Goal: Task Accomplishment & Management: Manage account settings

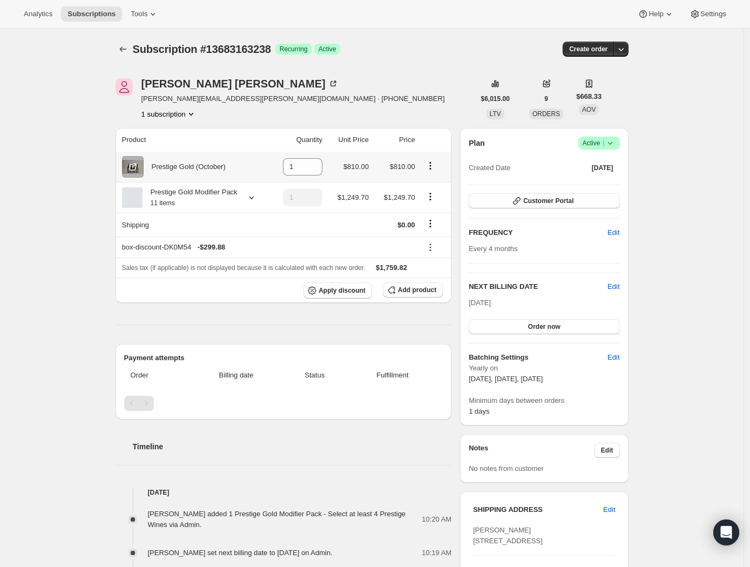
click at [431, 164] on icon "Product actions" at bounding box center [430, 163] width 2 height 2
click at [428, 186] on span "Remove" at bounding box center [425, 187] width 26 height 8
type input "0"
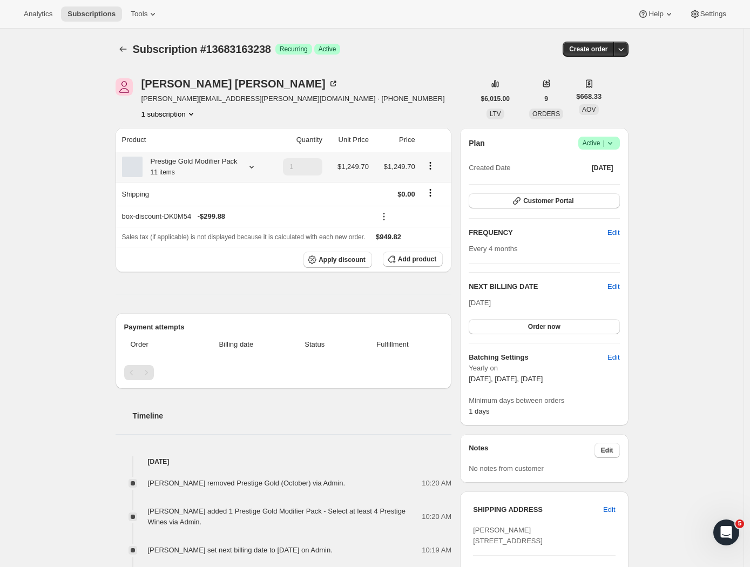
click at [254, 168] on icon at bounding box center [251, 167] width 4 height 3
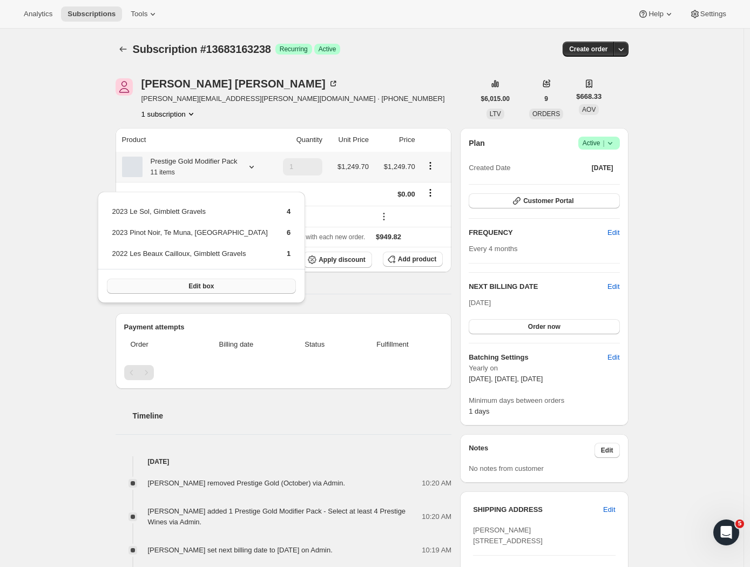
click at [207, 288] on button "Edit box" at bounding box center [201, 285] width 189 height 15
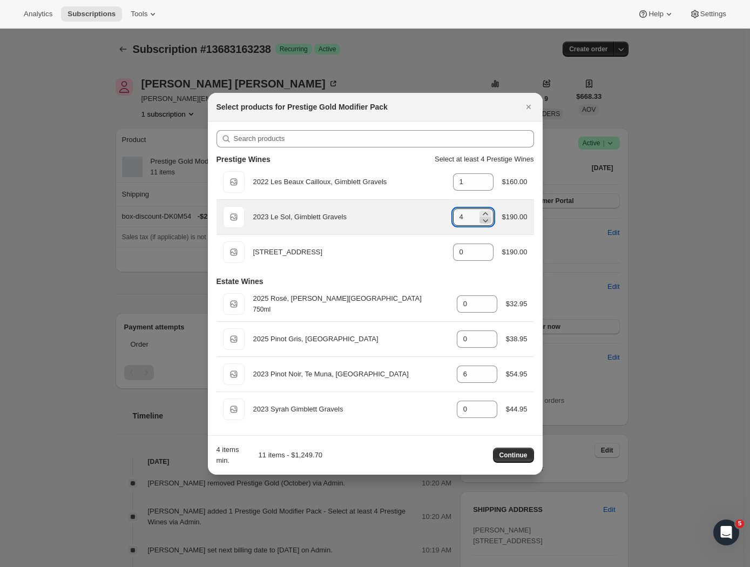
click at [483, 223] on icon ":r6d:" at bounding box center [485, 220] width 11 height 11
type input "3"
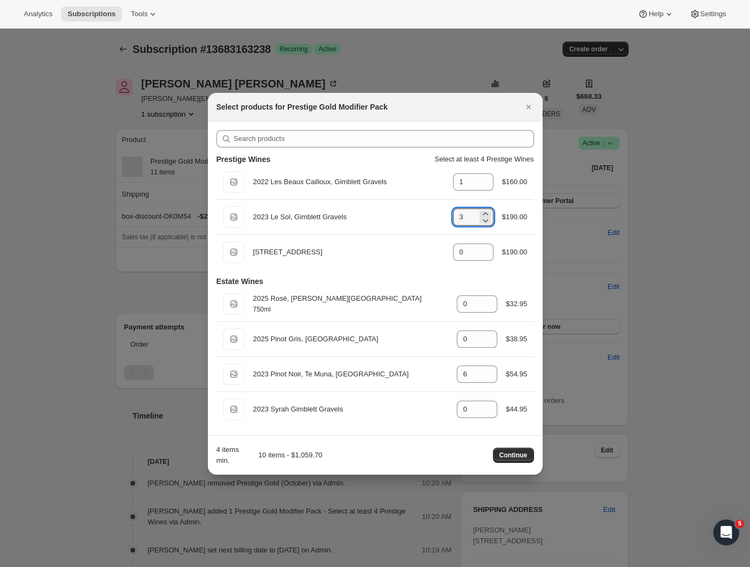
click at [448, 272] on div "Estate Wines 750ml 2025 Rosé, Hawke's Bay 750ml gid://shopify/ProductVariant/43…" at bounding box center [374, 347] width 317 height 157
click at [513, 457] on span "Continue" at bounding box center [513, 455] width 28 height 9
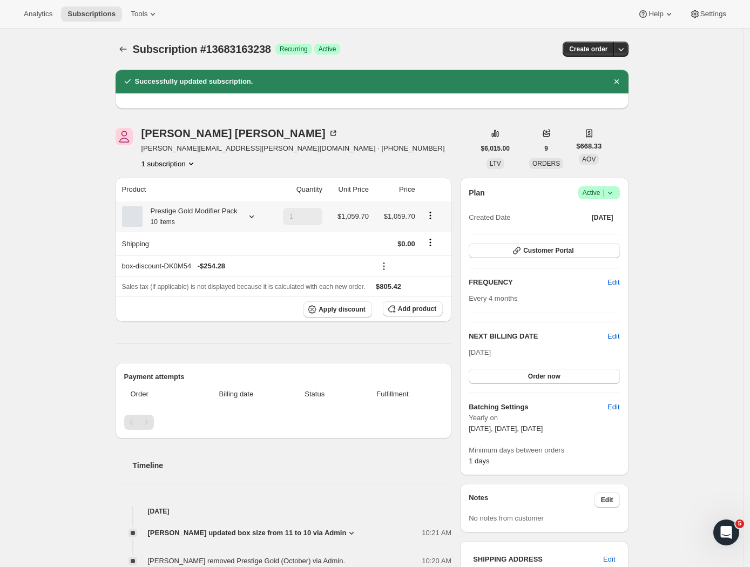
click at [256, 222] on icon at bounding box center [251, 216] width 11 height 11
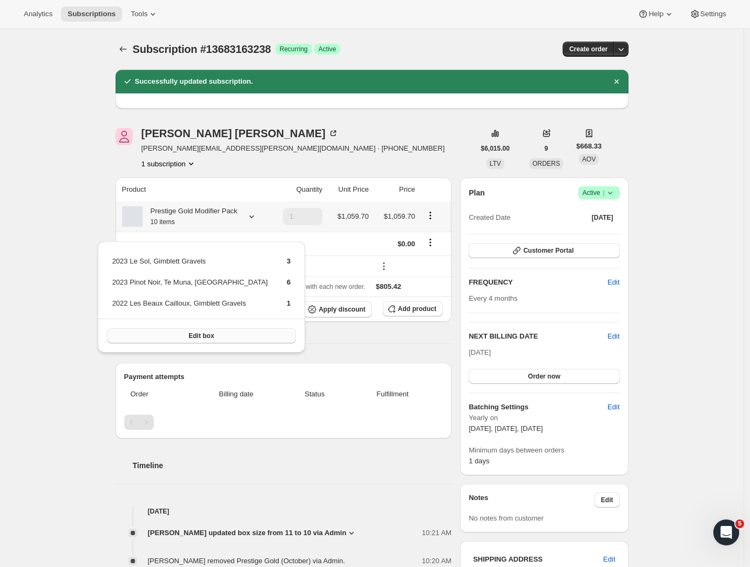
click at [199, 333] on span "Edit box" at bounding box center [200, 335] width 25 height 9
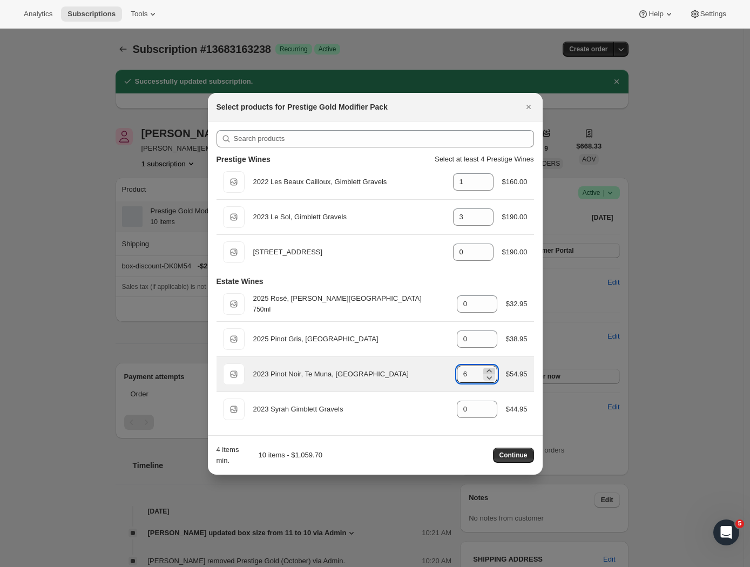
click at [488, 368] on icon ":rb3:" at bounding box center [489, 370] width 11 height 11
type input "7"
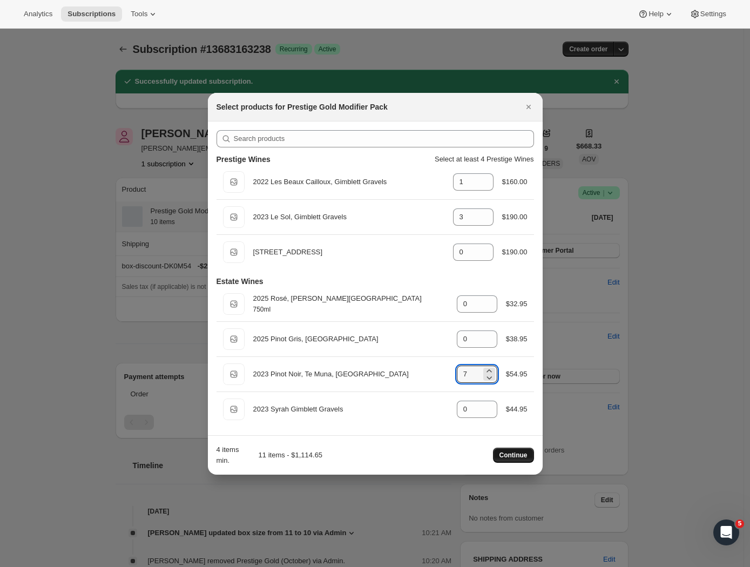
click at [515, 454] on span "Continue" at bounding box center [513, 455] width 28 height 9
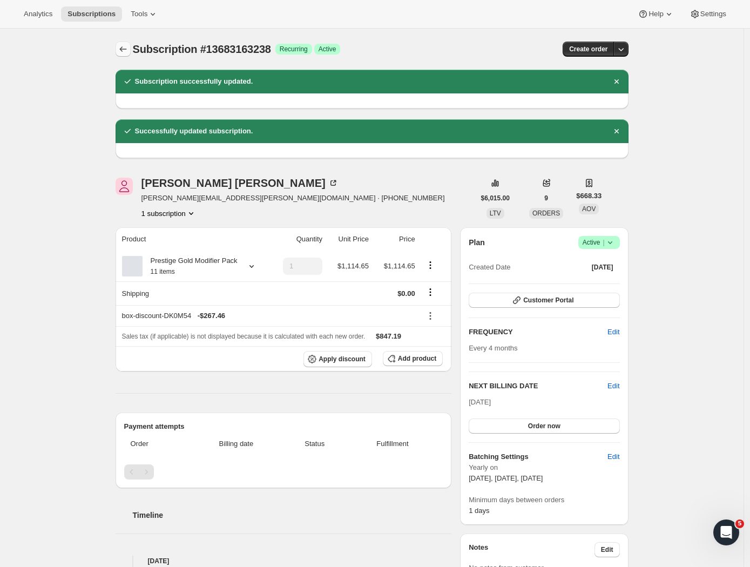
click at [127, 46] on icon "Subscriptions" at bounding box center [123, 49] width 11 height 11
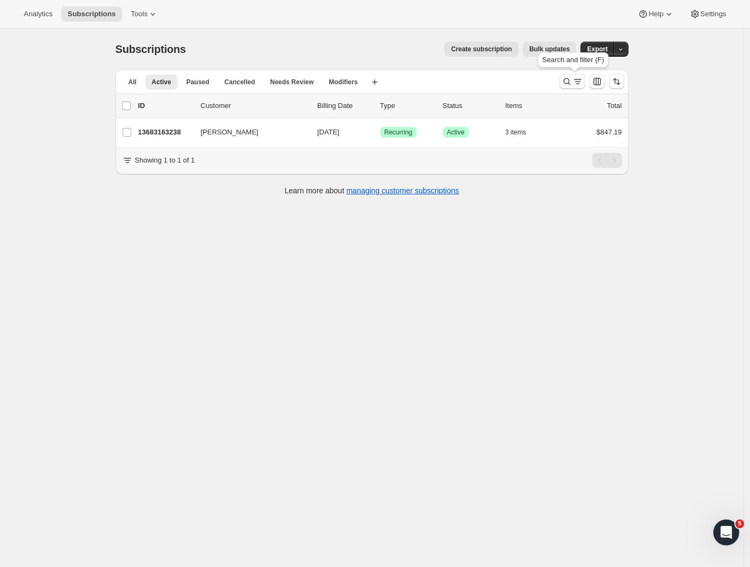
click at [574, 76] on button "Search and filter results" at bounding box center [572, 81] width 26 height 15
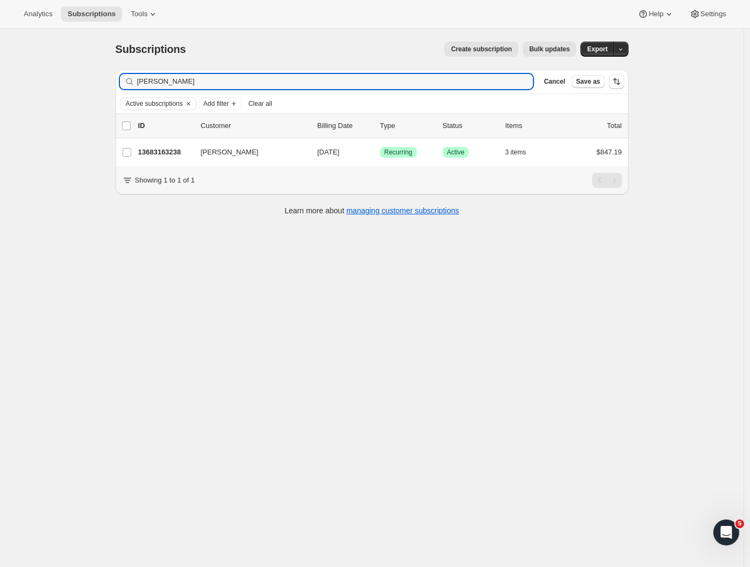
drag, startPoint x: 160, startPoint y: 81, endPoint x: 90, endPoint y: 83, distance: 70.2
click at [90, 83] on div "Subscriptions. This page is ready Subscriptions Create subscription Bulk update…" at bounding box center [371, 312] width 743 height 567
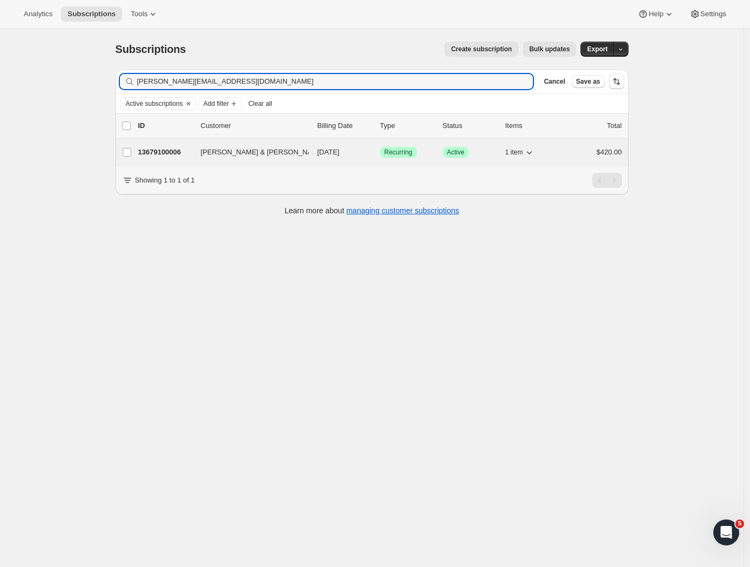
type input "dave.wenley@wineworks.co.nz"
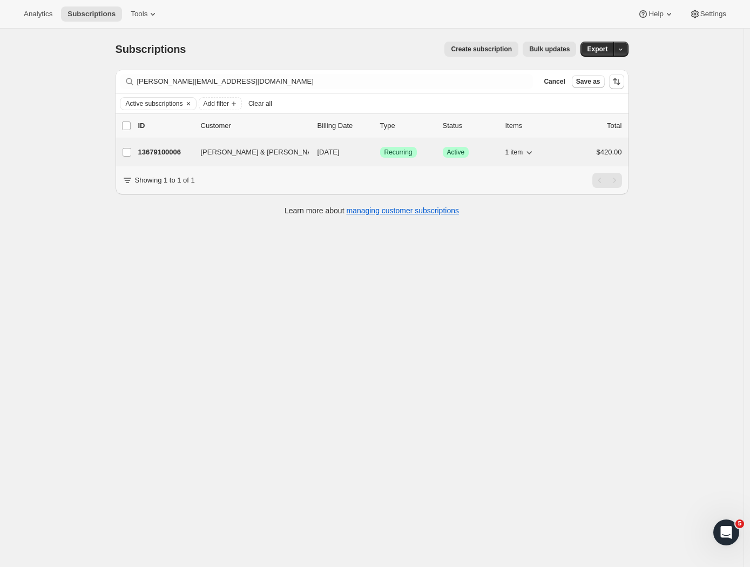
click at [168, 151] on p "13679100006" at bounding box center [165, 152] width 54 height 11
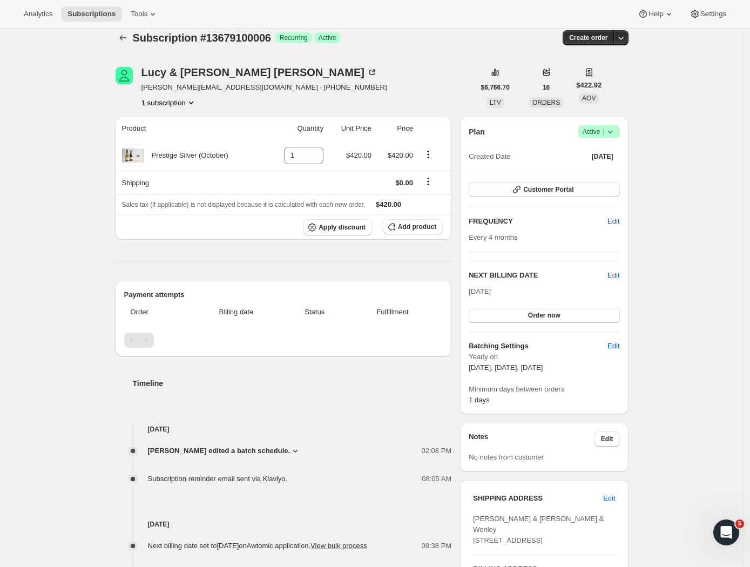
scroll to position [13, 0]
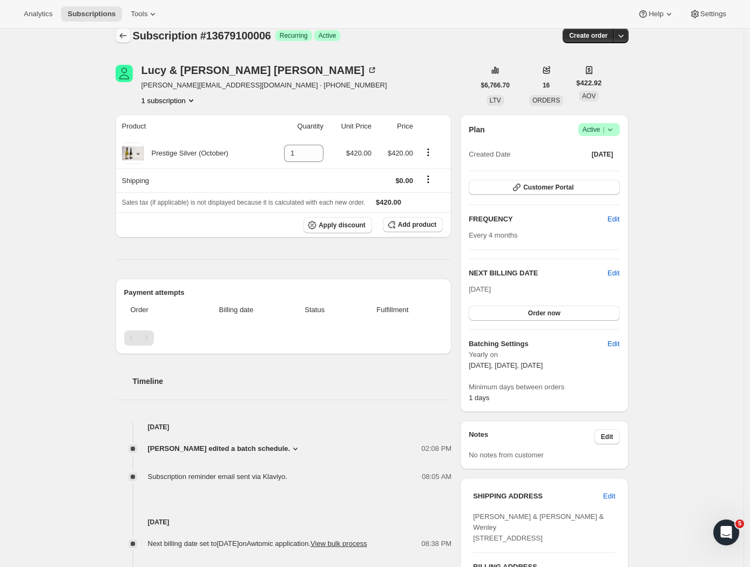
click at [128, 36] on icon "Subscriptions" at bounding box center [123, 35] width 11 height 11
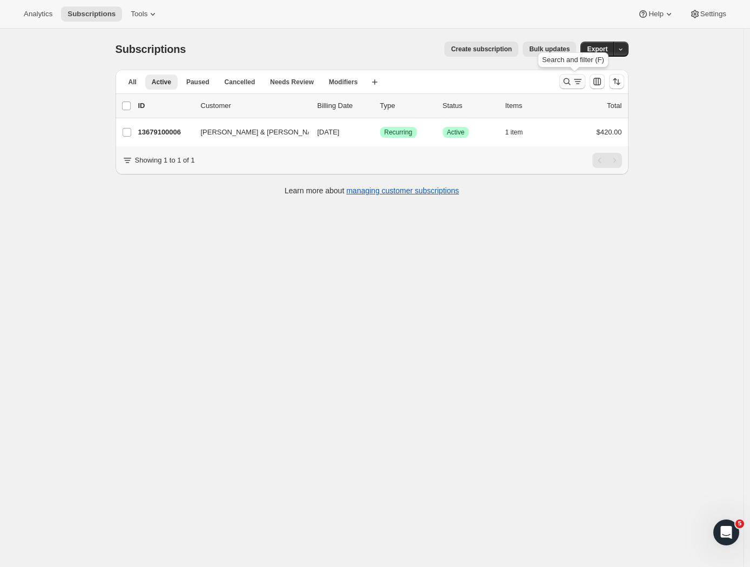
click at [580, 79] on icon "Search and filter results" at bounding box center [577, 81] width 11 height 11
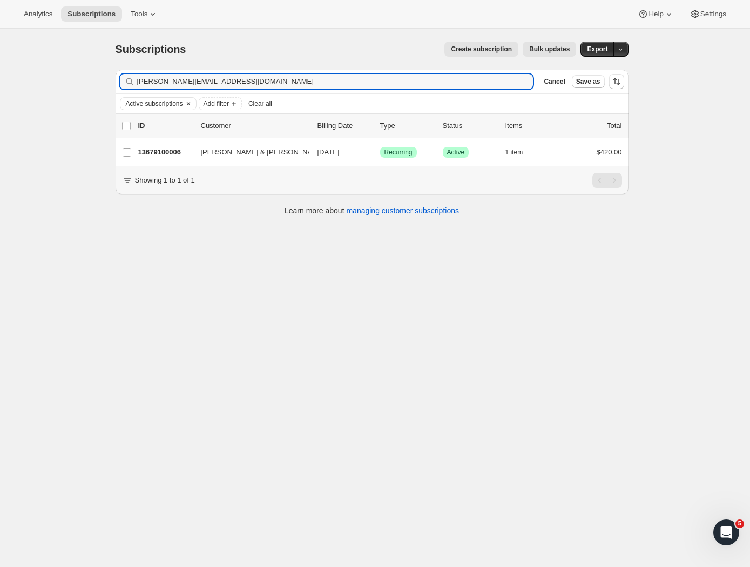
drag, startPoint x: 261, startPoint y: 84, endPoint x: 16, endPoint y: 81, distance: 245.6
click at [15, 81] on div "Subscriptions. This page is ready Subscriptions Create subscription Bulk update…" at bounding box center [371, 312] width 743 height 567
type input "jennykight@akitio.co.nz"
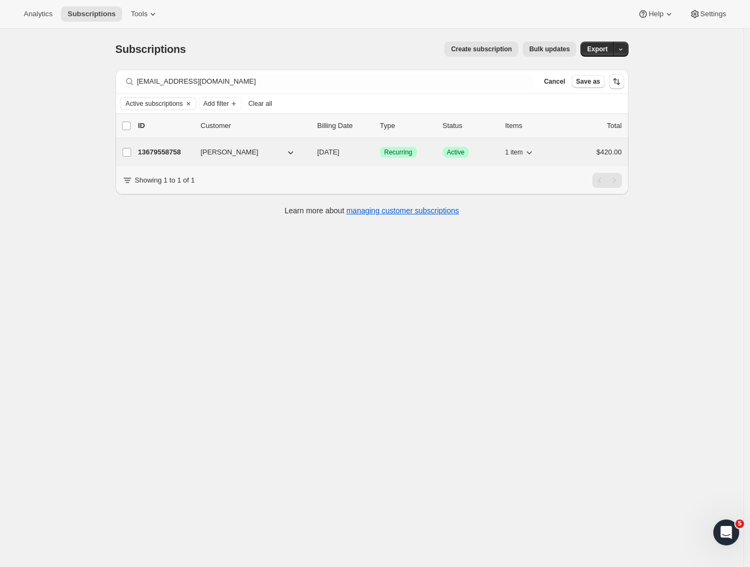
click at [168, 152] on p "13679558758" at bounding box center [165, 152] width 54 height 11
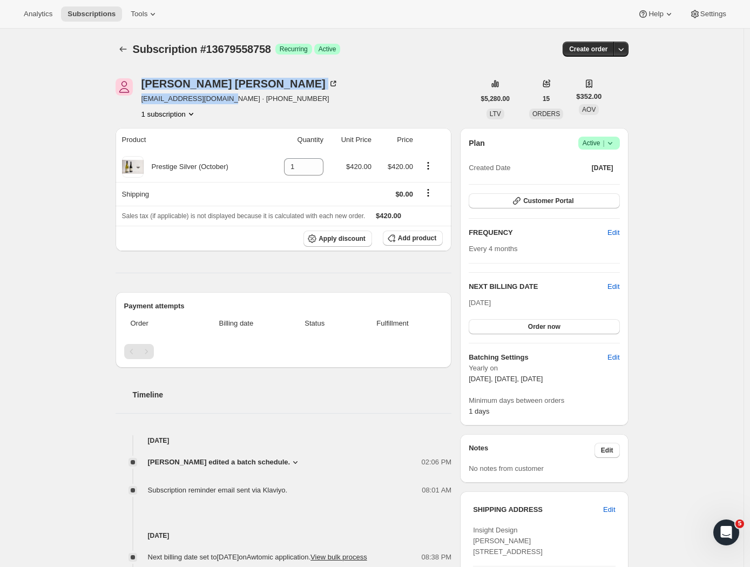
drag, startPoint x: 223, startPoint y: 100, endPoint x: 139, endPoint y: 99, distance: 84.2
click at [139, 99] on div "Jenny Kight jennykight@akitio.co.nz · +6421507396 1 subscription" at bounding box center [294, 98] width 359 height 41
click at [312, 72] on div "Jenny Kight jennykight@akitio.co.nz · +6421507396 1 subscription $5,280.00 LTV …" at bounding box center [367, 436] width 521 height 751
drag, startPoint x: 221, startPoint y: 99, endPoint x: 144, endPoint y: 98, distance: 77.2
click at [144, 98] on span "jennykight@akitio.co.nz · +6421507396" at bounding box center [239, 98] width 197 height 11
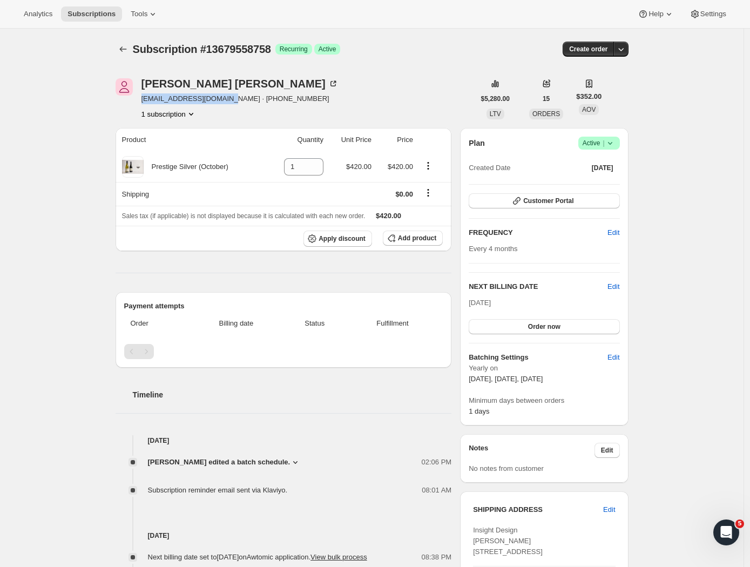
copy span "jennykight@akitio.co.nz"
click at [126, 46] on icon "Subscriptions" at bounding box center [123, 49] width 11 height 11
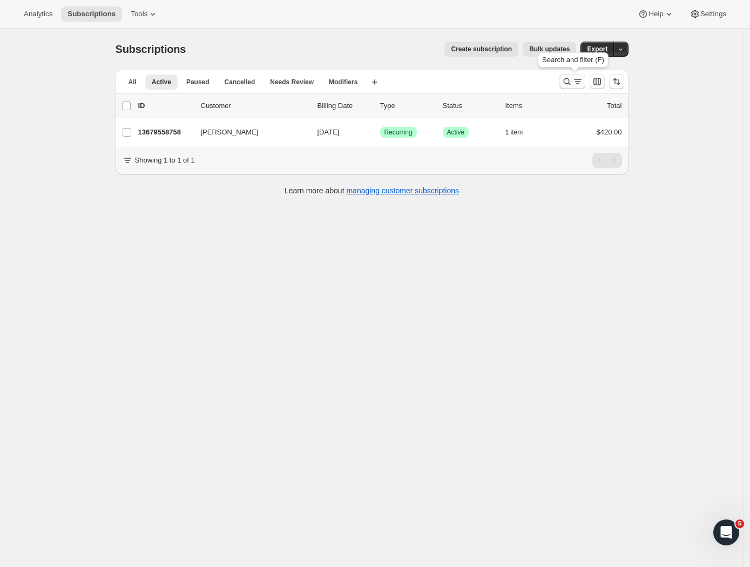
click at [571, 86] on icon "Search and filter results" at bounding box center [566, 81] width 11 height 11
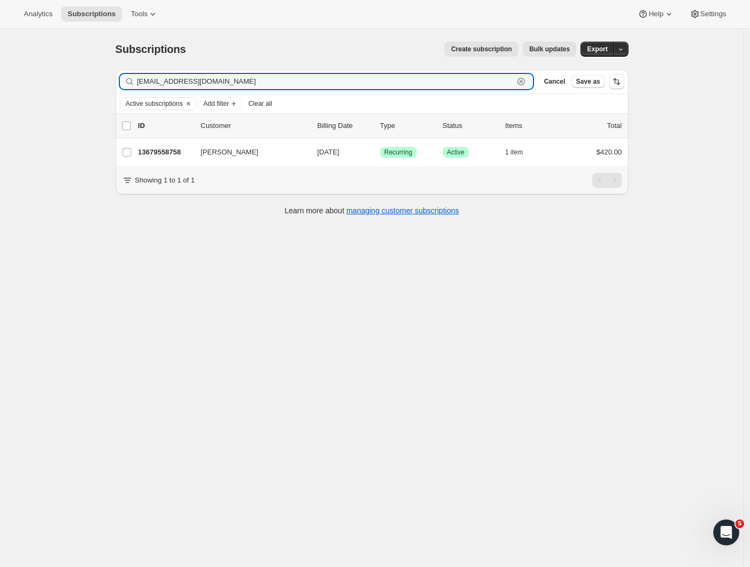
drag, startPoint x: 245, startPoint y: 85, endPoint x: 14, endPoint y: 67, distance: 231.7
click at [15, 67] on div "Subscriptions. This page is ready Subscriptions Create subscription Bulk update…" at bounding box center [371, 312] width 743 height 567
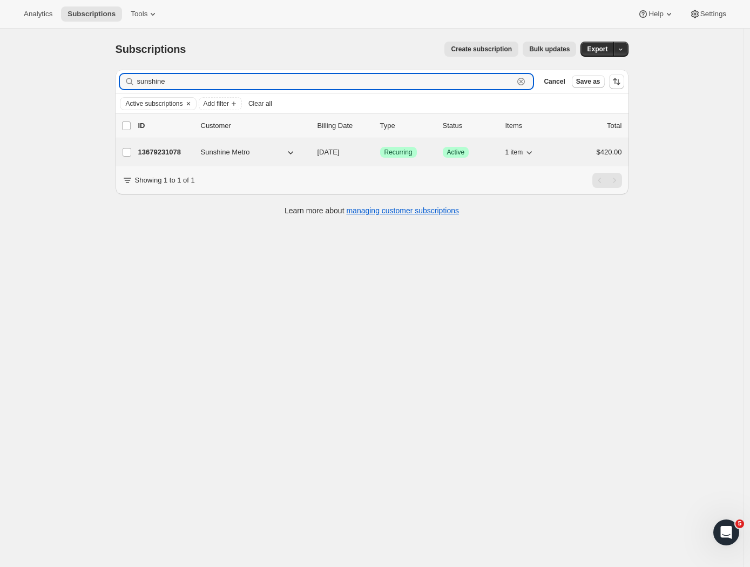
type input "sunshine"
click at [173, 152] on p "13679231078" at bounding box center [165, 152] width 54 height 11
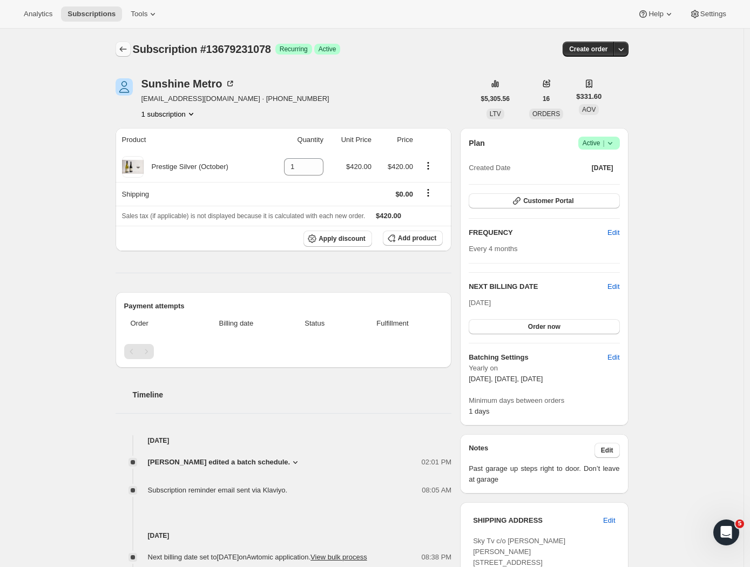
click at [123, 53] on icon "Subscriptions" at bounding box center [123, 49] width 11 height 11
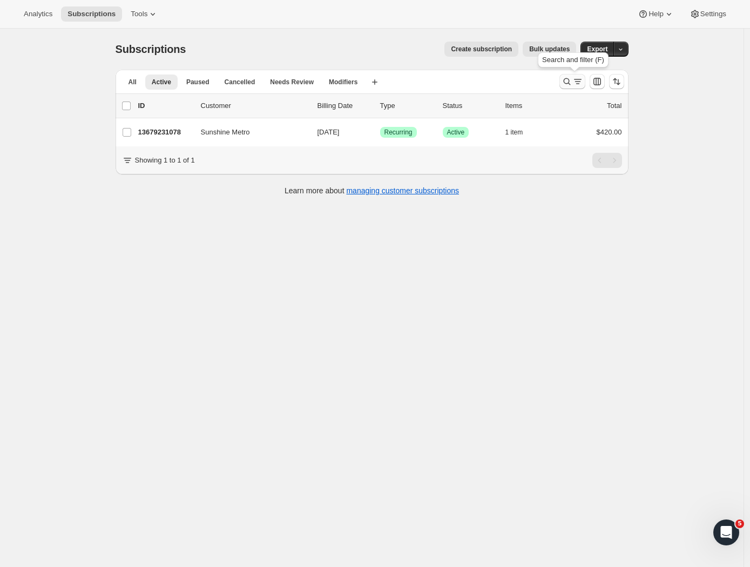
click at [576, 81] on icon "Search and filter results" at bounding box center [577, 81] width 11 height 11
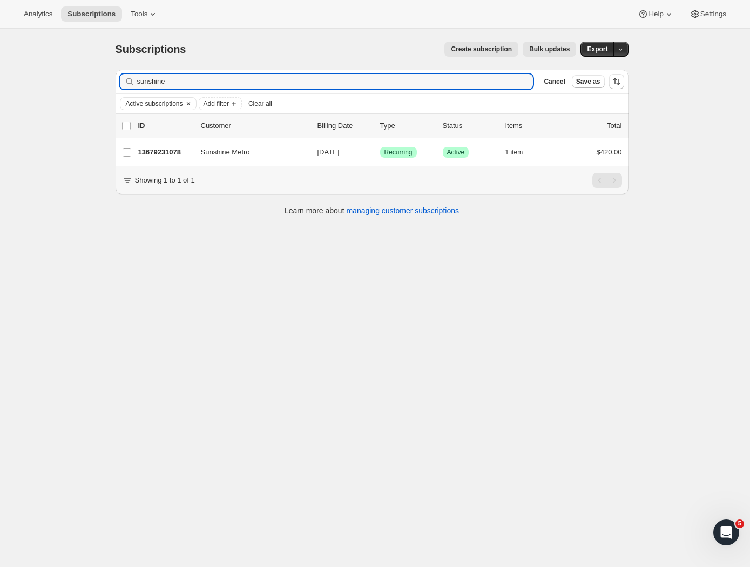
drag, startPoint x: 210, startPoint y: 85, endPoint x: 41, endPoint y: 77, distance: 169.7
click at [43, 77] on div "Subscriptions. This page is ready Subscriptions Create subscription Bulk update…" at bounding box center [371, 312] width 743 height 567
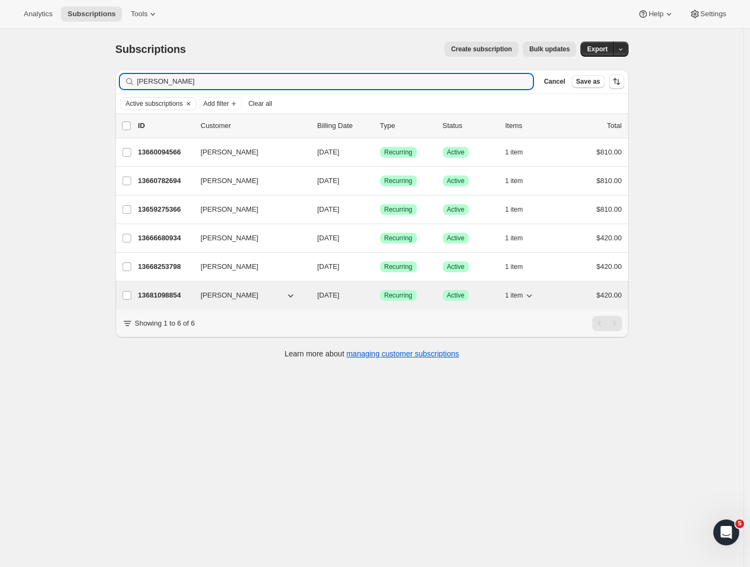
type input "John h"
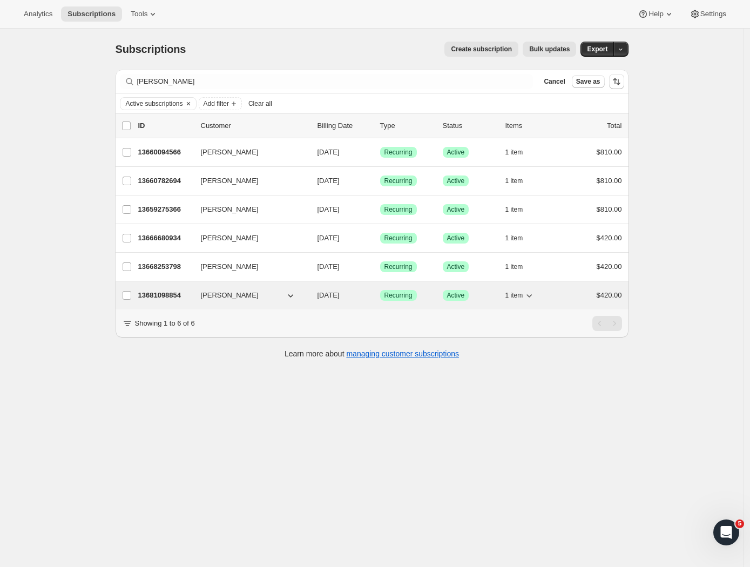
click at [178, 290] on p "13681098854" at bounding box center [165, 295] width 54 height 11
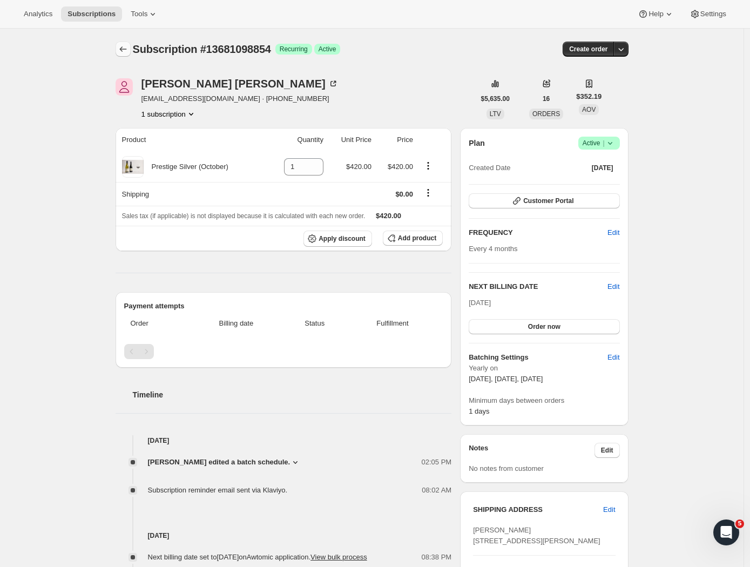
click at [119, 51] on button "Subscriptions" at bounding box center [122, 49] width 15 height 15
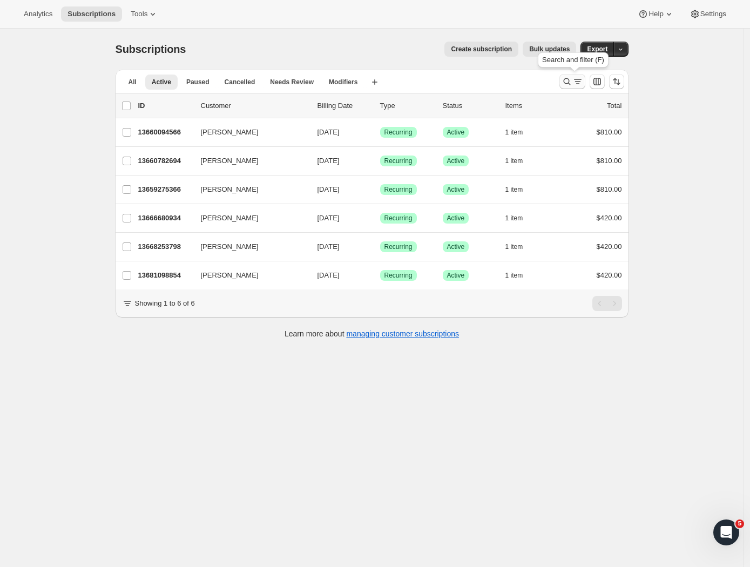
click at [571, 78] on icon "Search and filter results" at bounding box center [566, 81] width 11 height 11
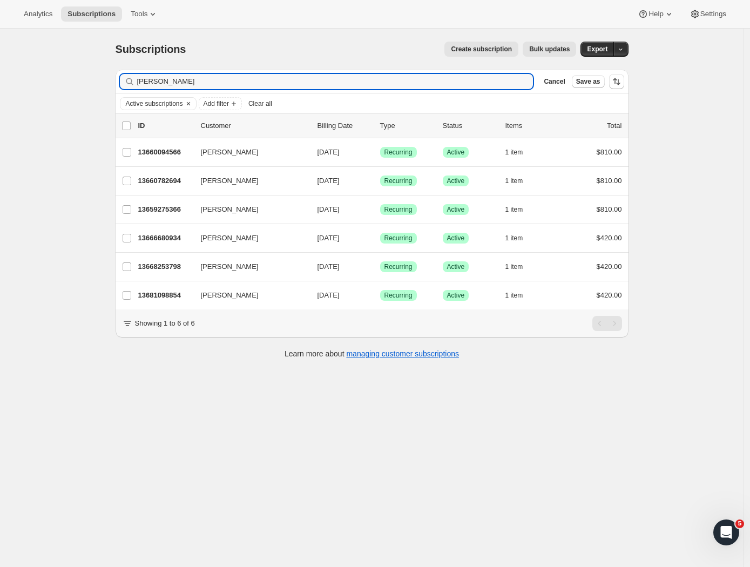
drag, startPoint x: 192, startPoint y: 81, endPoint x: 45, endPoint y: 74, distance: 147.0
click at [45, 74] on div "Subscriptions. This page is ready Subscriptions Create subscription Bulk update…" at bounding box center [371, 312] width 743 height 567
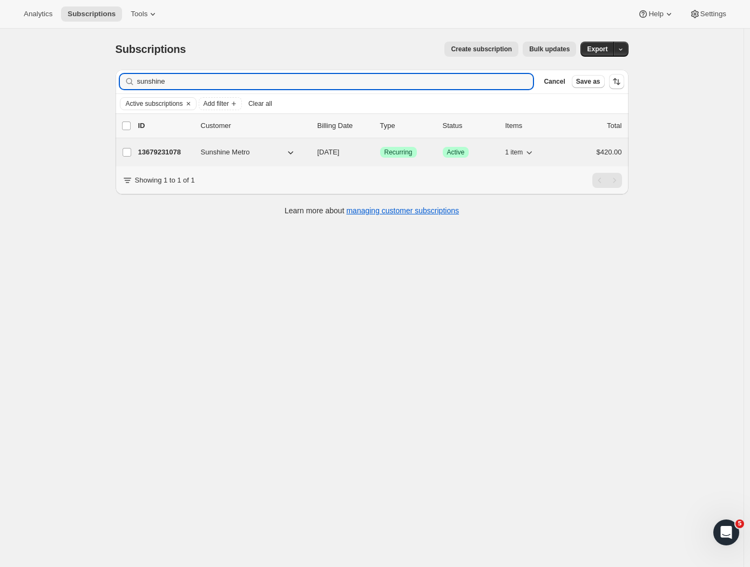
type input "sunshine"
click at [157, 146] on div "13679231078 Sunshine Metro 10/08/2025 Success Recurring Success Active 1 item $…" at bounding box center [380, 152] width 484 height 15
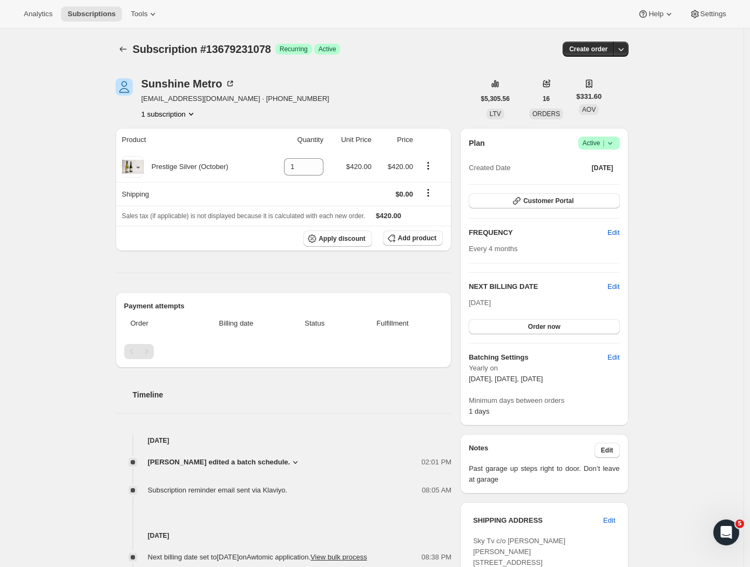
click at [386, 99] on div "Sunshine Metro sunnymetro@hotmail.com · +6421860206 1 subscription" at bounding box center [294, 98] width 359 height 41
drag, startPoint x: 213, startPoint y: 100, endPoint x: 143, endPoint y: 100, distance: 70.2
click at [143, 100] on div "Sunshine Metro sunnymetro@hotmail.com · +6421860206 1 subscription" at bounding box center [294, 98] width 359 height 41
copy span "sunnymetro@hotmail.com"
click at [118, 52] on div "Subscription #13679231078. This page is ready Subscription #13679231078 Success…" at bounding box center [372, 442] width 539 height 827
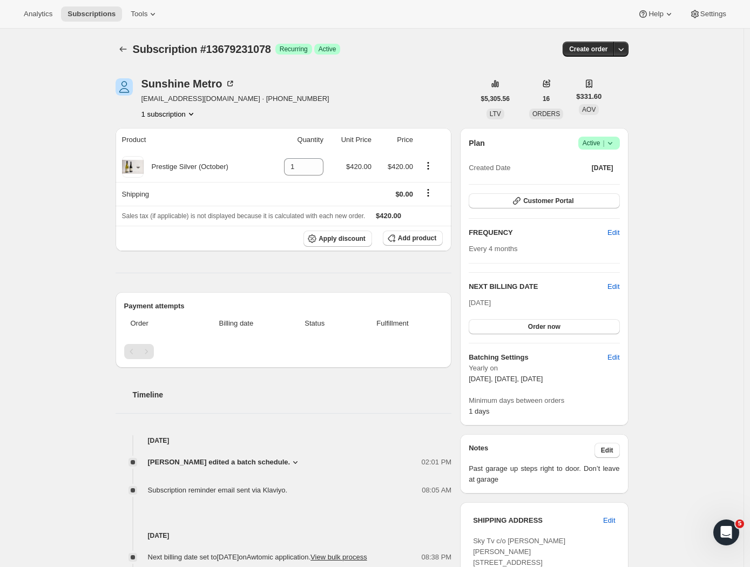
drag, startPoint x: 120, startPoint y: 51, endPoint x: 160, endPoint y: 34, distance: 43.5
click at [120, 51] on button "Subscriptions" at bounding box center [122, 49] width 15 height 15
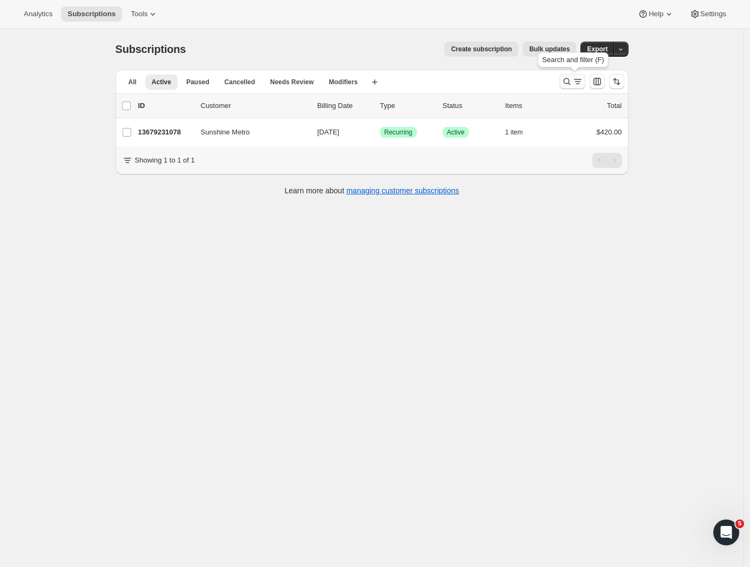
click at [569, 85] on icon "Search and filter results" at bounding box center [566, 81] width 11 height 11
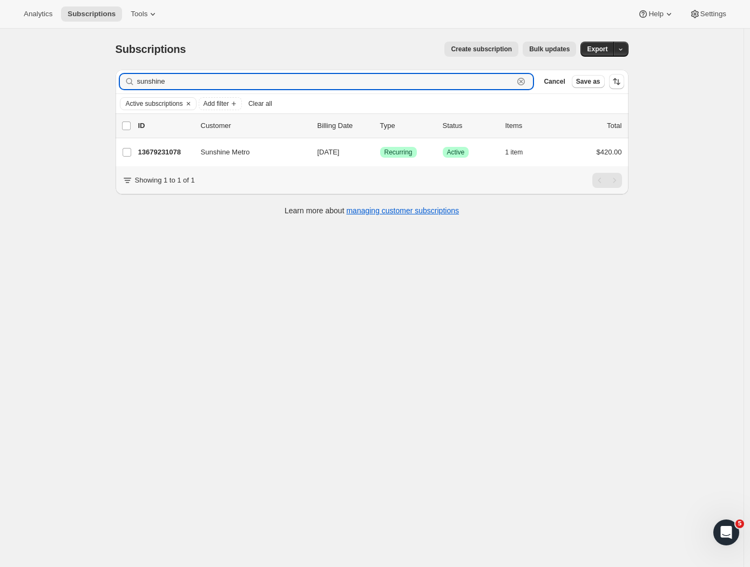
drag, startPoint x: 200, startPoint y: 84, endPoint x: 56, endPoint y: 77, distance: 143.7
click at [55, 77] on div "Subscriptions. This page is ready Subscriptions Create subscription Bulk update…" at bounding box center [371, 312] width 743 height 567
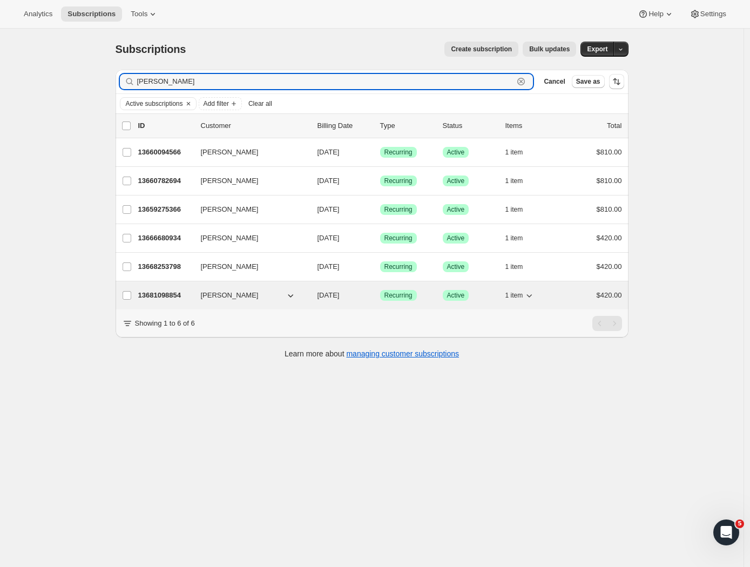
type input "John h"
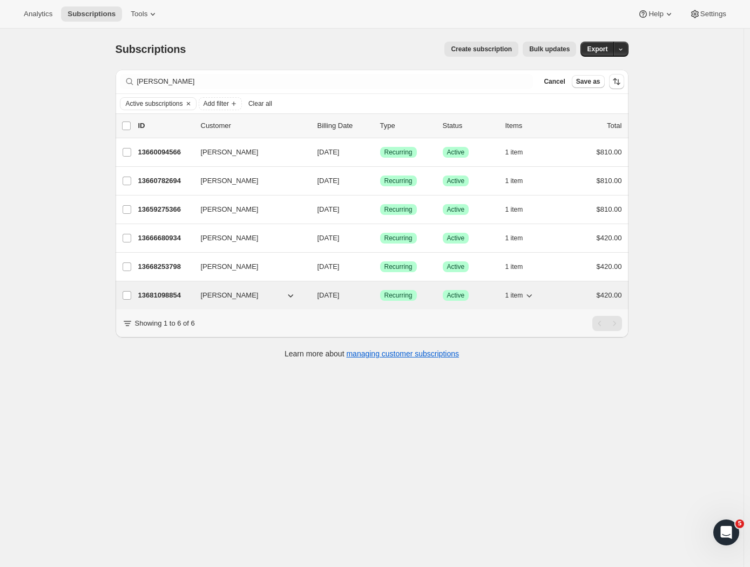
click at [164, 289] on div "13681098854 John Holloway 10/08/2025 Success Recurring Success Active 1 item $4…" at bounding box center [380, 295] width 484 height 15
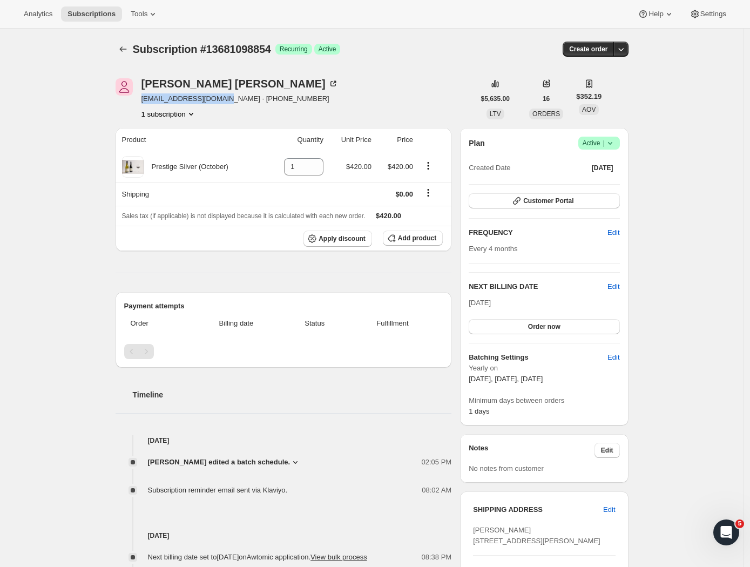
drag, startPoint x: 226, startPoint y: 101, endPoint x: 140, endPoint y: 100, distance: 85.3
click at [140, 100] on div "John Holloway jholloway77@icloud.com · +6421920233 1 subscription" at bounding box center [294, 98] width 359 height 41
copy span "jholloway77@icloud.com"
click at [126, 49] on icon "Subscriptions" at bounding box center [123, 49] width 11 height 11
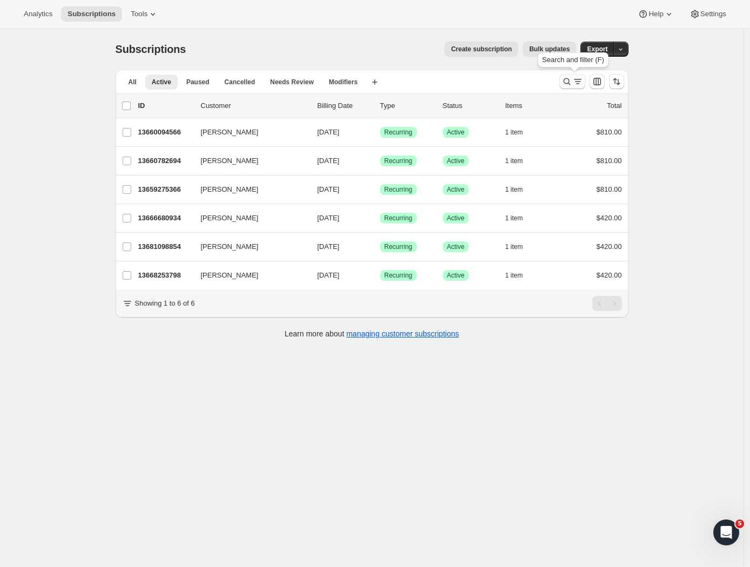
click at [580, 79] on icon "Search and filter results" at bounding box center [577, 81] width 11 height 11
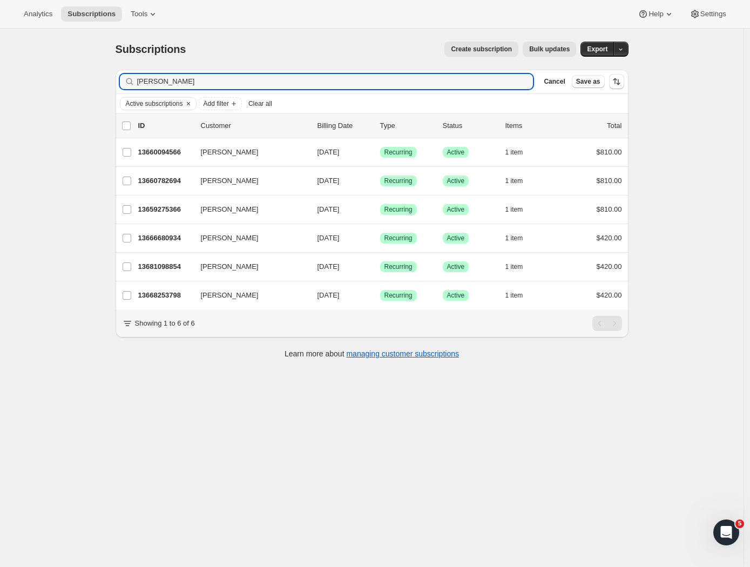
drag, startPoint x: 145, startPoint y: 79, endPoint x: 59, endPoint y: 73, distance: 86.0
click at [60, 73] on div "Subscriptions. This page is ready Subscriptions Create subscription Bulk update…" at bounding box center [371, 312] width 743 height 567
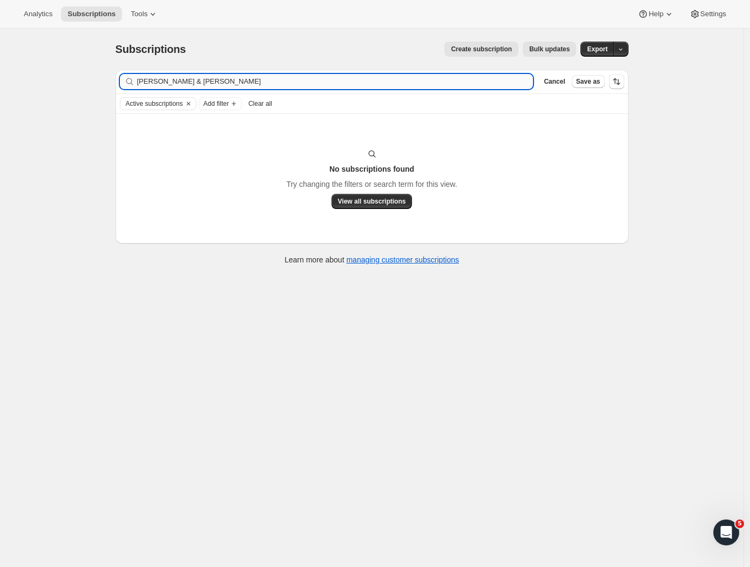
drag, startPoint x: 211, startPoint y: 83, endPoint x: 187, endPoint y: 81, distance: 24.3
click at [187, 81] on input "Paul & Doreen Waite" at bounding box center [335, 81] width 396 height 15
drag, startPoint x: 223, startPoint y: 87, endPoint x: 65, endPoint y: 80, distance: 157.8
click at [67, 80] on div "Subscriptions. This page is ready Subscriptions Create subscription Bulk update…" at bounding box center [371, 312] width 743 height 567
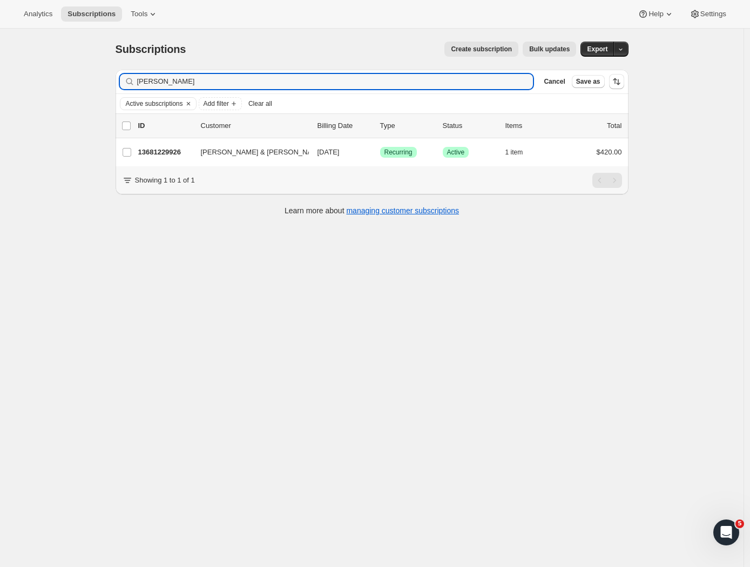
type input "Doreen"
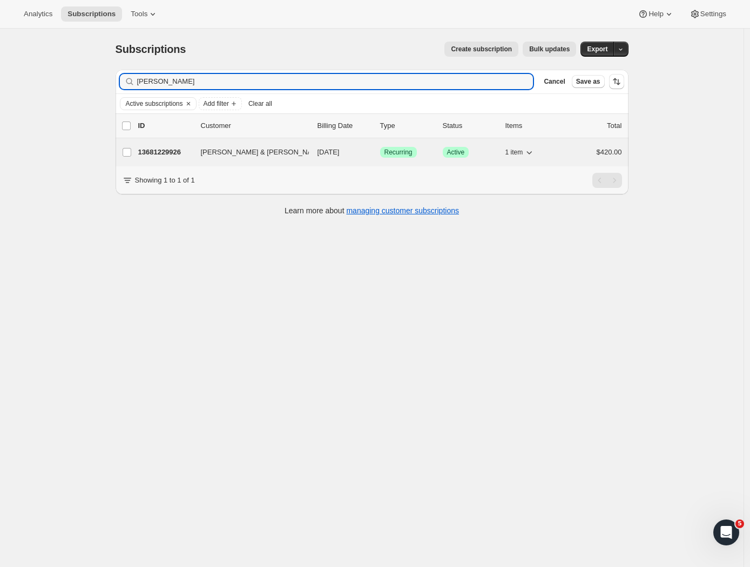
drag, startPoint x: 65, startPoint y: 80, endPoint x: 159, endPoint y: 147, distance: 115.3
click at [159, 147] on p "13681229926" at bounding box center [165, 152] width 54 height 11
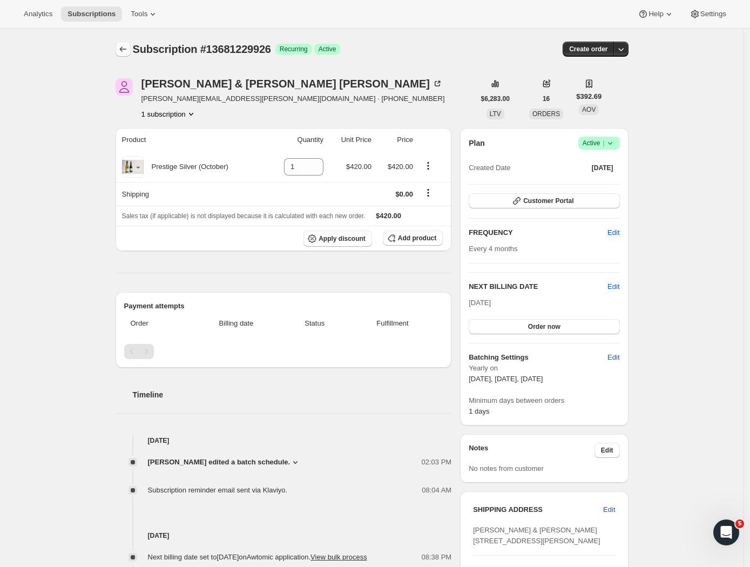
click at [126, 48] on icon "Subscriptions" at bounding box center [123, 49] width 11 height 11
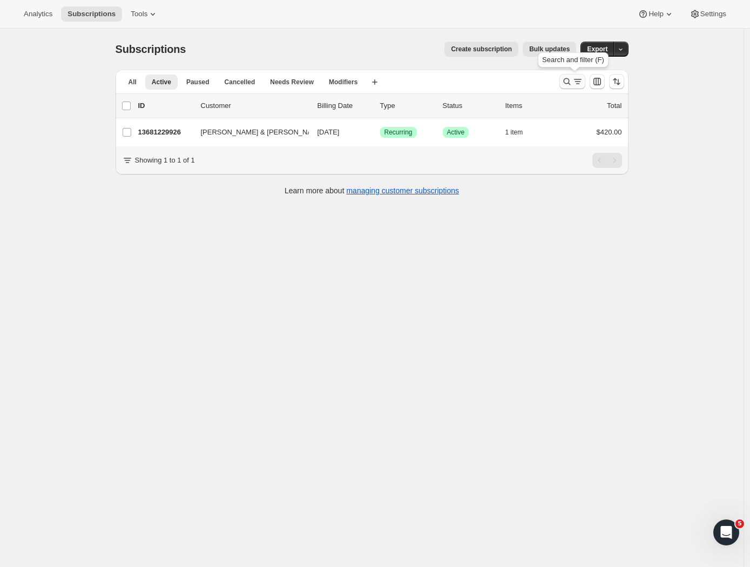
click at [570, 81] on icon "Search and filter results" at bounding box center [566, 81] width 7 height 7
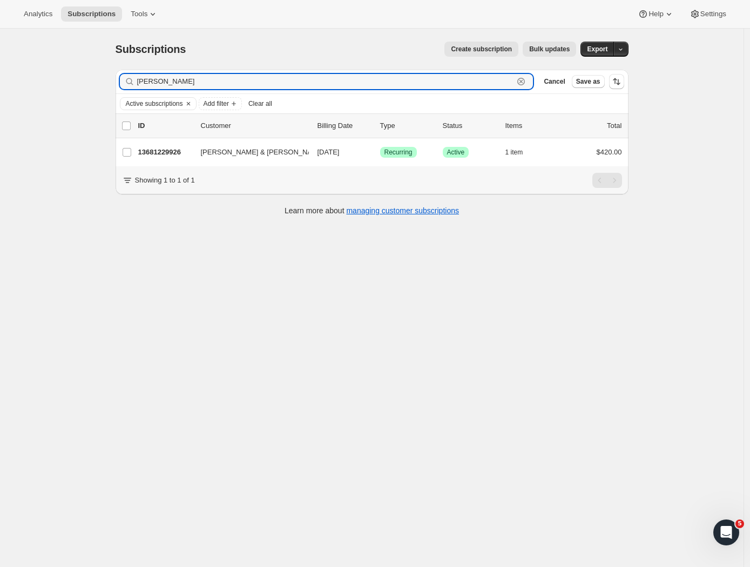
drag, startPoint x: 178, startPoint y: 83, endPoint x: 78, endPoint y: 73, distance: 100.4
click at [80, 73] on div "Subscriptions. This page is ready Subscriptions Create subscription Bulk update…" at bounding box center [371, 312] width 743 height 567
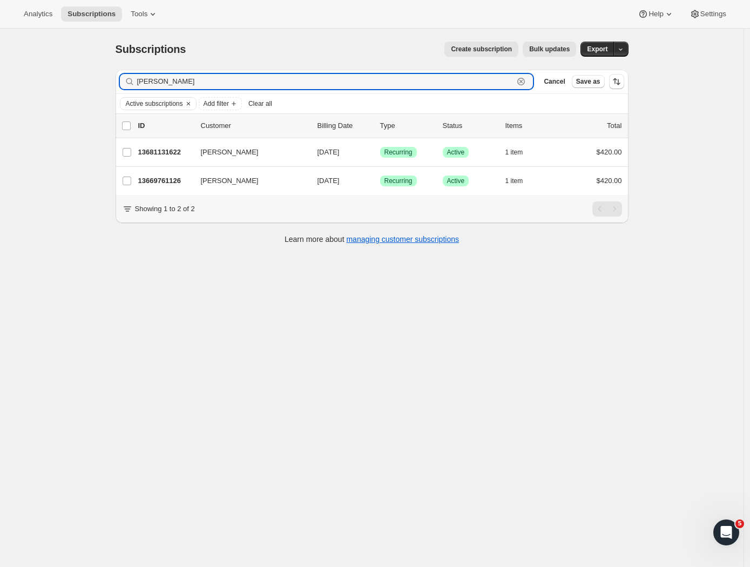
type input "Caroline"
drag, startPoint x: 78, startPoint y: 73, endPoint x: 681, endPoint y: 269, distance: 633.9
click at [681, 269] on div "Subscriptions. This page is ready Subscriptions Create subscription Bulk update…" at bounding box center [371, 312] width 743 height 567
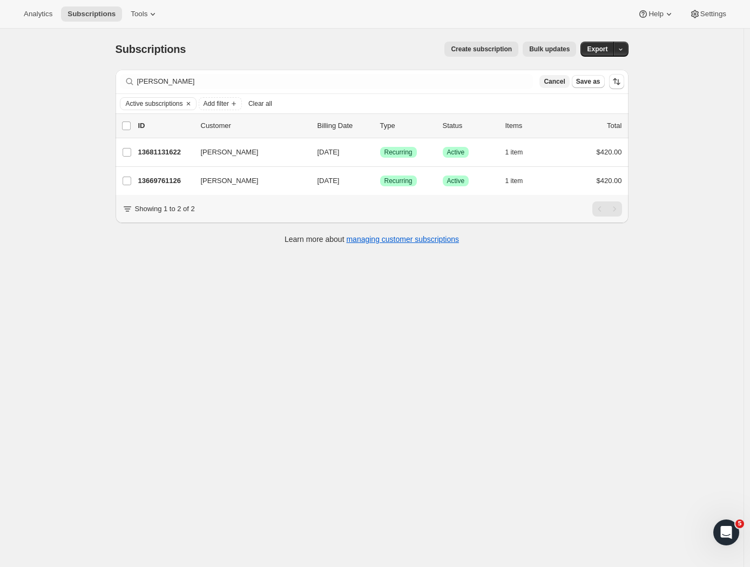
click at [554, 84] on span "Cancel" at bounding box center [553, 81] width 21 height 9
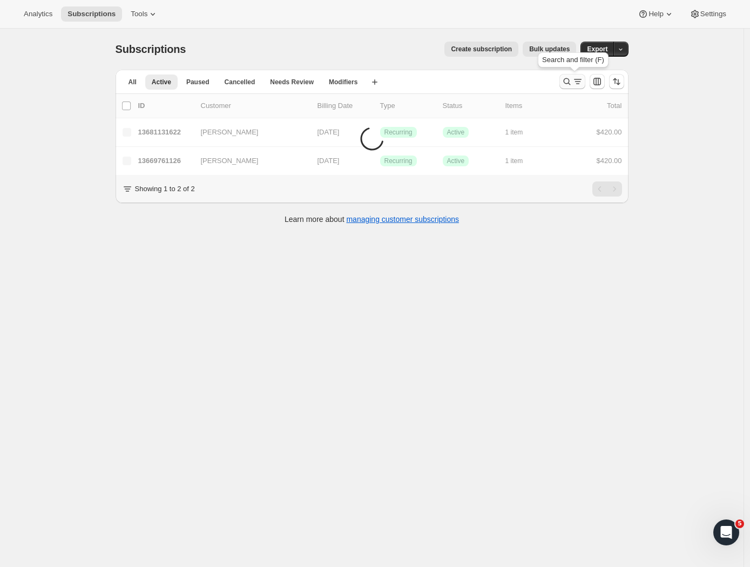
click at [572, 79] on icon "Search and filter results" at bounding box center [566, 81] width 11 height 11
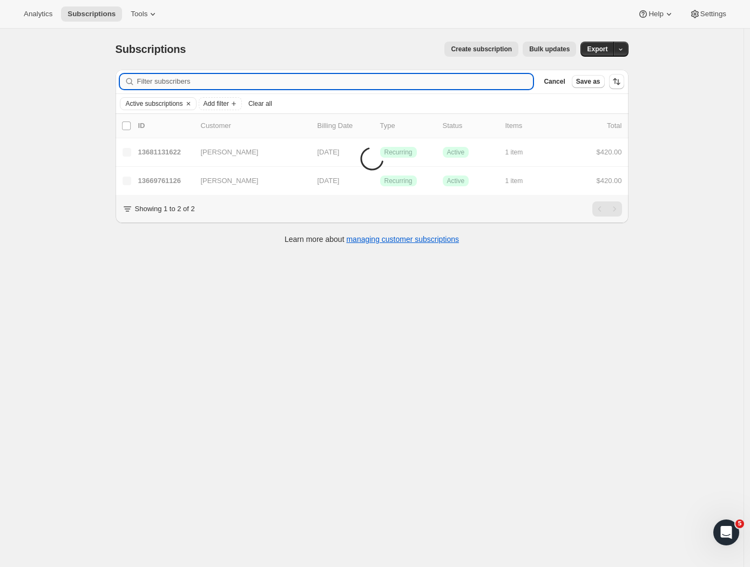
paste input "Andrew Reeve"
type input "Andrew Reeve"
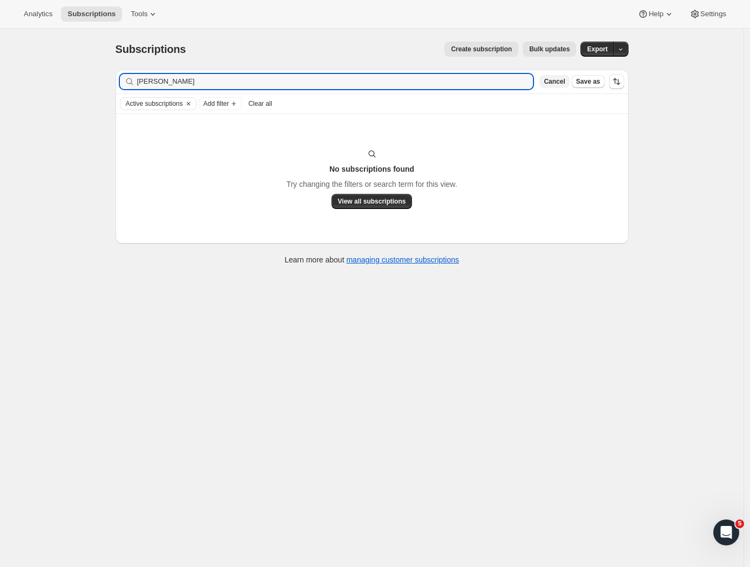
click at [552, 85] on span "Cancel" at bounding box center [553, 81] width 21 height 9
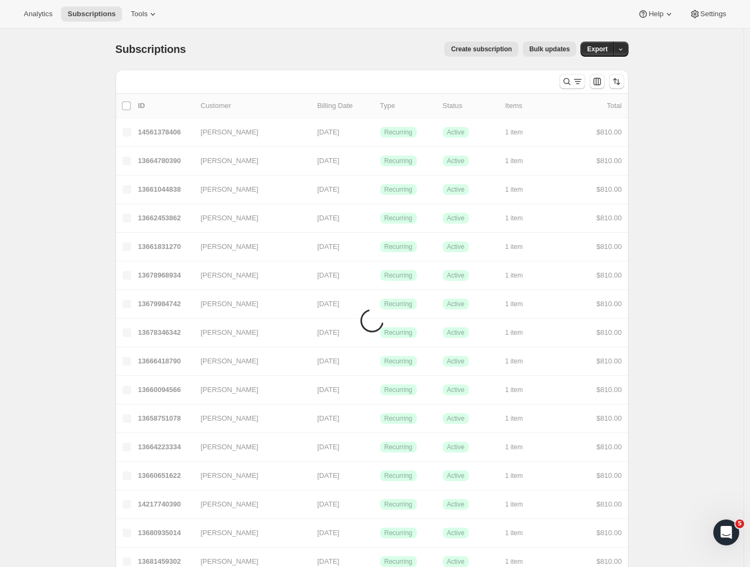
click at [236, 81] on div "All Active Paused Cancelled Needs Review Modifiers More views" at bounding box center [332, 79] width 435 height 19
click at [203, 83] on span "Paused" at bounding box center [197, 82] width 23 height 9
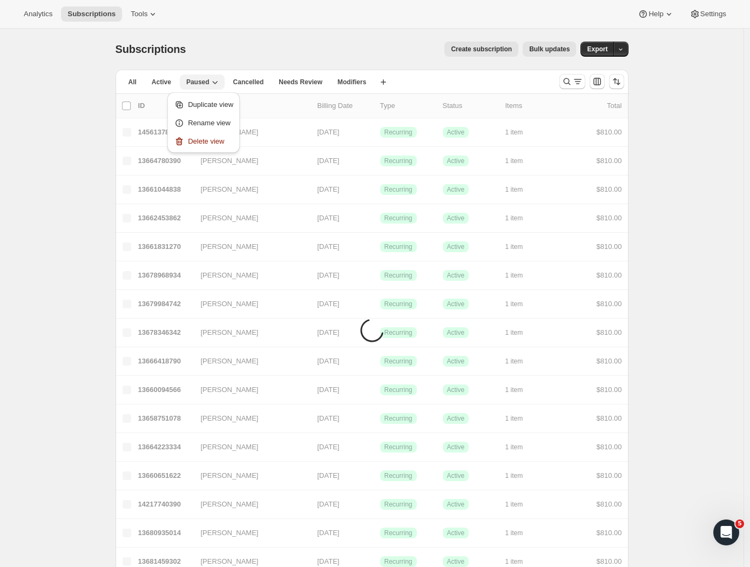
click at [203, 83] on span "Paused" at bounding box center [197, 82] width 23 height 9
click at [556, 83] on div "All Active Paused Cancelled Needs Review Modifiers More views All Active Paused…" at bounding box center [371, 82] width 513 height 24
click at [166, 74] on li "Active" at bounding box center [161, 81] width 32 height 15
click at [165, 78] on span "Active" at bounding box center [161, 82] width 19 height 9
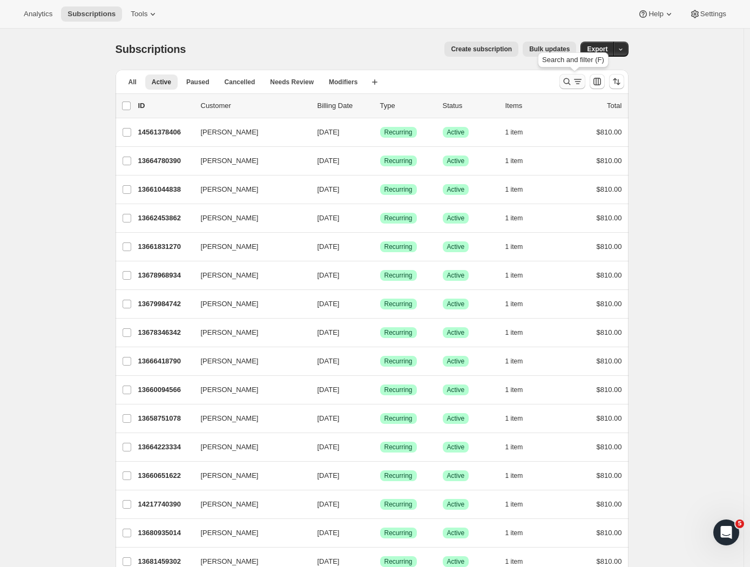
click at [582, 85] on icon "Search and filter results" at bounding box center [577, 81] width 11 height 11
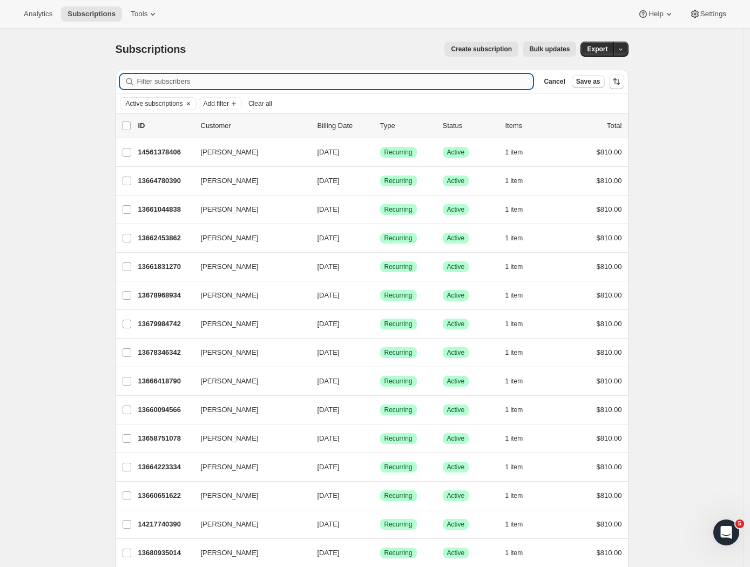
paste input "annabelktaylor@gmail.com"
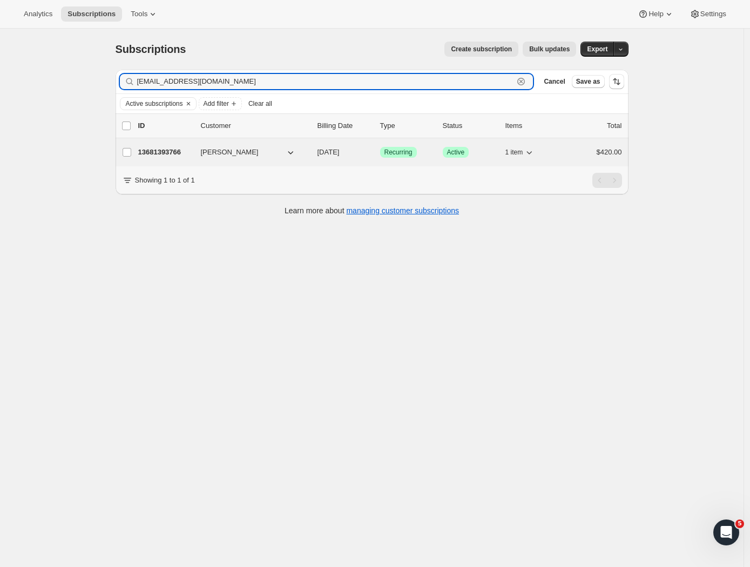
type input "annabelktaylor@gmail.com"
click at [181, 155] on p "13681393766" at bounding box center [165, 152] width 54 height 11
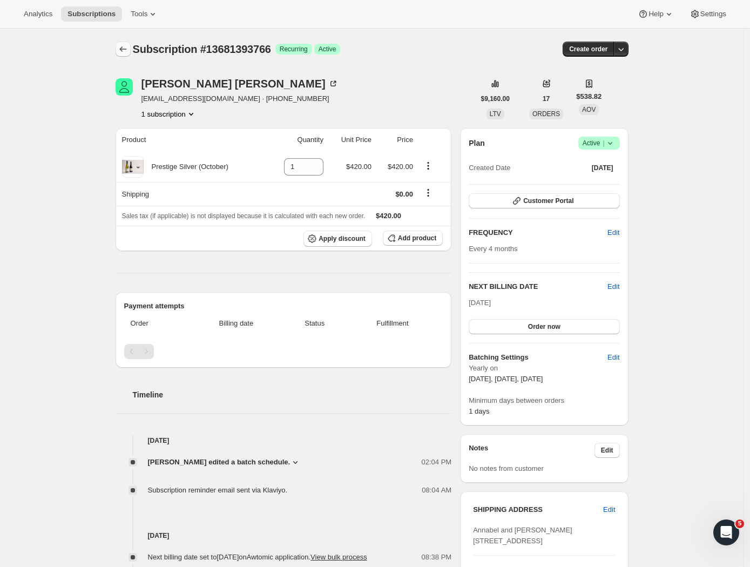
click at [126, 48] on icon "Subscriptions" at bounding box center [123, 49] width 11 height 11
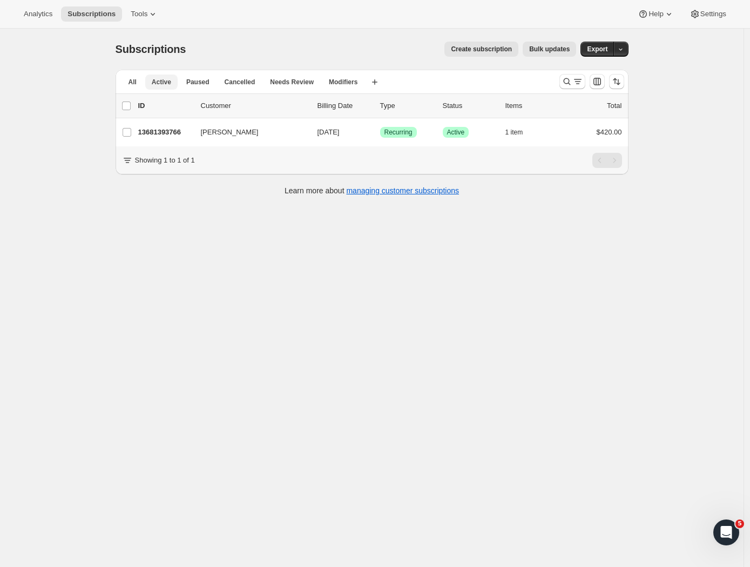
click at [155, 83] on span "Active" at bounding box center [161, 82] width 19 height 9
click at [568, 80] on icon "Search and filter results" at bounding box center [566, 81] width 11 height 11
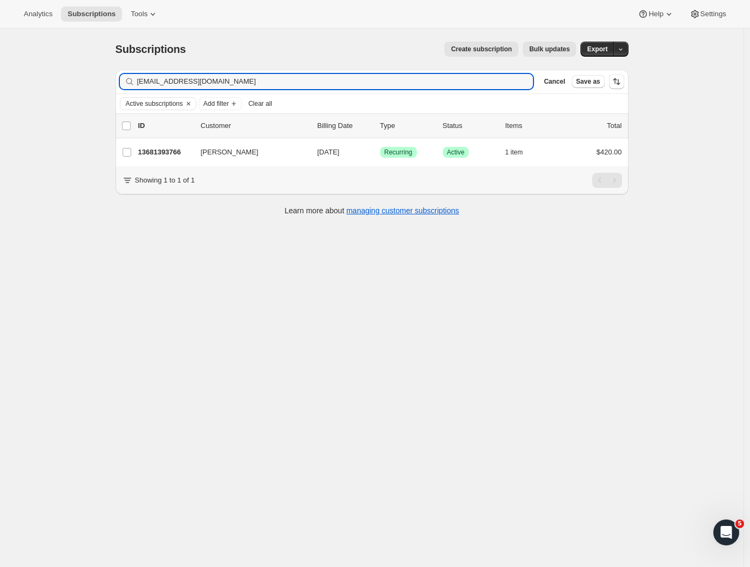
drag, startPoint x: 247, startPoint y: 83, endPoint x: 97, endPoint y: 70, distance: 151.2
click at [97, 70] on div "Subscriptions. This page is ready Subscriptions Create subscription Bulk update…" at bounding box center [371, 312] width 743 height 567
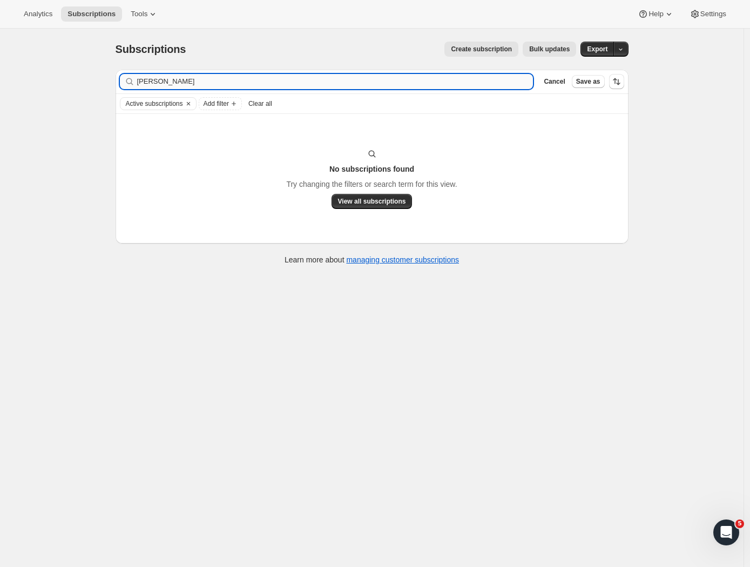
drag, startPoint x: 217, startPoint y: 87, endPoint x: 159, endPoint y: 83, distance: 58.9
click at [159, 83] on input "Dave weney" at bounding box center [335, 81] width 396 height 15
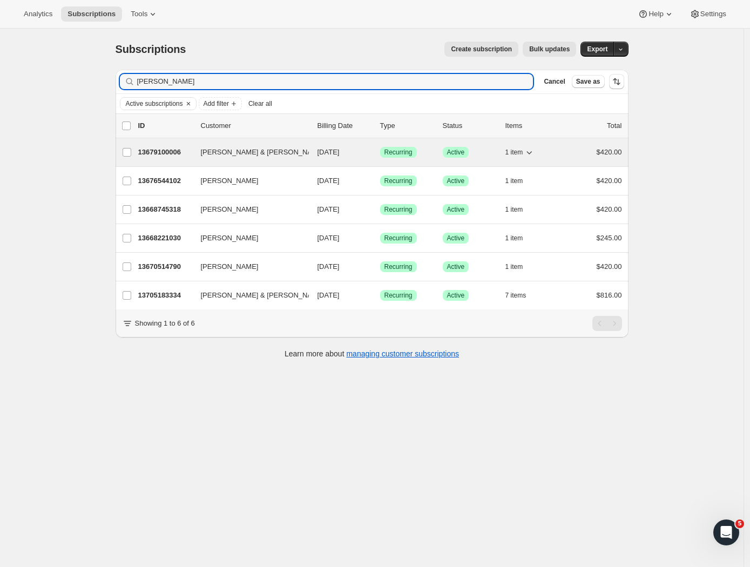
type input "Dave"
click at [172, 150] on p "13679100006" at bounding box center [165, 152] width 54 height 11
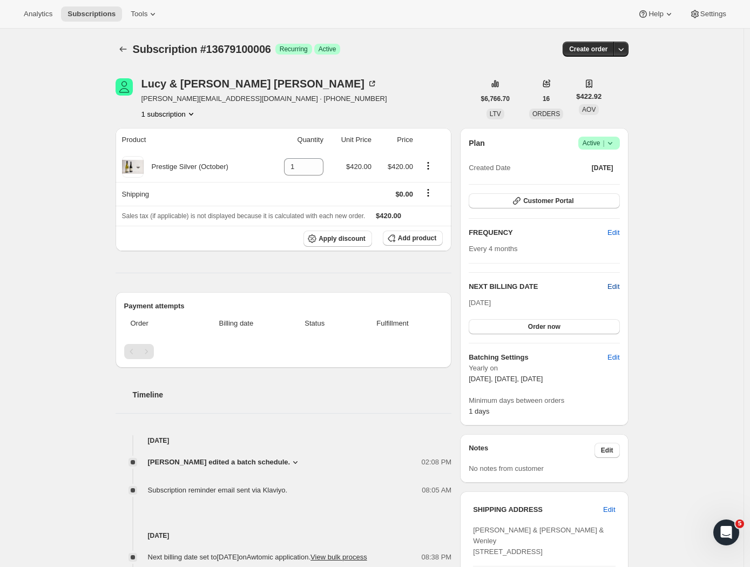
click at [616, 287] on span "Edit" at bounding box center [613, 286] width 12 height 11
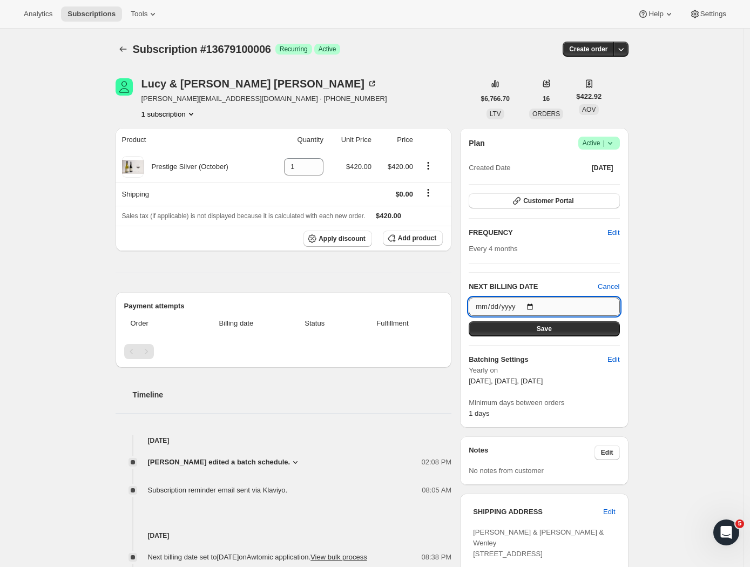
click at [551, 308] on input "2025-10-08" at bounding box center [543, 306] width 151 height 18
type input "2025-10-13"
click at [577, 334] on button "Save" at bounding box center [543, 328] width 151 height 15
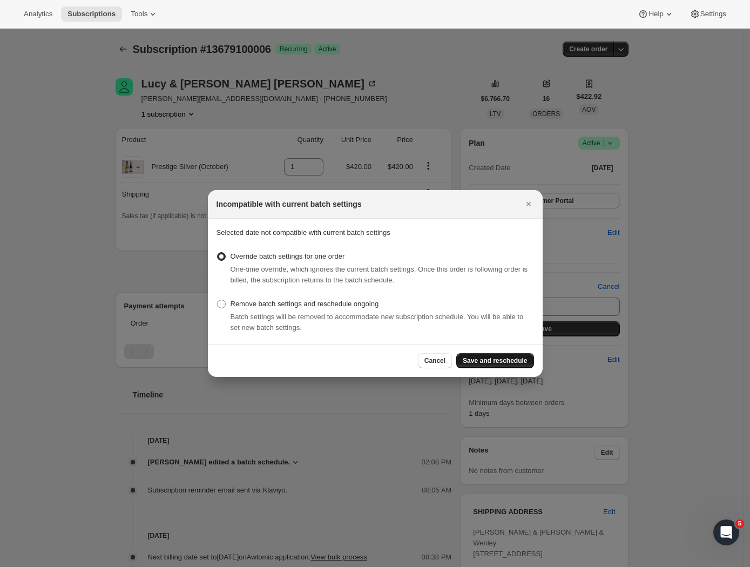
click at [500, 356] on button "Save and reschedule" at bounding box center [494, 360] width 77 height 15
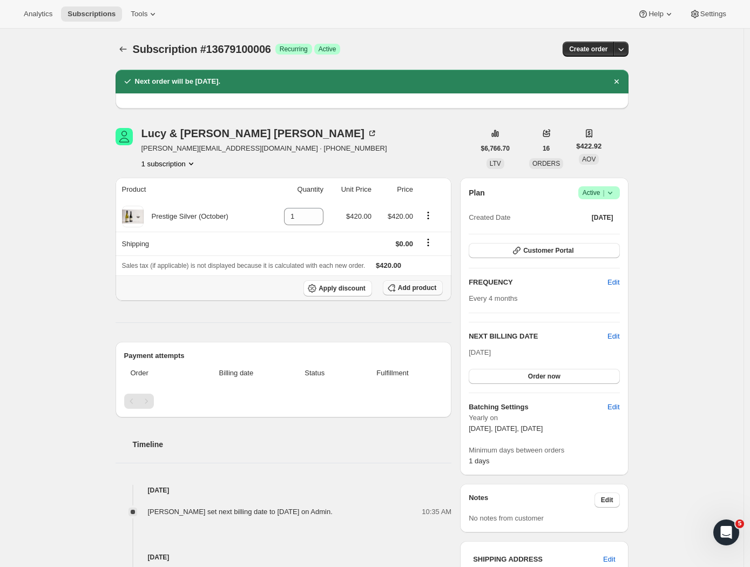
click at [414, 285] on span "Add product" at bounding box center [417, 287] width 38 height 9
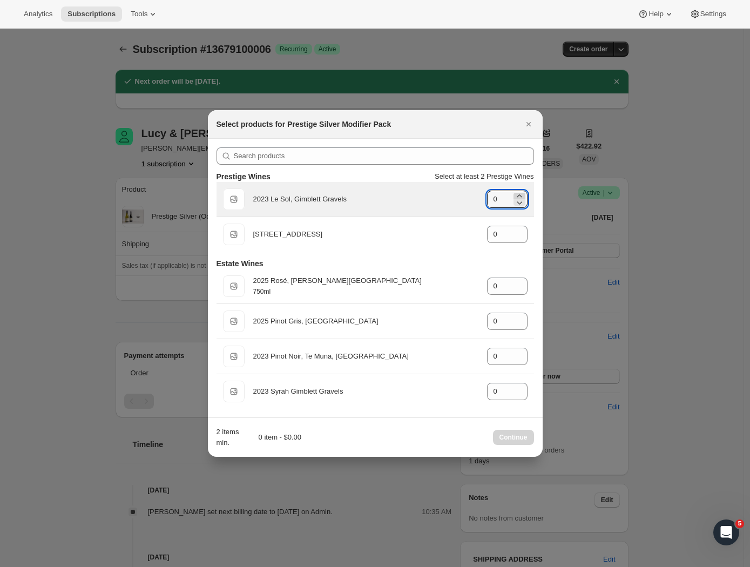
click at [517, 194] on icon ":r2g5:" at bounding box center [519, 196] width 11 height 11
type input "1"
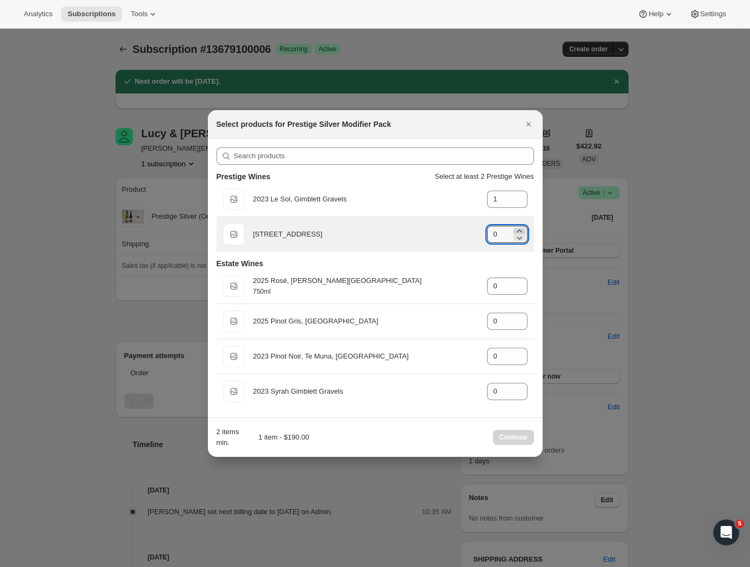
click at [519, 228] on icon ":r2g5:" at bounding box center [519, 231] width 11 height 11
type input "1"
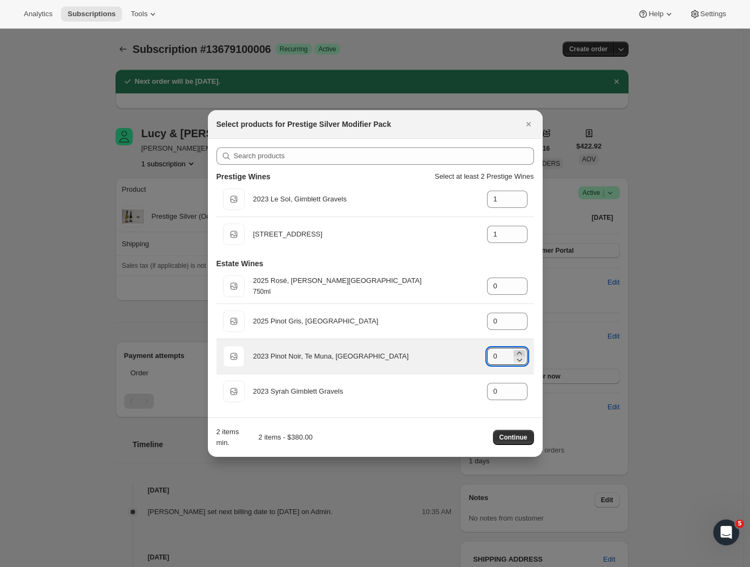
click at [518, 348] on icon ":r2g5:" at bounding box center [519, 353] width 11 height 11
type input "1"
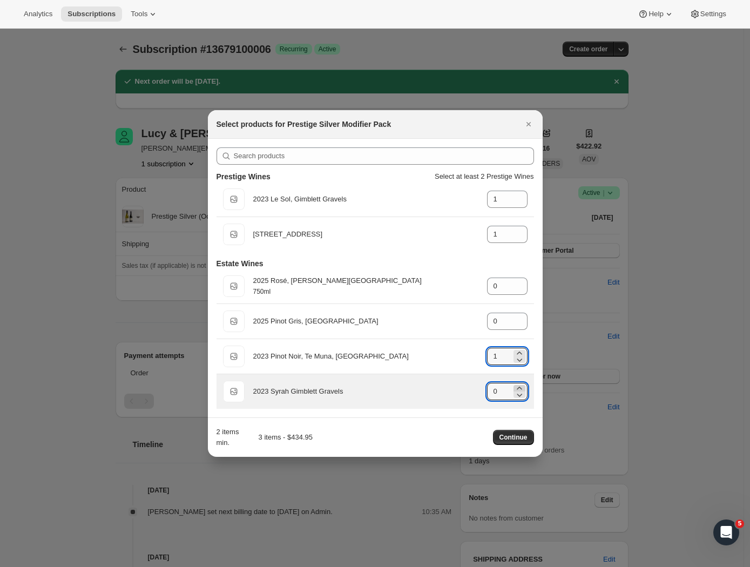
click at [519, 386] on icon ":r2g5:" at bounding box center [519, 388] width 11 height 11
type input "2"
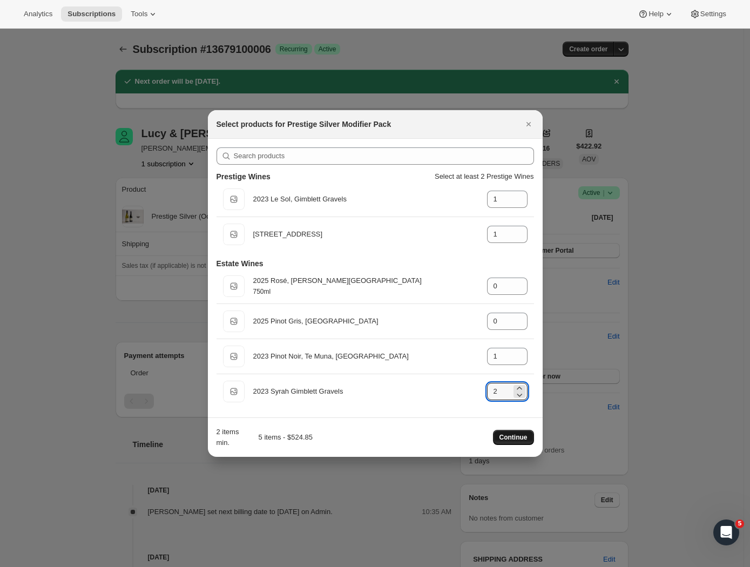
click at [514, 434] on span "Continue" at bounding box center [513, 437] width 28 height 9
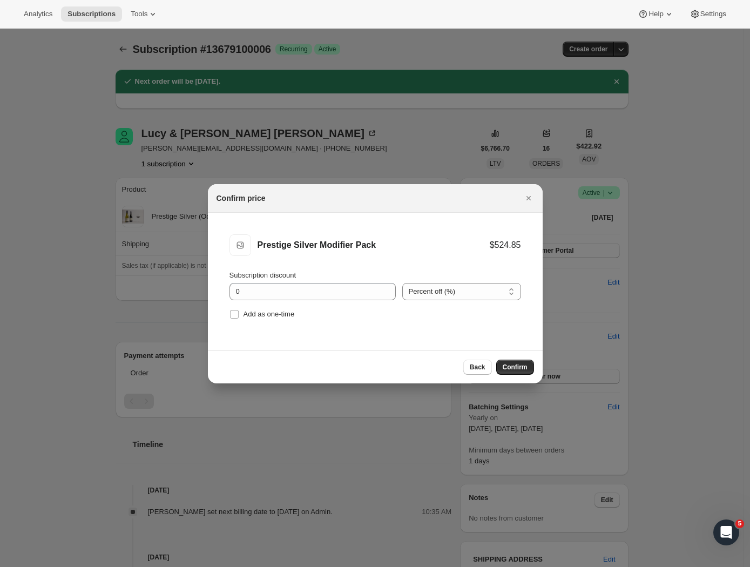
click at [511, 369] on span "Confirm" at bounding box center [514, 367] width 25 height 9
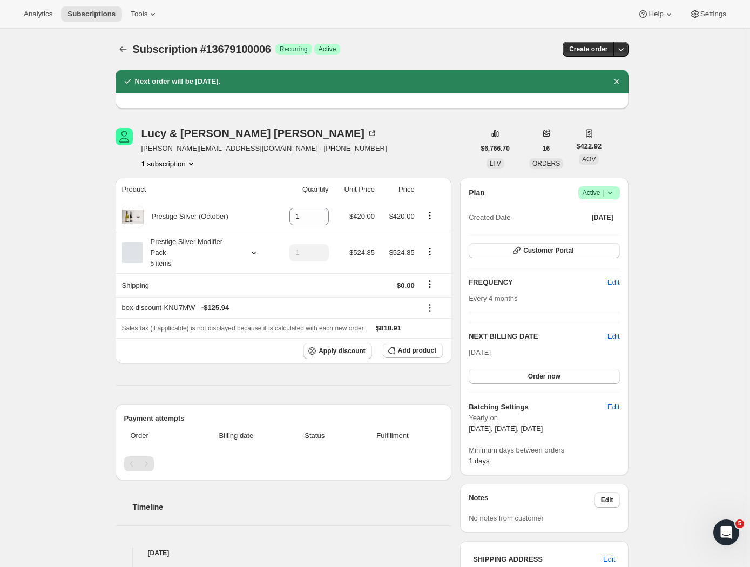
drag, startPoint x: 410, startPoint y: 138, endPoint x: 412, endPoint y: 107, distance: 30.8
click at [410, 138] on div "Lucy & Dave Dobbs dave.wenley@wineworks.co.nz · +64272760226 1 subscription" at bounding box center [294, 148] width 359 height 41
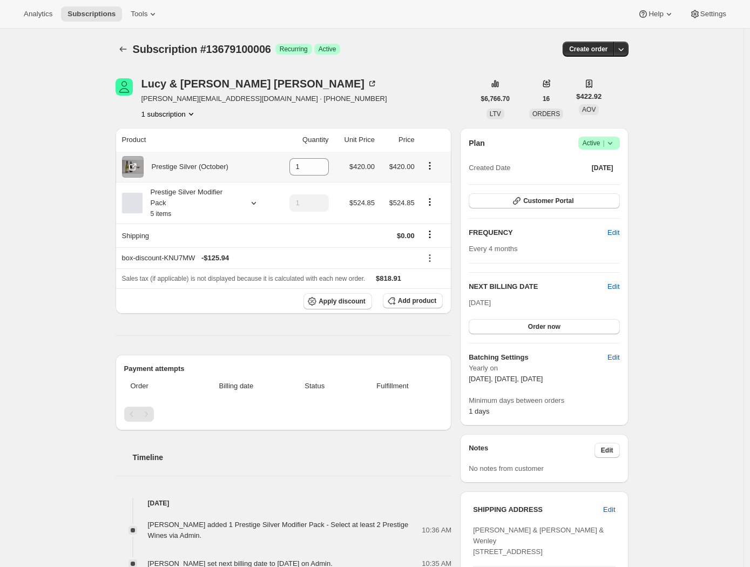
click at [427, 165] on button "Product actions" at bounding box center [429, 166] width 17 height 12
click at [429, 186] on span "Remove" at bounding box center [425, 187] width 26 height 8
type input "0"
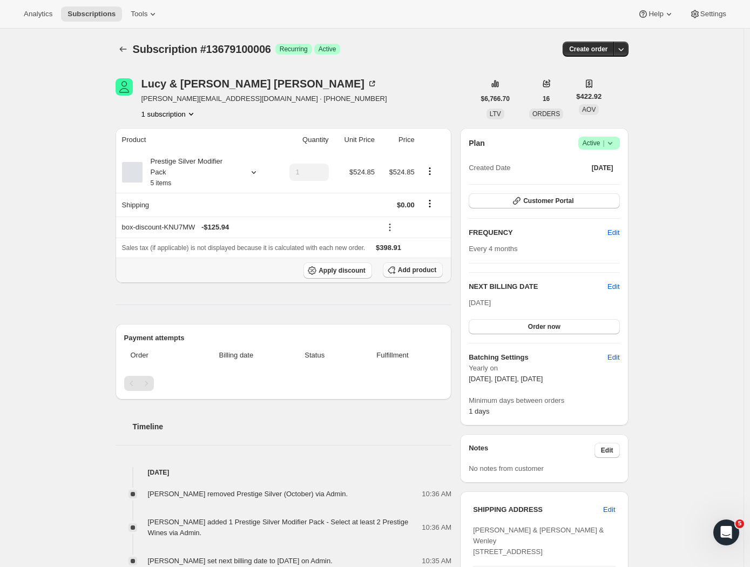
click at [403, 274] on span "Add product" at bounding box center [417, 270] width 38 height 9
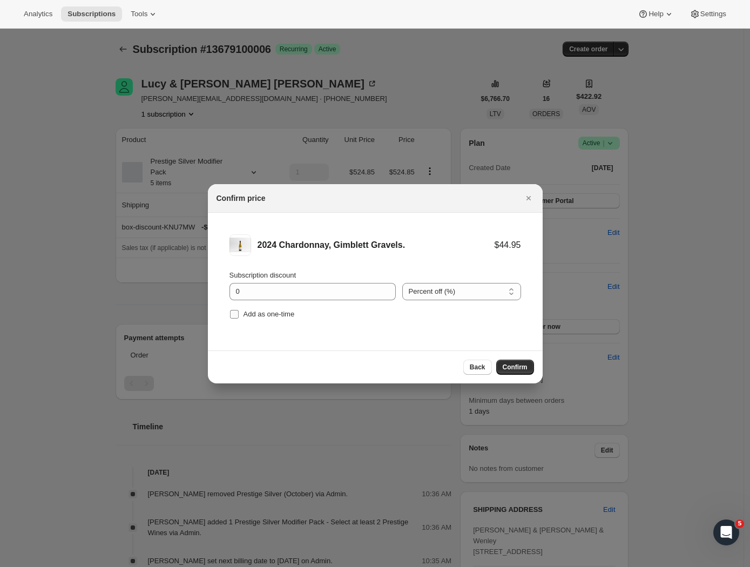
click at [232, 314] on input "Add as one-time" at bounding box center [234, 314] width 9 height 9
checkbox input "true"
drag, startPoint x: 253, startPoint y: 295, endPoint x: 212, endPoint y: 284, distance: 42.9
click at [212, 285] on li "2024 Chardonnay, Gimblett Gravels. $44.95 Subscription discount 0 Percent off (…" at bounding box center [375, 278] width 335 height 131
type input "23"
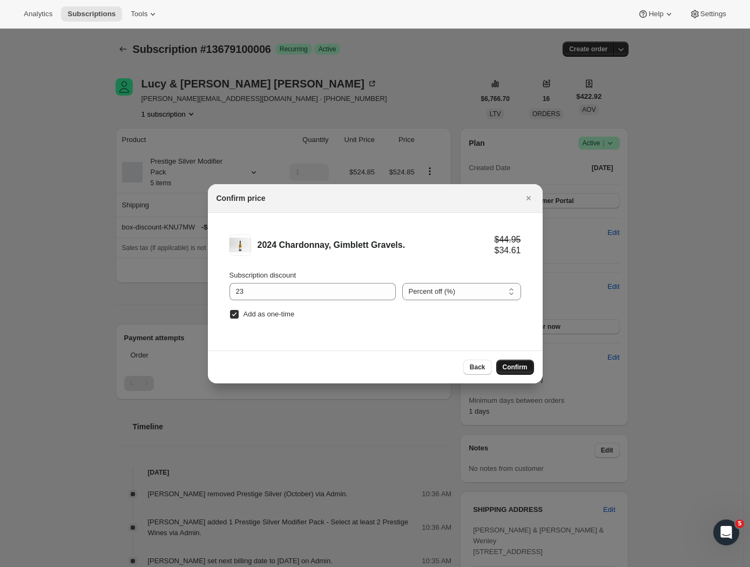
click at [510, 365] on span "Confirm" at bounding box center [514, 367] width 25 height 9
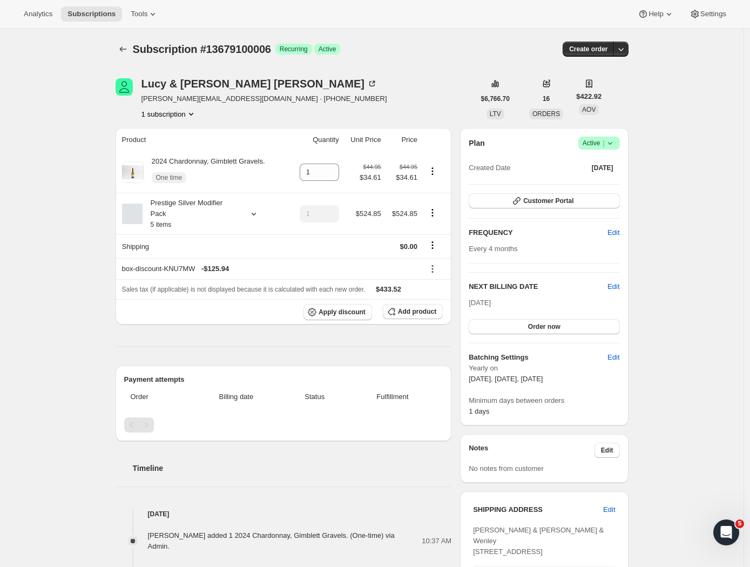
click at [87, 277] on div "Subscription #13679100006. This page is ready Subscription #13679100006 Success…" at bounding box center [371, 507] width 743 height 957
click at [715, 293] on div "Subscription #13679100006. This page is ready Subscription #13679100006 Success…" at bounding box center [371, 507] width 743 height 957
click at [123, 50] on icon "Subscriptions" at bounding box center [122, 48] width 7 height 5
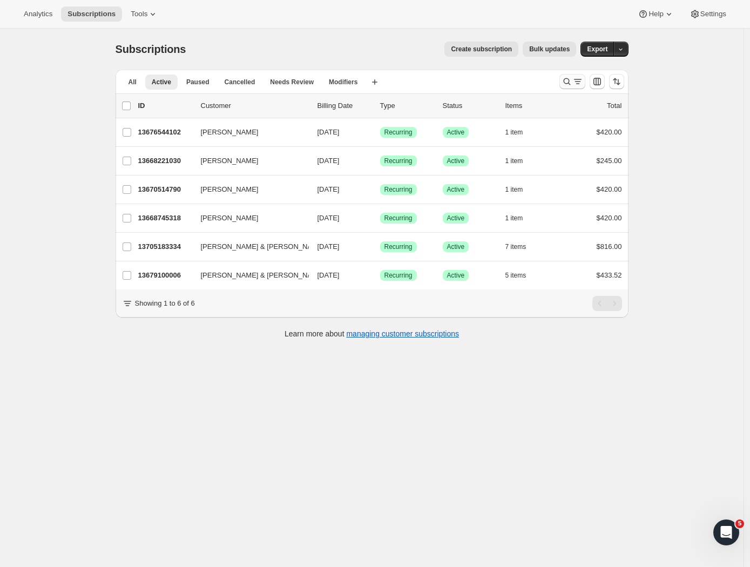
click at [575, 81] on icon "Search and filter results" at bounding box center [577, 81] width 11 height 11
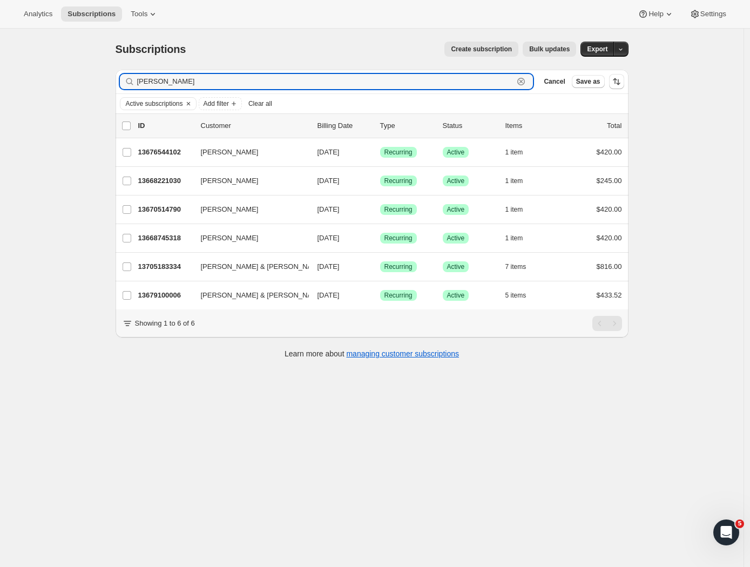
drag, startPoint x: 188, startPoint y: 90, endPoint x: 72, endPoint y: 86, distance: 116.1
click at [72, 86] on div "Subscriptions. This page is ready Subscriptions Create subscription Bulk update…" at bounding box center [371, 312] width 743 height 567
paste input "Mark.badland@pdnz.co.nz"
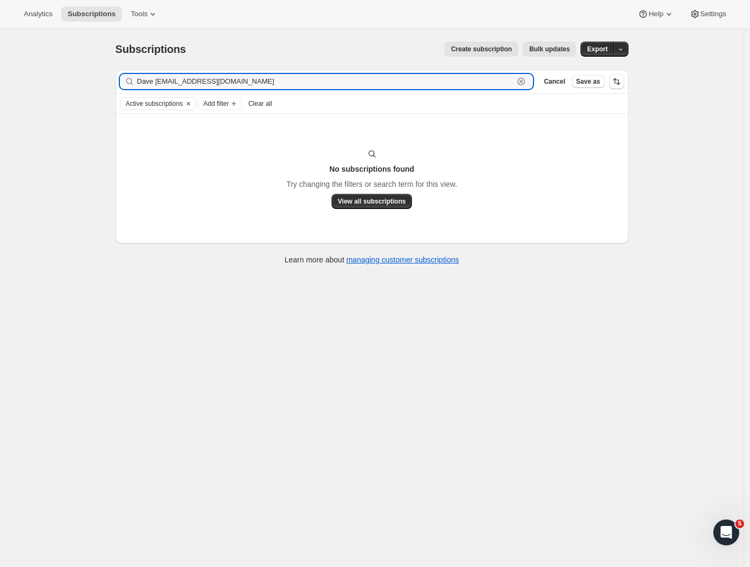
drag, startPoint x: 160, startPoint y: 81, endPoint x: 98, endPoint y: 79, distance: 62.1
click at [99, 79] on div "Subscriptions. This page is ready Subscriptions Create subscription Bulk update…" at bounding box center [371, 312] width 743 height 567
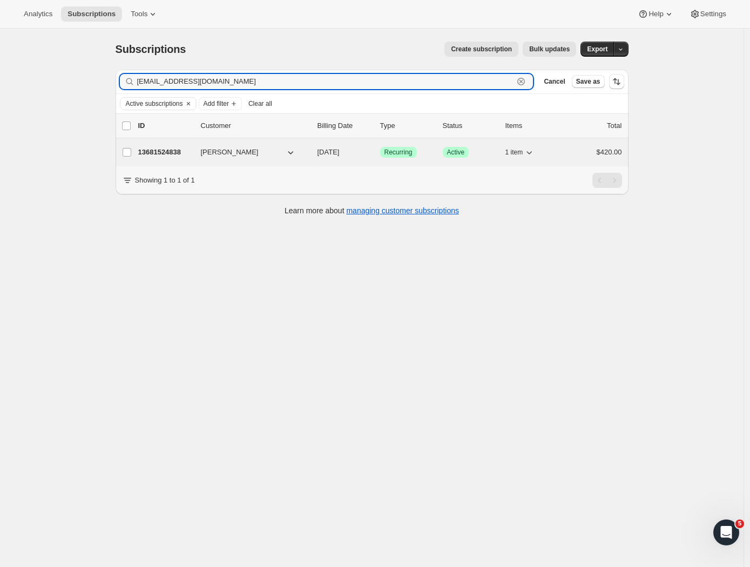
type input "Mark.badland@pdnz.co.nz"
click at [169, 146] on div "13681524838 Mark Badland 10/08/2025 Success Recurring Success Active 1 item $42…" at bounding box center [380, 152] width 484 height 15
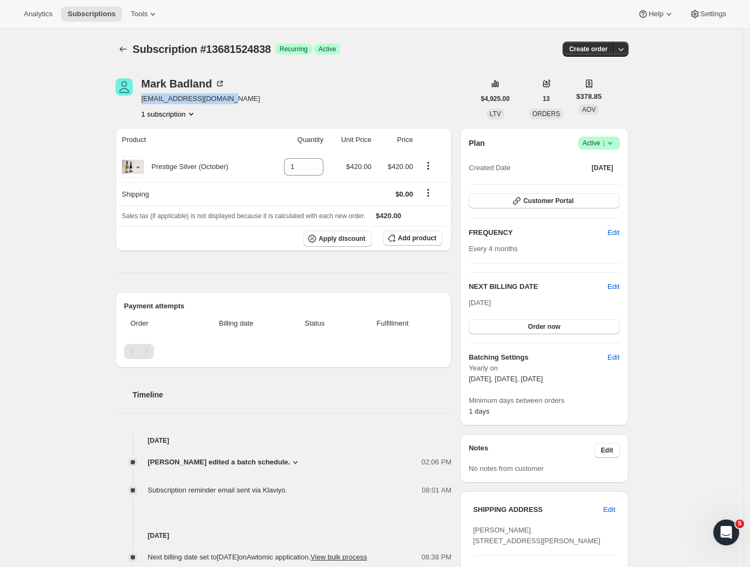
drag, startPoint x: 236, startPoint y: 102, endPoint x: 144, endPoint y: 98, distance: 91.8
click at [144, 98] on div "Mark Badland Mark.badland@pdnz.co.nz 1 subscription" at bounding box center [294, 98] width 359 height 41
copy span "Mark.badland@pdnz.co.nz"
click at [128, 51] on icon "Subscriptions" at bounding box center [123, 49] width 11 height 11
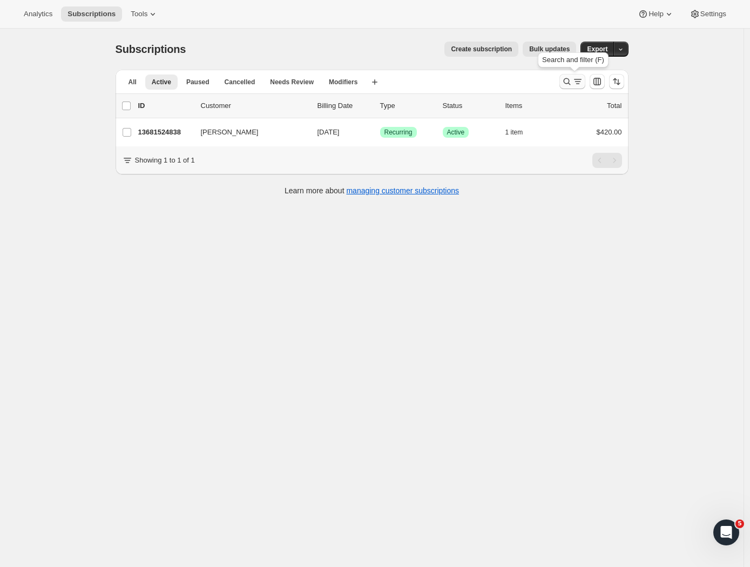
click at [578, 84] on icon "Search and filter results" at bounding box center [577, 81] width 11 height 11
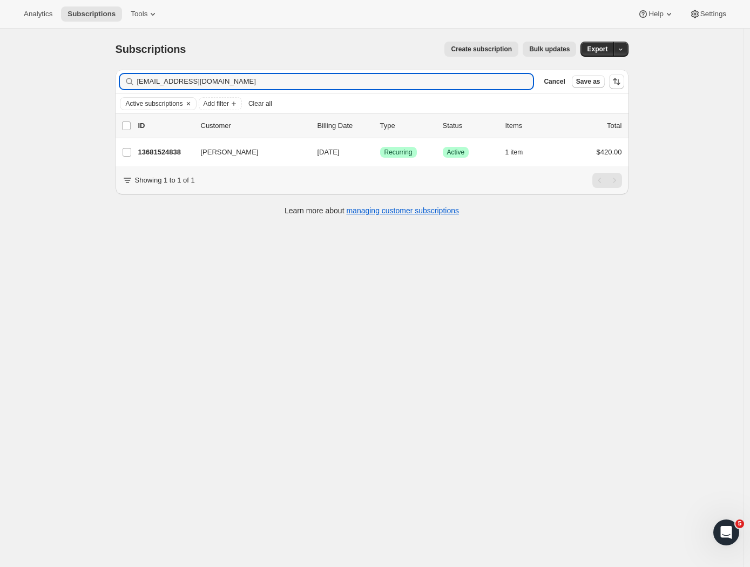
drag, startPoint x: 239, startPoint y: 80, endPoint x: 79, endPoint y: 77, distance: 159.2
click at [79, 76] on div "Subscriptions. This page is ready Subscriptions Create subscription Bulk update…" at bounding box center [371, 312] width 743 height 567
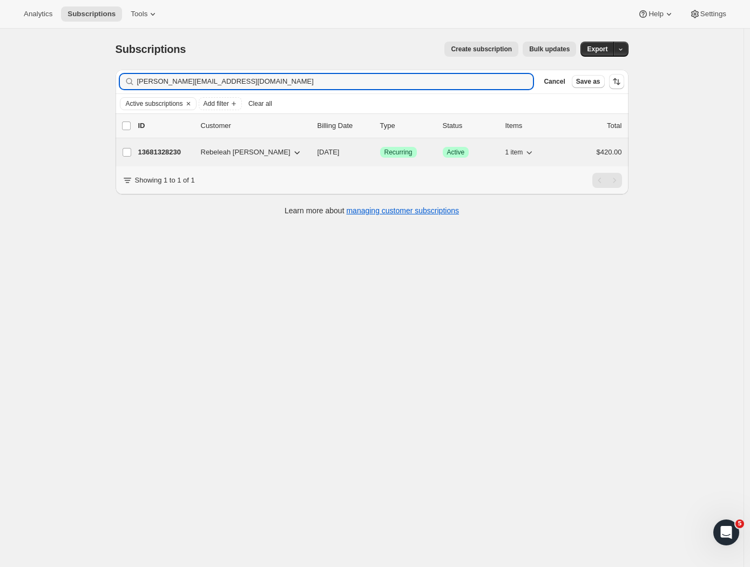
type input "rebekah@atcnelson.co.nz"
click at [152, 150] on p "13681328230" at bounding box center [165, 152] width 54 height 11
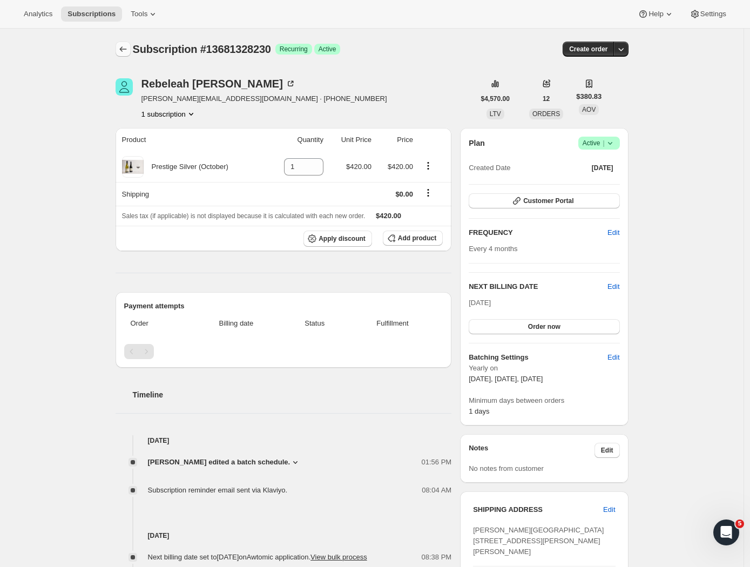
click at [124, 49] on icon "Subscriptions" at bounding box center [123, 49] width 11 height 11
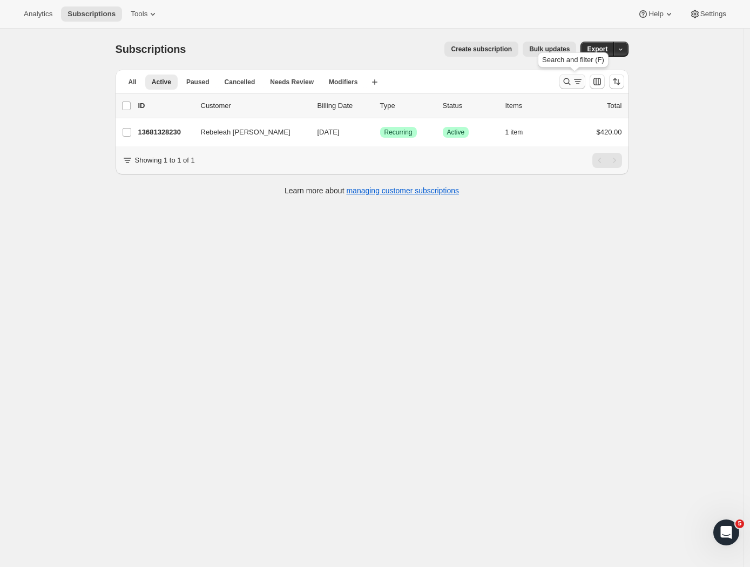
click at [568, 80] on icon "Search and filter results" at bounding box center [566, 81] width 11 height 11
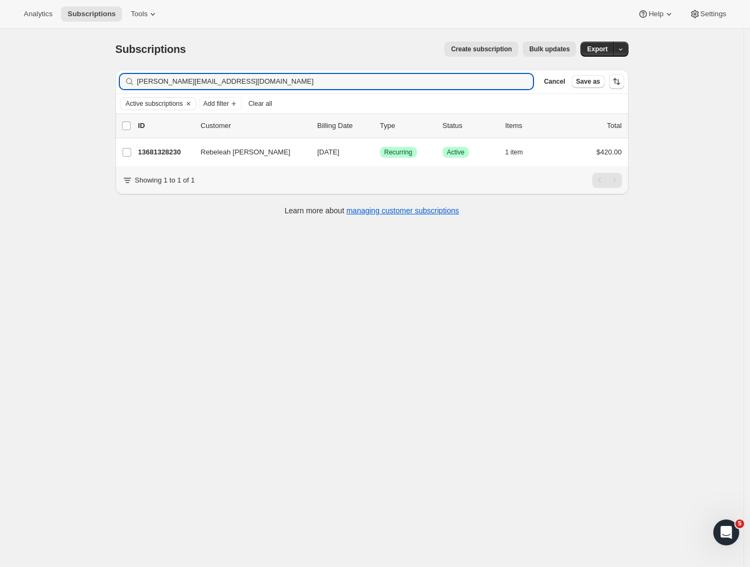
drag, startPoint x: 237, startPoint y: 80, endPoint x: 29, endPoint y: 65, distance: 208.9
click at [29, 65] on div "Subscriptions. This page is ready Subscriptions Create subscription Bulk update…" at bounding box center [371, 312] width 743 height 567
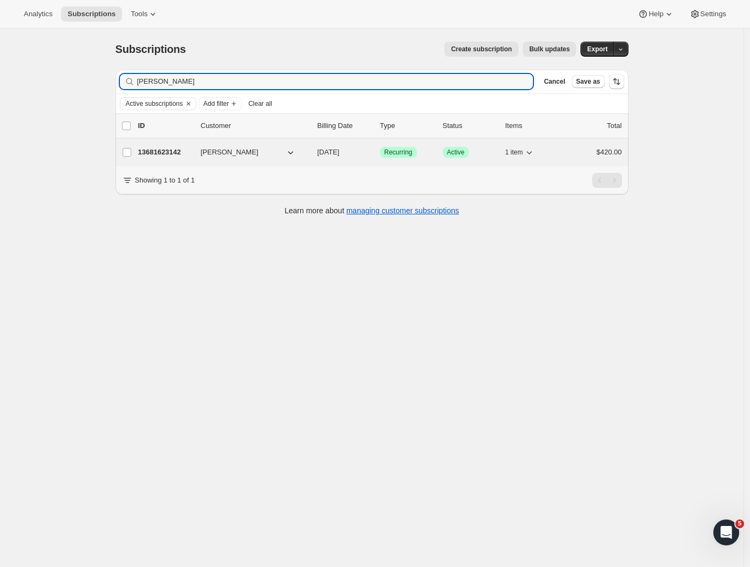
type input "suzanne"
click at [172, 149] on p "13681623142" at bounding box center [165, 152] width 54 height 11
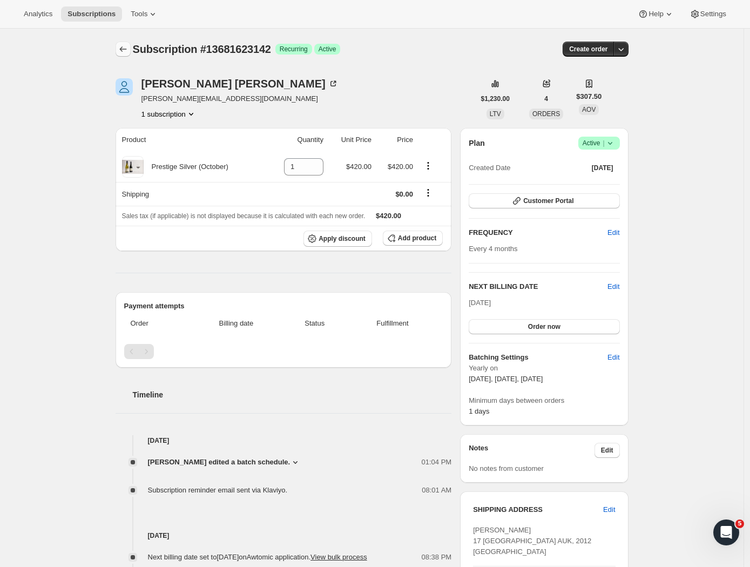
click at [123, 53] on icon "Subscriptions" at bounding box center [123, 49] width 11 height 11
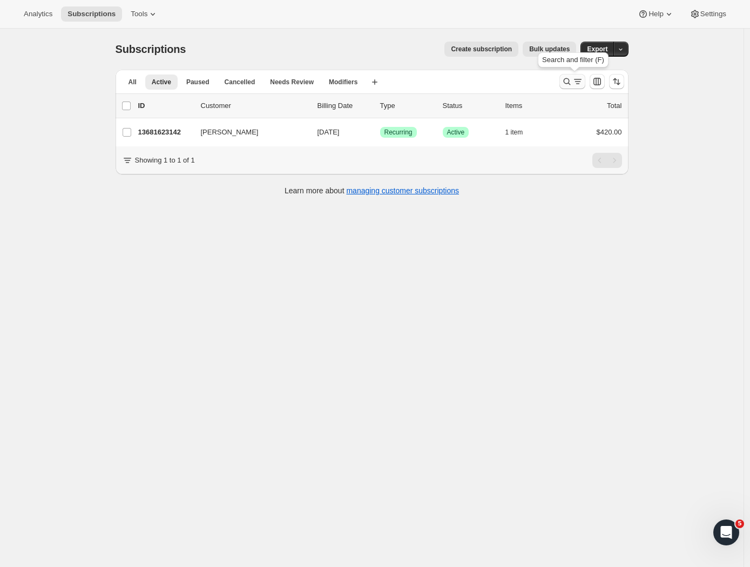
click at [576, 80] on icon "Search and filter results" at bounding box center [577, 81] width 11 height 11
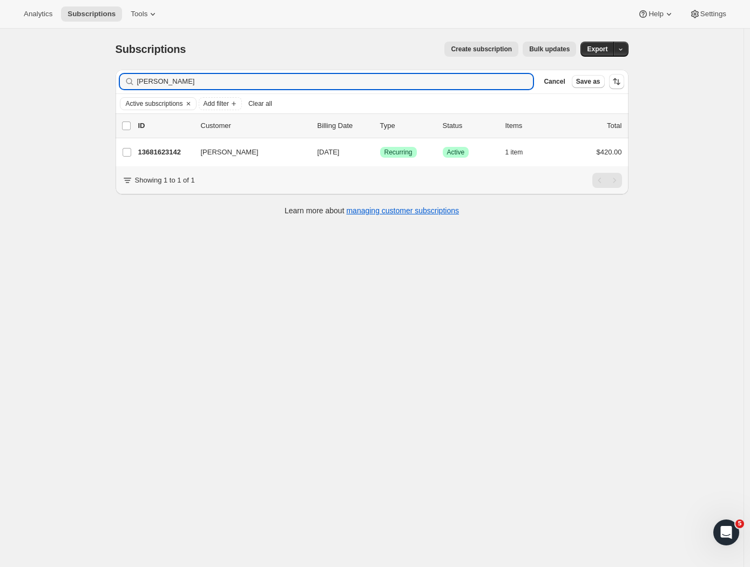
drag, startPoint x: 169, startPoint y: 84, endPoint x: 66, endPoint y: 78, distance: 102.7
click at [66, 78] on div "Subscriptions. This page is ready Subscriptions Create subscription Bulk update…" at bounding box center [371, 312] width 743 height 567
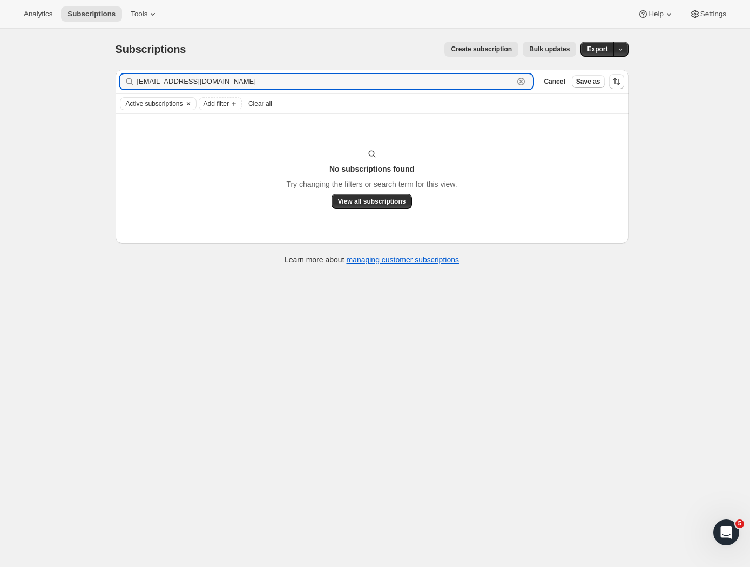
drag, startPoint x: 241, startPoint y: 77, endPoint x: 69, endPoint y: 81, distance: 172.8
click at [69, 81] on div "Subscriptions. This page is ready Subscriptions Create subscription Bulk update…" at bounding box center [371, 312] width 743 height 567
paste input "Ariana Pirrit"
click at [193, 105] on icon "Clear" at bounding box center [188, 103] width 9 height 9
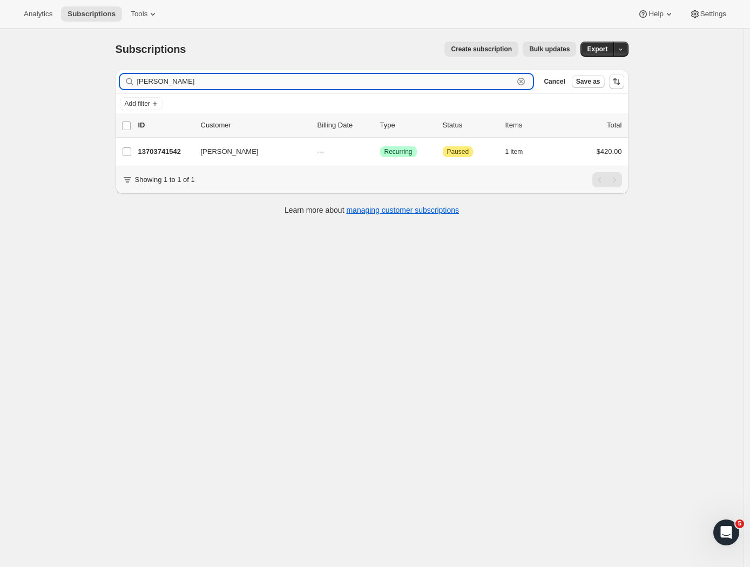
click at [185, 80] on input "Ariana Pirrit" at bounding box center [325, 81] width 377 height 15
drag, startPoint x: 184, startPoint y: 99, endPoint x: 203, endPoint y: 46, distance: 56.2
click at [203, 46] on div "Create subscription Bulk updates" at bounding box center [387, 49] width 377 height 15
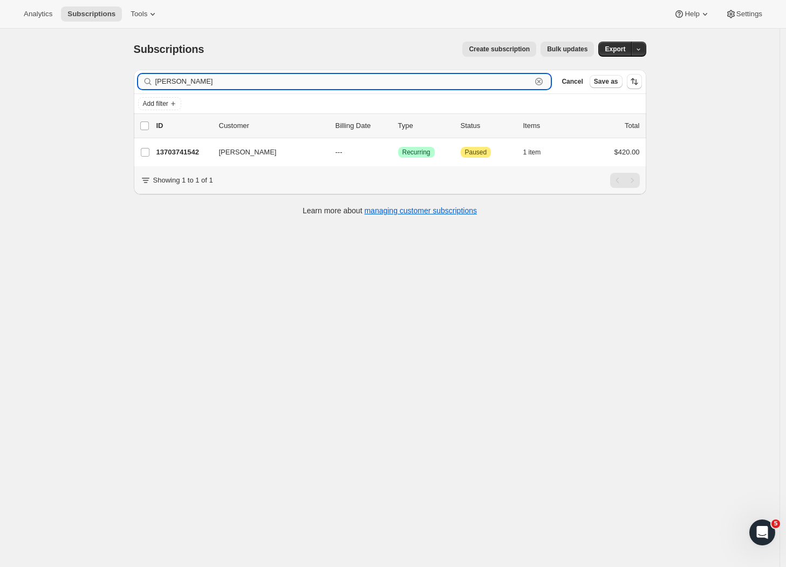
click at [226, 76] on input "Ariana Pirrit" at bounding box center [343, 81] width 377 height 15
drag, startPoint x: 222, startPoint y: 79, endPoint x: 91, endPoint y: 73, distance: 131.8
click at [92, 72] on div "Subscriptions. This page is ready Subscriptions Create subscription Bulk update…" at bounding box center [390, 312] width 780 height 567
drag, startPoint x: 243, startPoint y: 77, endPoint x: 235, endPoint y: 88, distance: 13.2
click at [174, 89] on div "Filter subscribers Ariana Pirrit Clear Cancel Save as" at bounding box center [390, 82] width 513 height 24
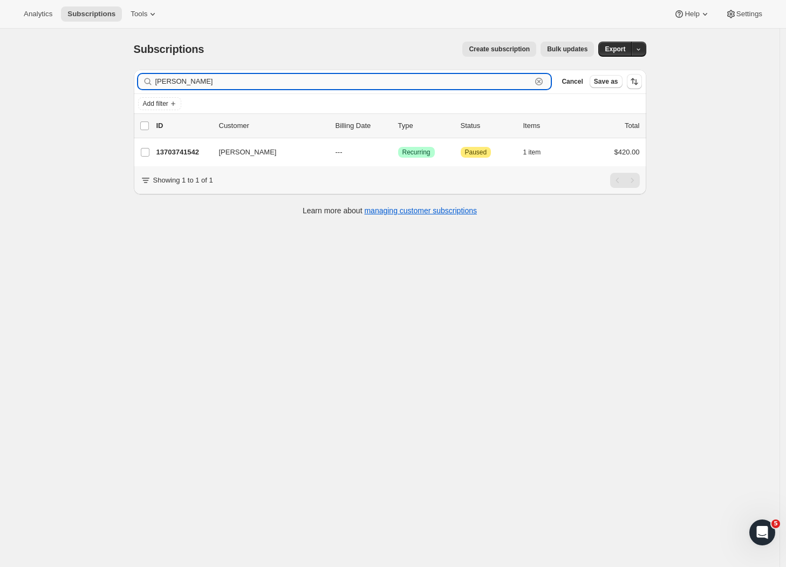
click at [256, 88] on input "Ariana Pirrit" at bounding box center [343, 81] width 377 height 15
drag, startPoint x: 256, startPoint y: 87, endPoint x: 90, endPoint y: 81, distance: 166.3
click at [90, 81] on div "Subscriptions. This page is ready Subscriptions Create subscription Bulk update…" at bounding box center [390, 312] width 780 height 567
drag, startPoint x: 191, startPoint y: 81, endPoint x: 129, endPoint y: 83, distance: 61.5
click at [129, 83] on div "Filter subscribers Ariana Pirrit Clear Cancel Save as Add filter 0 selected Upd…" at bounding box center [385, 144] width 521 height 166
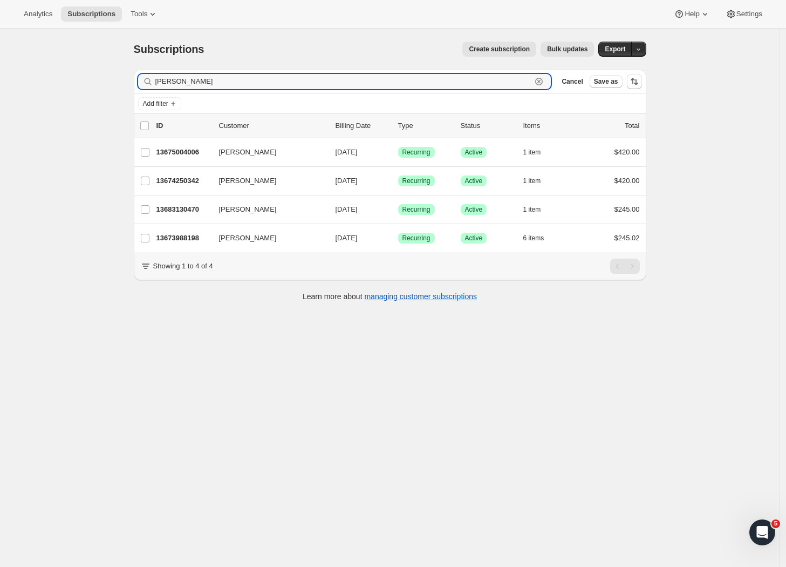
type input "[PERSON_NAME]"
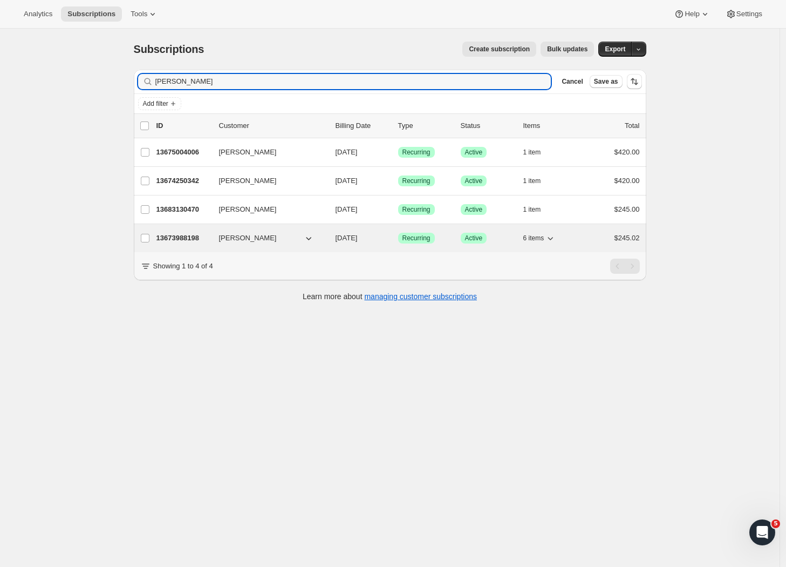
drag, startPoint x: 215, startPoint y: 116, endPoint x: 186, endPoint y: 236, distance: 123.2
click at [186, 236] on p "13673988198" at bounding box center [184, 238] width 54 height 11
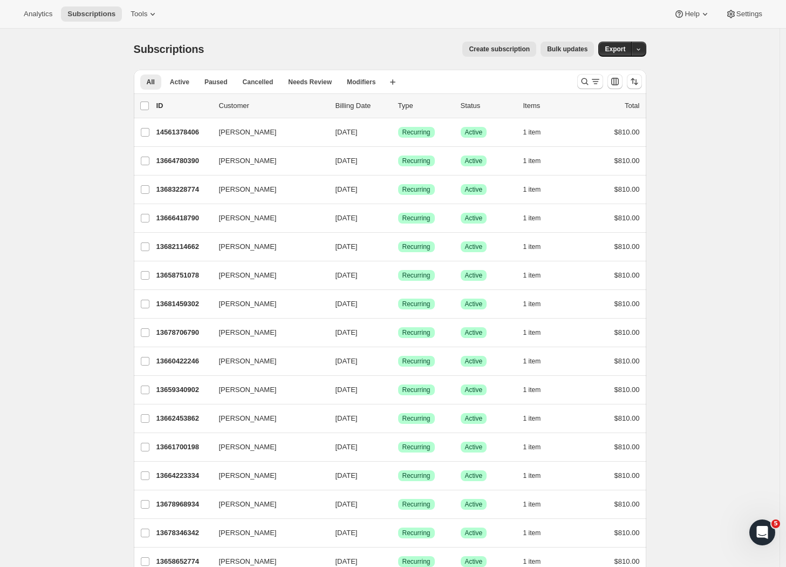
click at [593, 84] on icon "Search and filter results" at bounding box center [595, 81] width 11 height 11
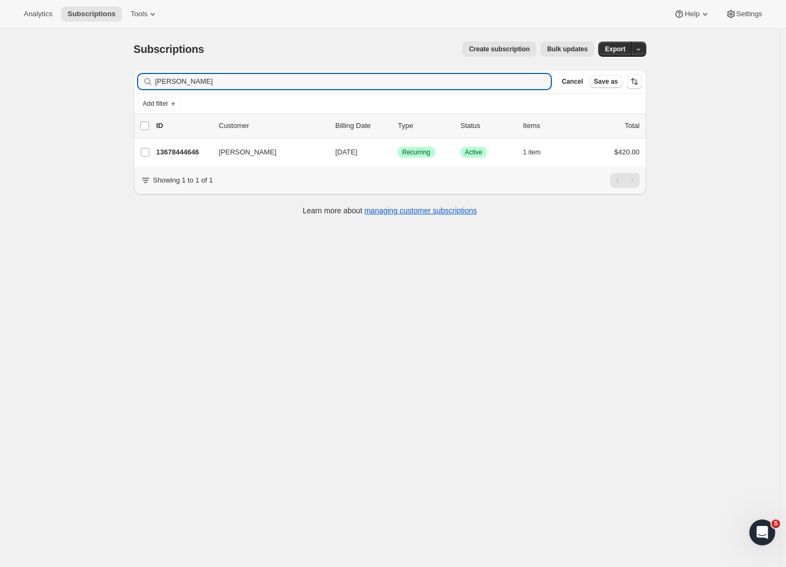
type input "dan kriton"
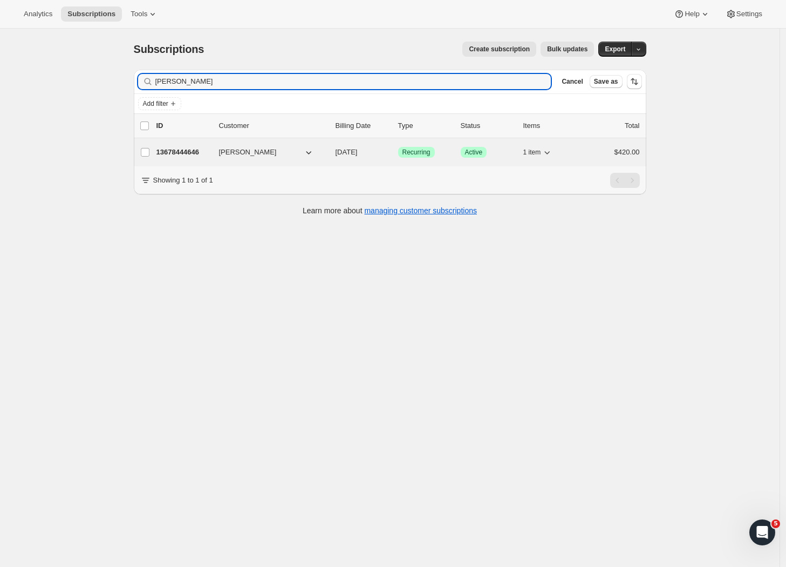
drag, startPoint x: 244, startPoint y: 97, endPoint x: 195, endPoint y: 156, distance: 76.3
click at [195, 156] on p "13678444646" at bounding box center [184, 152] width 54 height 11
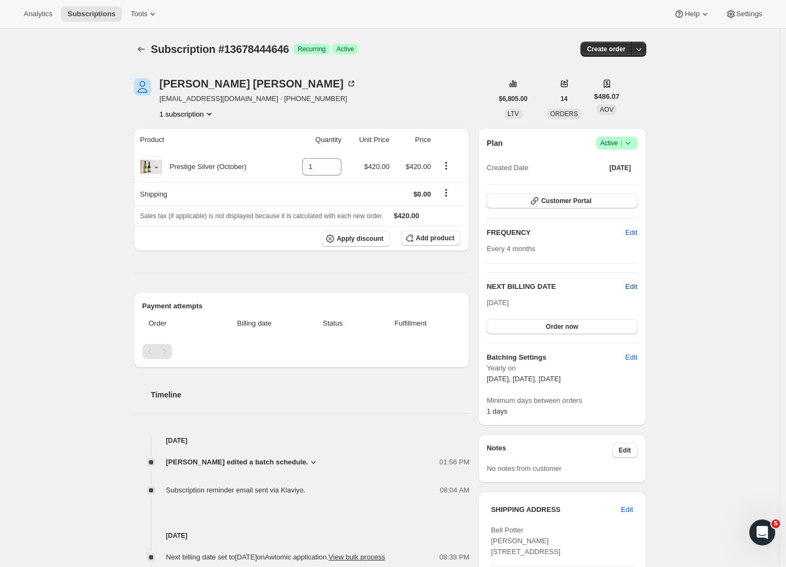
click at [637, 288] on span "Edit" at bounding box center [631, 286] width 12 height 11
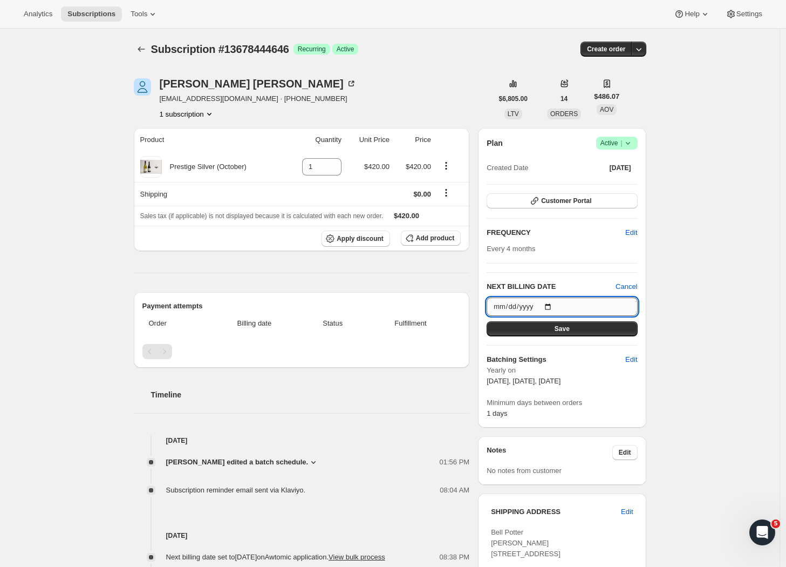
click at [546, 307] on input "2025-10-08" at bounding box center [562, 306] width 151 height 18
type input "2025-10-13"
click at [601, 329] on button "Save" at bounding box center [562, 328] width 151 height 15
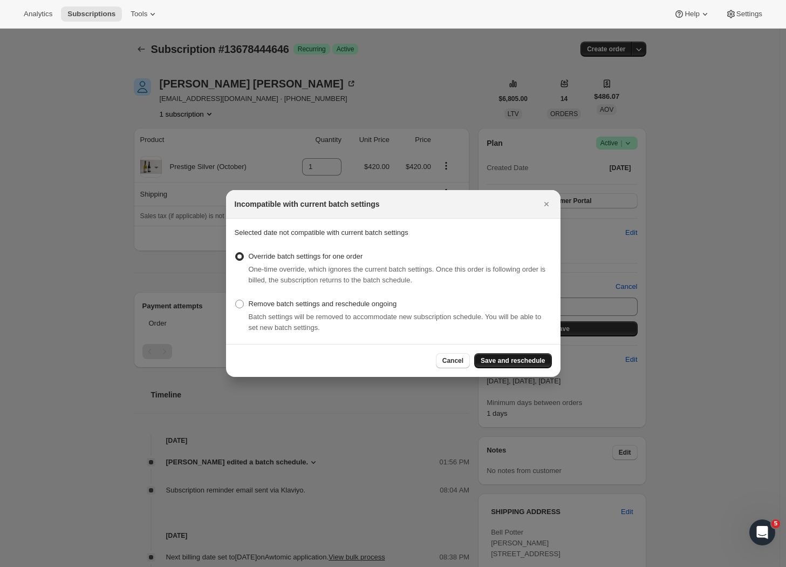
click at [533, 362] on span "Save and reschedule" at bounding box center [513, 360] width 64 height 9
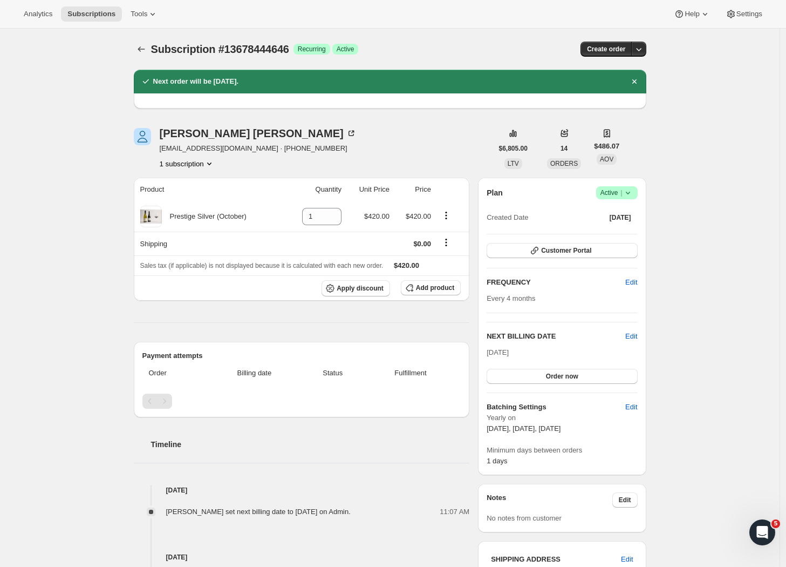
click at [420, 314] on div "Product Quantity Unit Price Price Prestige Silver (October) 1 $420.00 $420.00 S…" at bounding box center [302, 501] width 336 height 646
click at [437, 291] on span "Add product" at bounding box center [435, 287] width 38 height 9
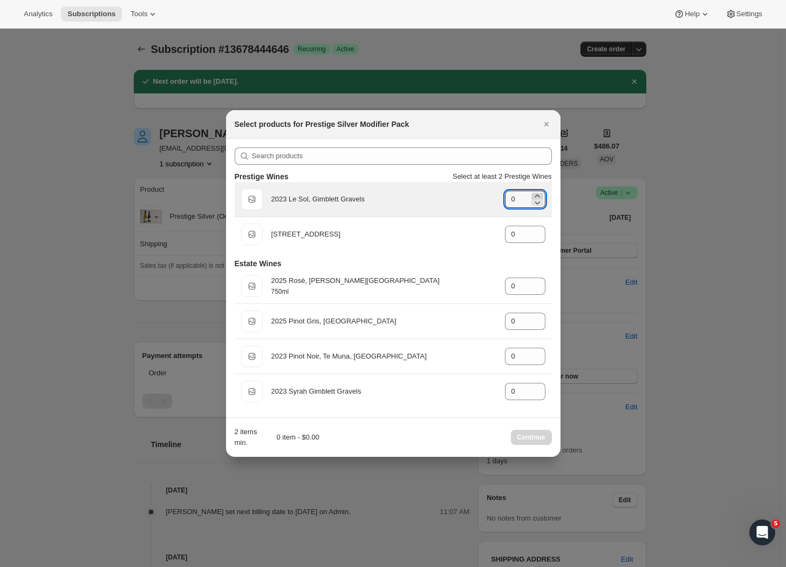
click at [536, 195] on icon ":rh9:" at bounding box center [537, 195] width 5 height 3
type input "1"
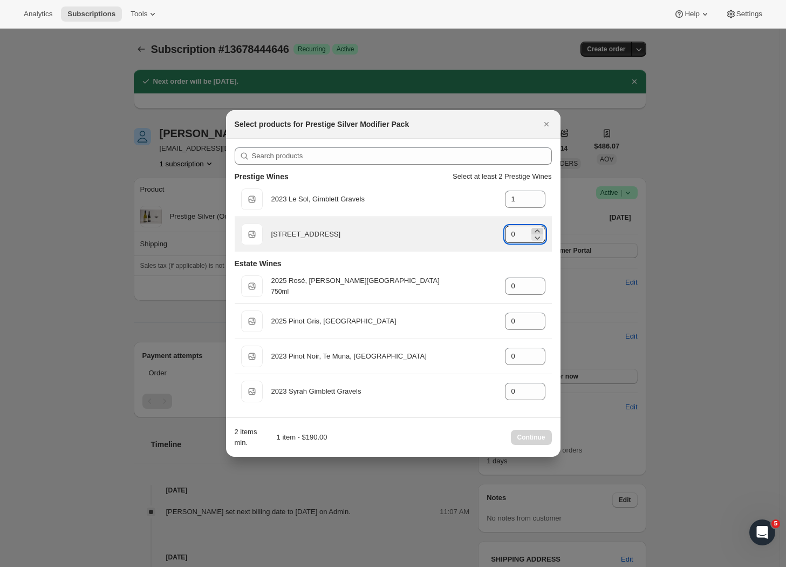
click at [539, 227] on icon ":rh9:" at bounding box center [537, 231] width 11 height 11
type input "1"
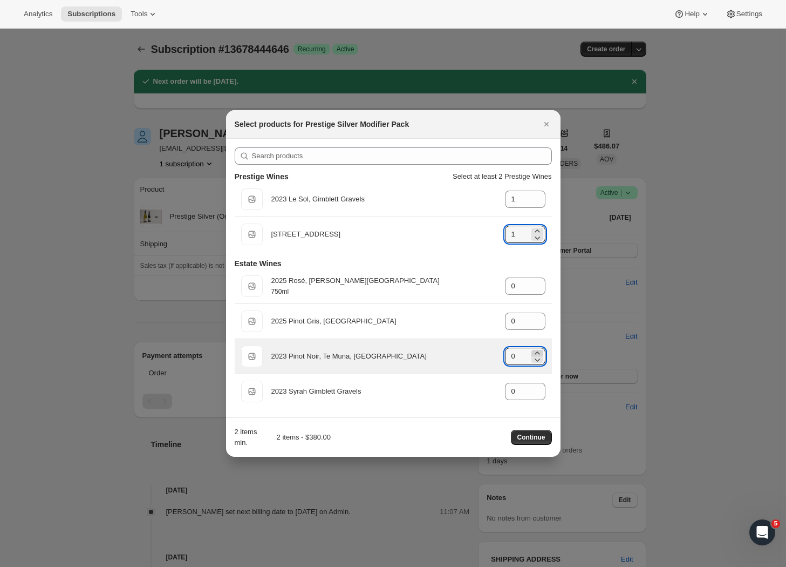
click at [540, 351] on icon ":rh9:" at bounding box center [537, 353] width 11 height 11
type input "4"
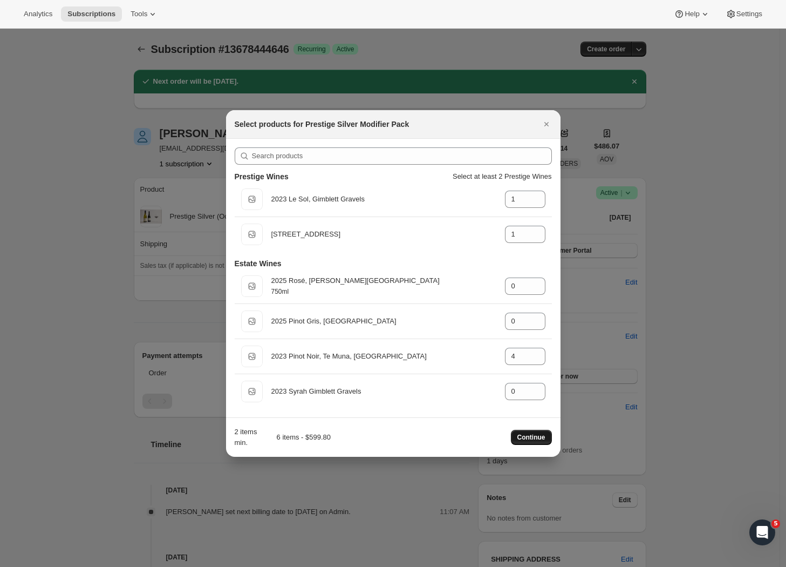
click at [528, 438] on span "Continue" at bounding box center [532, 437] width 28 height 9
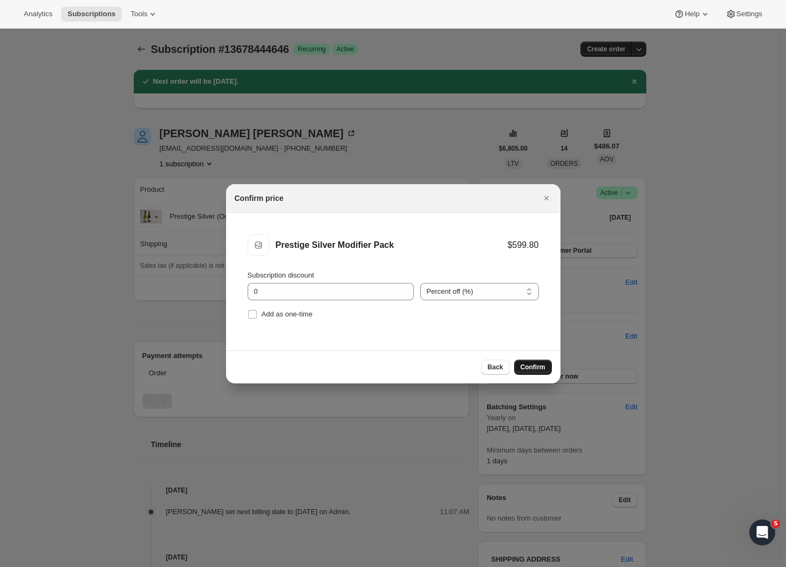
click at [527, 367] on span "Confirm" at bounding box center [533, 367] width 25 height 9
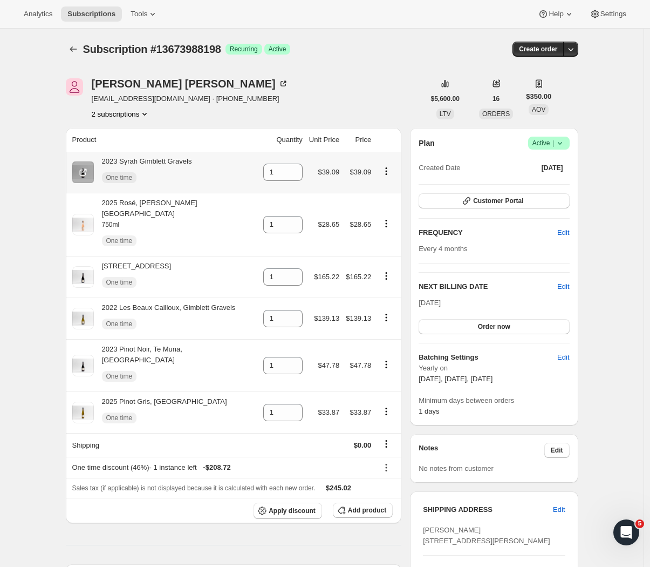
click at [387, 172] on icon "Product actions" at bounding box center [387, 171] width 2 height 2
click at [117, 176] on span "One time" at bounding box center [119, 177] width 26 height 9
click at [386, 168] on icon "Product actions" at bounding box center [386, 171] width 11 height 11
click at [386, 209] on span "Swap variant" at bounding box center [388, 212] width 40 height 8
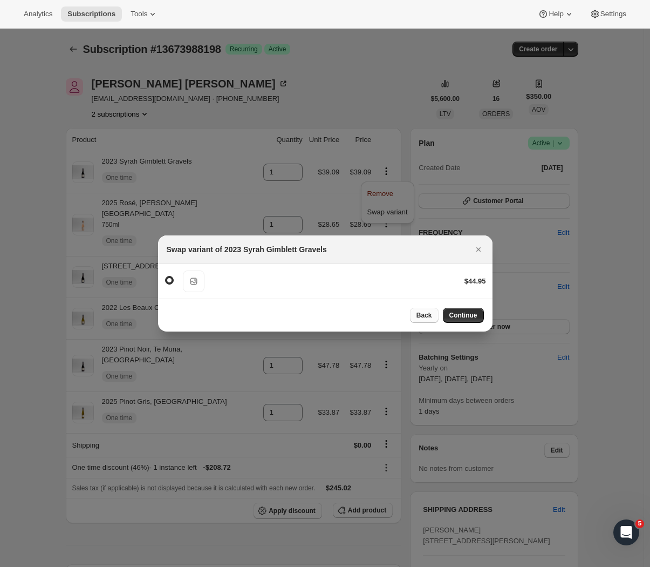
click at [429, 321] on button "Back" at bounding box center [424, 315] width 29 height 15
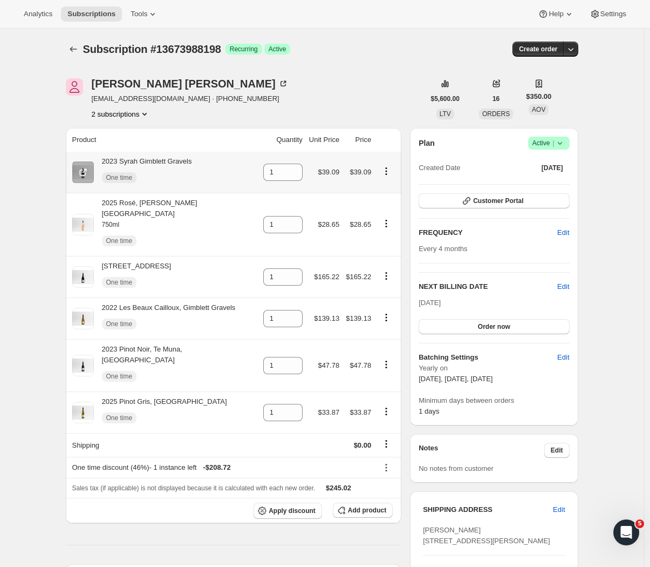
click at [387, 170] on icon "Product actions" at bounding box center [386, 171] width 11 height 11
click at [384, 195] on span "Remove" at bounding box center [381, 193] width 26 height 8
type input "0"
click at [387, 222] on icon "Product actions" at bounding box center [387, 223] width 2 height 2
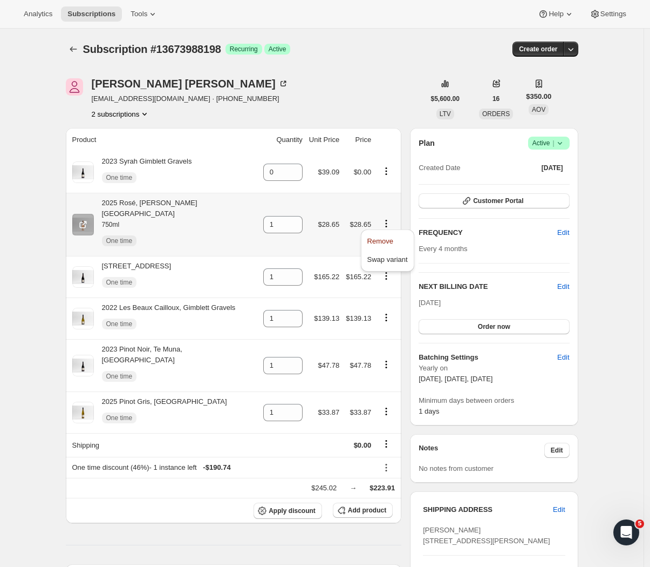
click at [389, 233] on button "Remove" at bounding box center [387, 241] width 47 height 17
type input "0"
click at [389, 270] on icon "Product actions" at bounding box center [386, 275] width 11 height 11
click at [385, 293] on span "Remove" at bounding box center [381, 289] width 26 height 8
type input "0"
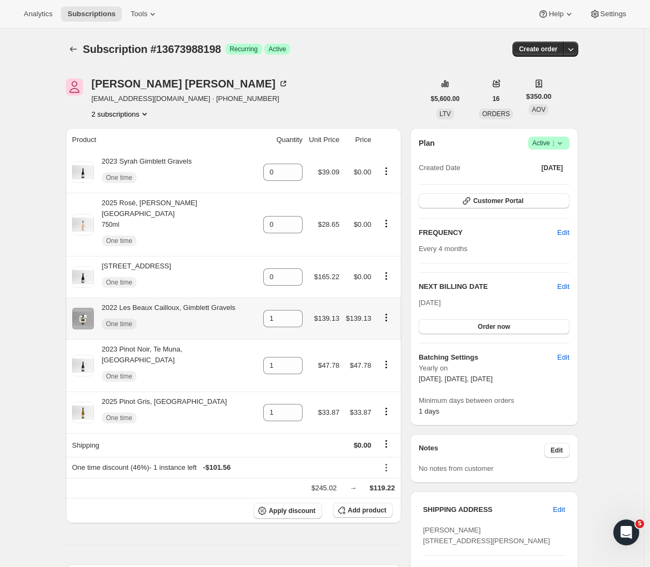
click at [387, 319] on icon "Product actions" at bounding box center [387, 320] width 2 height 2
click at [386, 329] on span "Remove" at bounding box center [380, 331] width 26 height 8
type input "0"
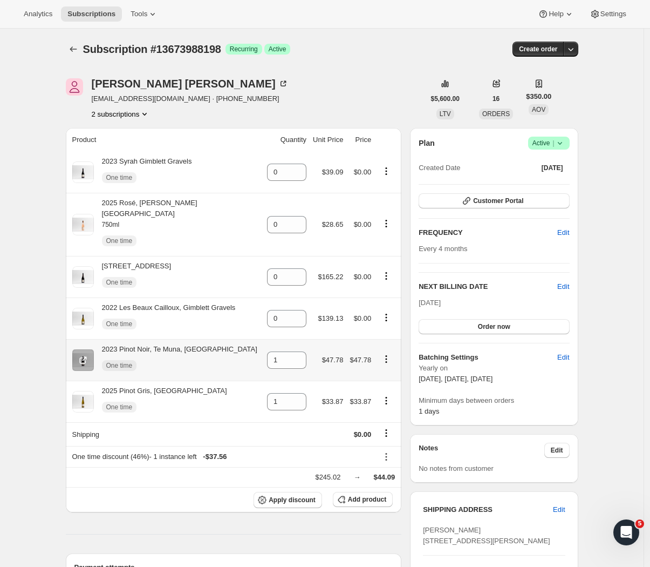
click at [389, 353] on icon "Product actions" at bounding box center [386, 358] width 11 height 11
click at [384, 368] on button "Remove" at bounding box center [387, 372] width 47 height 17
type input "0"
click at [387, 395] on icon "Product actions" at bounding box center [386, 400] width 11 height 11
click at [384, 412] on span "Remove" at bounding box center [380, 415] width 26 height 8
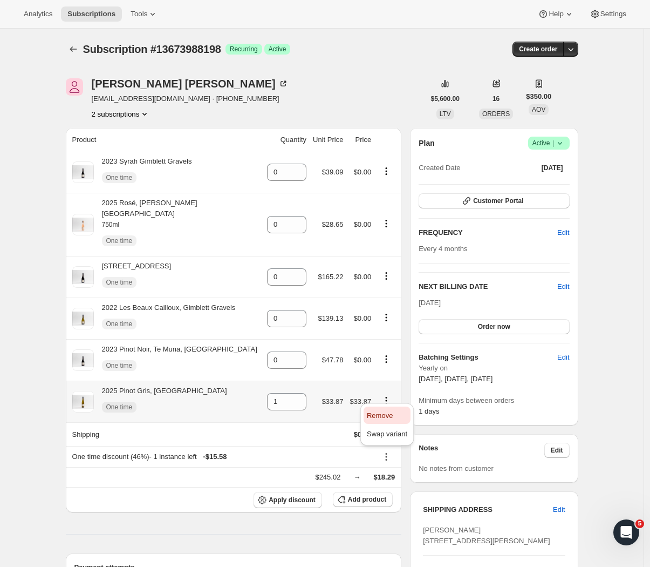
type input "0"
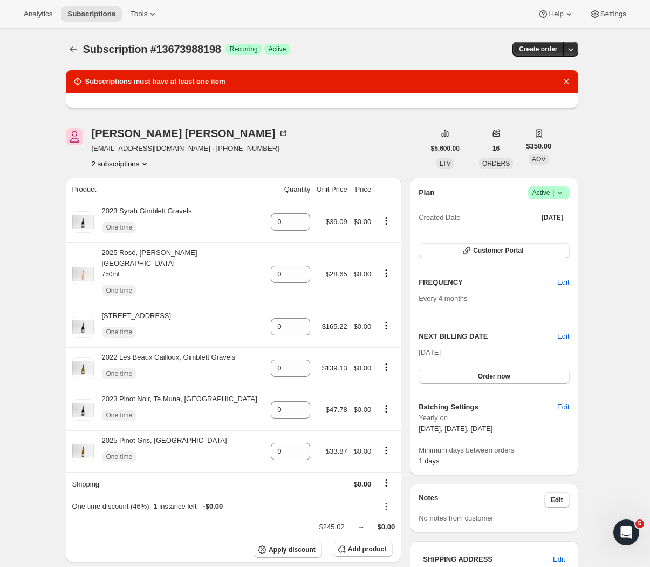
drag, startPoint x: 303, startPoint y: 137, endPoint x: 465, endPoint y: 129, distance: 162.6
click at [312, 137] on div "Jennifer Knaggs jenroper20@gmail.com · +6421904296 2 subscriptions" at bounding box center [245, 148] width 359 height 41
click at [572, 83] on icon "Dismiss notification" at bounding box center [566, 81] width 11 height 11
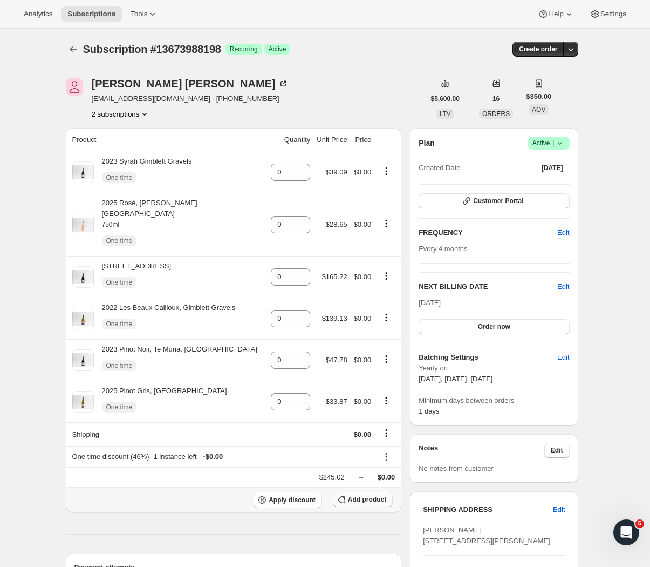
click at [366, 495] on span "Add product" at bounding box center [367, 499] width 38 height 9
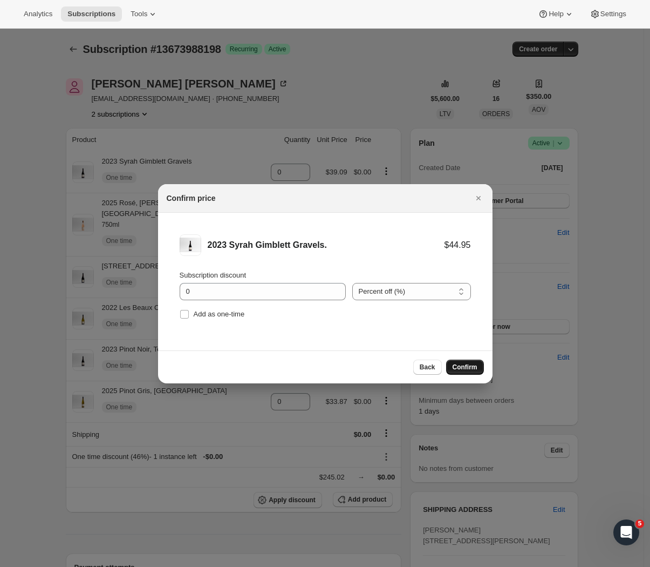
click at [467, 366] on span "Confirm" at bounding box center [465, 367] width 25 height 9
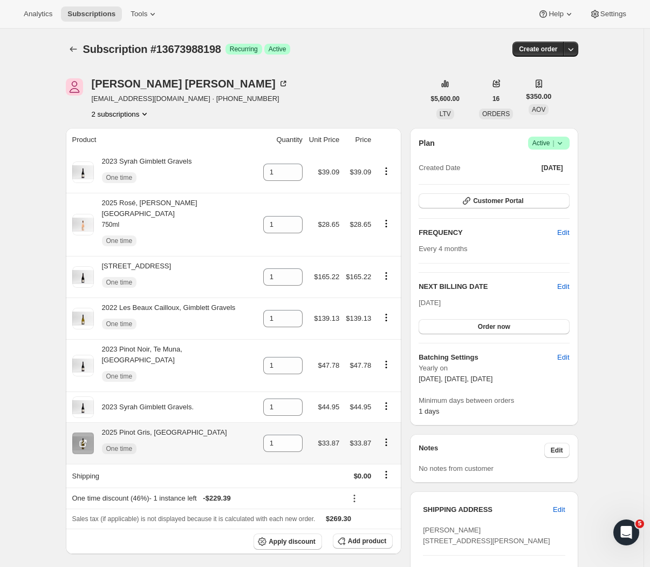
click at [387, 437] on icon "Product actions" at bounding box center [386, 442] width 11 height 11
drag, startPoint x: 387, startPoint y: 448, endPoint x: 387, endPoint y: 441, distance: 7.0
click at [387, 448] on span "Remove" at bounding box center [381, 446] width 26 height 8
type input "0"
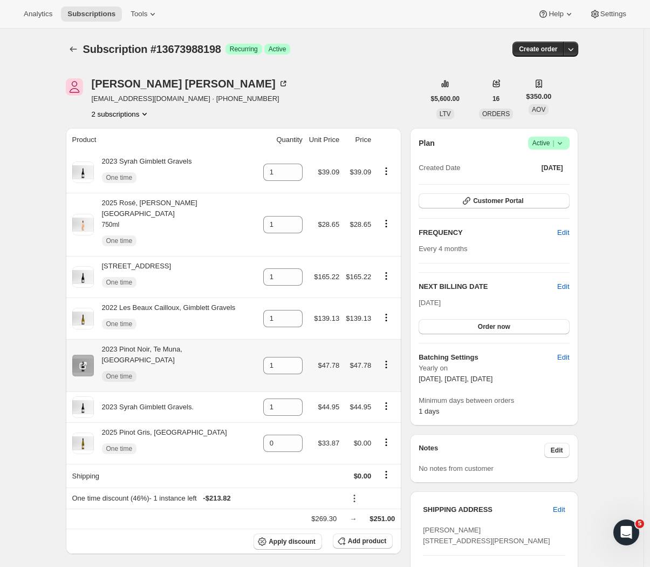
click at [387, 359] on icon "Product actions" at bounding box center [386, 364] width 11 height 11
click at [382, 370] on span "Remove" at bounding box center [381, 373] width 26 height 8
type input "0"
click at [389, 312] on icon "Product actions" at bounding box center [386, 317] width 11 height 11
click at [385, 331] on span "Remove" at bounding box center [381, 331] width 26 height 8
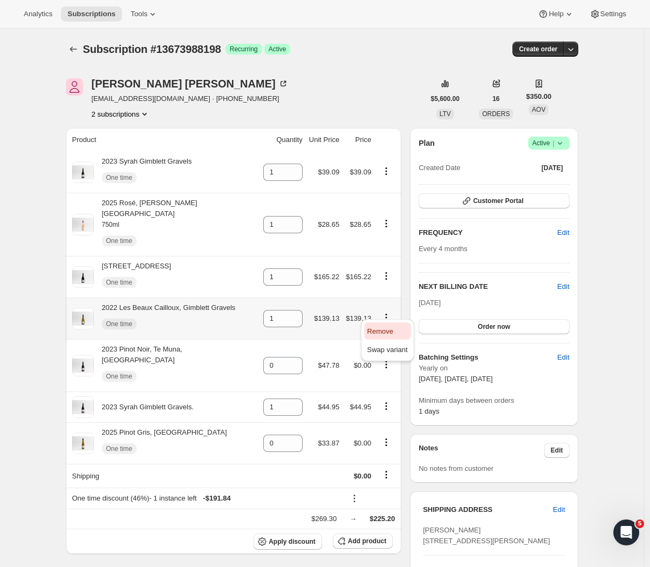
type input "0"
click at [387, 275] on icon "Product actions" at bounding box center [387, 276] width 2 height 2
click at [390, 289] on span "Remove" at bounding box center [381, 289] width 26 height 8
type input "0"
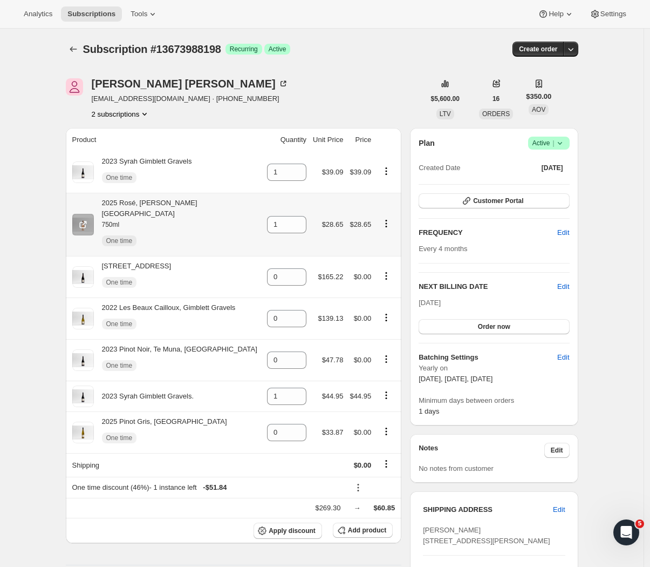
click at [386, 218] on icon "Product actions" at bounding box center [386, 223] width 11 height 11
click at [389, 244] on span "Remove" at bounding box center [380, 241] width 26 height 8
type input "0"
click at [389, 173] on icon "Product actions" at bounding box center [386, 171] width 11 height 11
click at [383, 196] on span "Remove" at bounding box center [380, 193] width 26 height 8
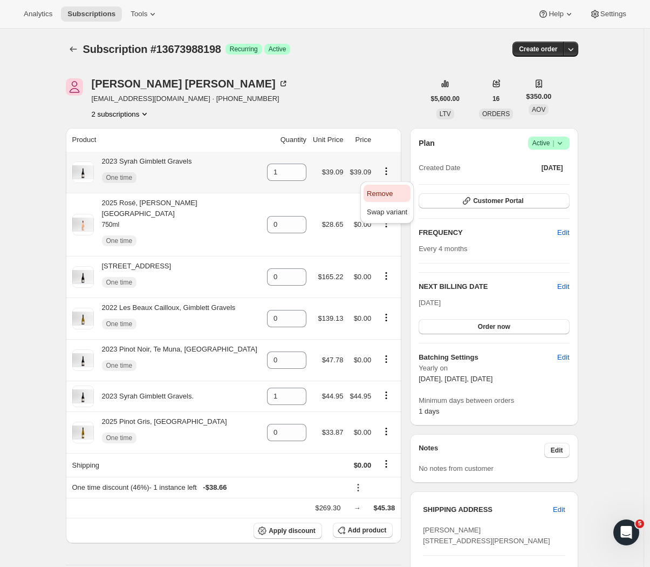
type input "0"
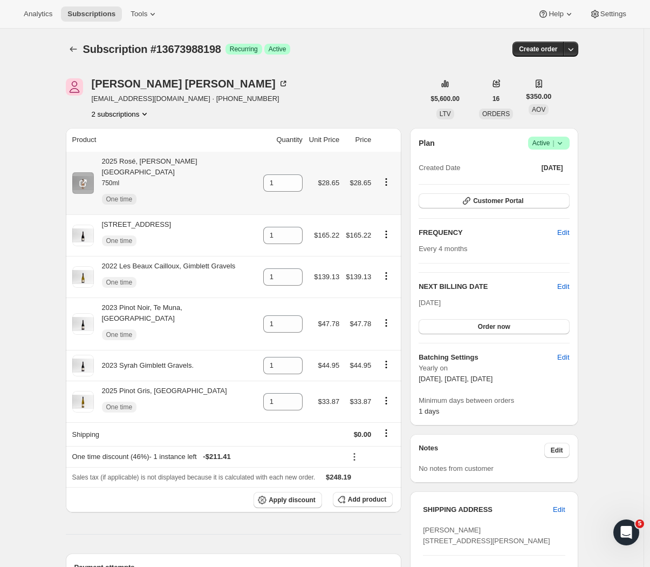
click at [386, 176] on icon "Product actions" at bounding box center [386, 181] width 11 height 11
click at [387, 198] on span "Remove" at bounding box center [381, 199] width 26 height 8
type input "0"
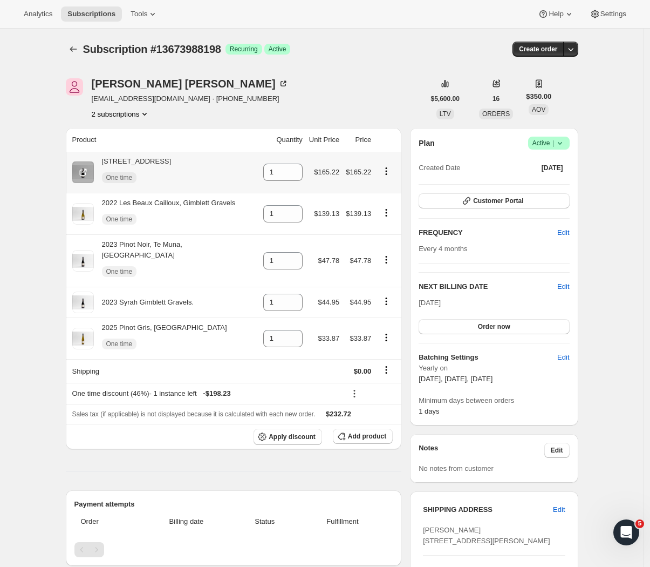
click at [388, 166] on icon "Product actions" at bounding box center [386, 171] width 11 height 11
click at [385, 193] on span "Remove" at bounding box center [381, 193] width 26 height 8
type input "0"
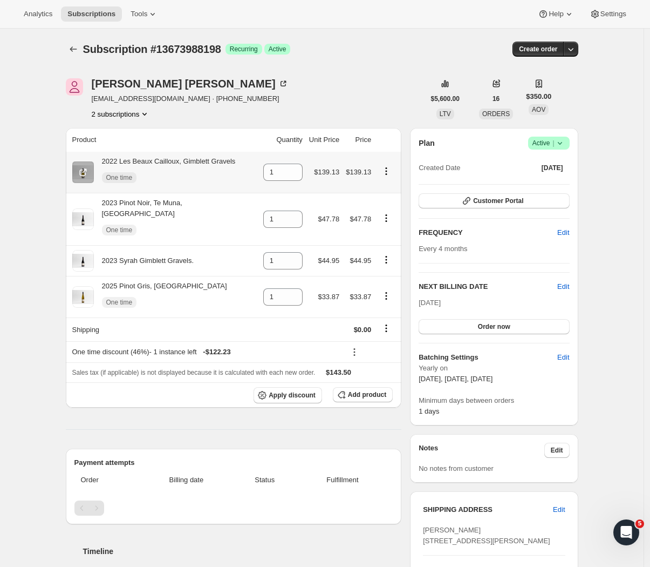
click at [386, 170] on icon "Product actions" at bounding box center [386, 171] width 11 height 11
click at [387, 189] on span "Remove" at bounding box center [380, 193] width 26 height 8
type input "0"
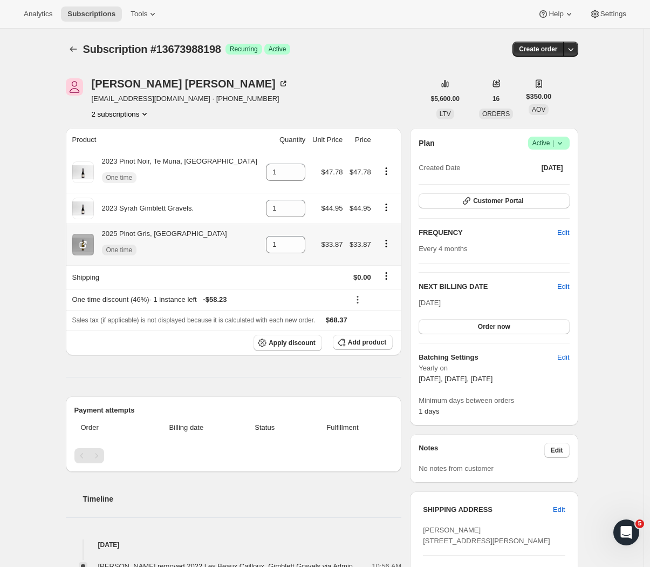
click at [384, 246] on icon "Product actions" at bounding box center [386, 243] width 11 height 11
drag, startPoint x: 384, startPoint y: 261, endPoint x: 382, endPoint y: 245, distance: 16.4
click at [384, 261] on span "Remove" at bounding box center [386, 266] width 40 height 11
type input "0"
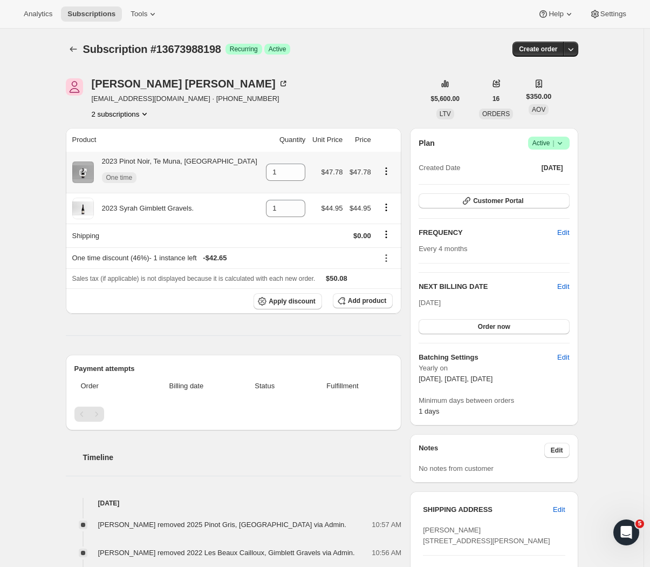
click at [386, 173] on icon "Product actions" at bounding box center [386, 171] width 11 height 11
click at [385, 192] on span "Remove" at bounding box center [379, 193] width 26 height 8
type input "0"
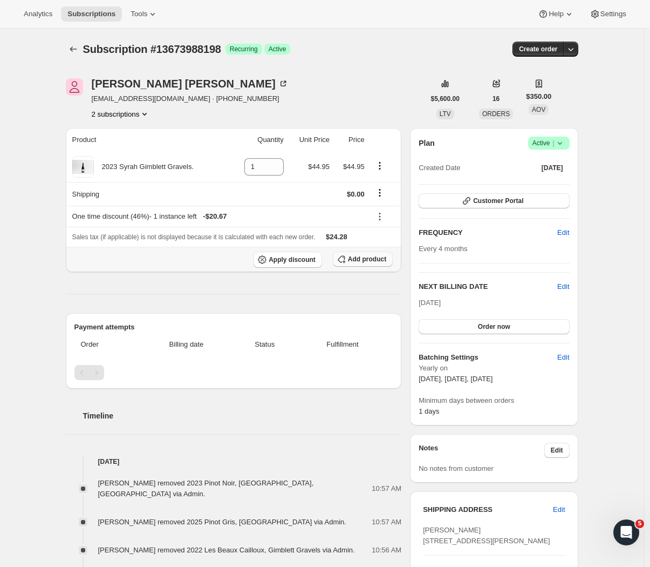
click at [351, 263] on span "Add product" at bounding box center [367, 259] width 38 height 9
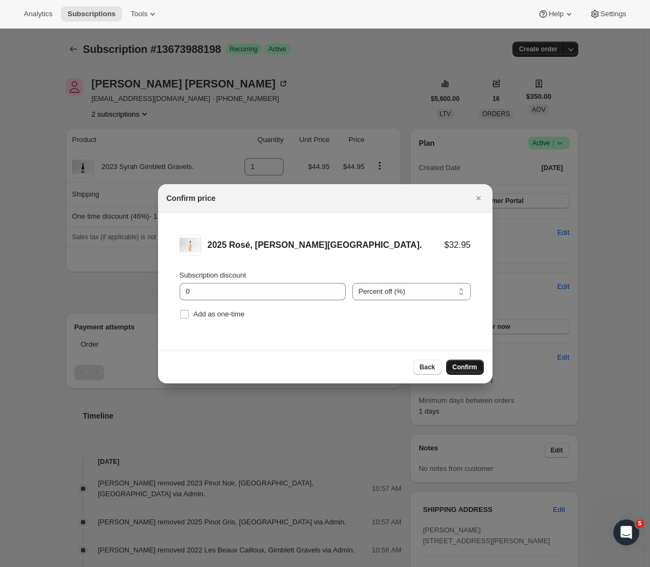
click at [464, 368] on span "Confirm" at bounding box center [465, 367] width 25 height 9
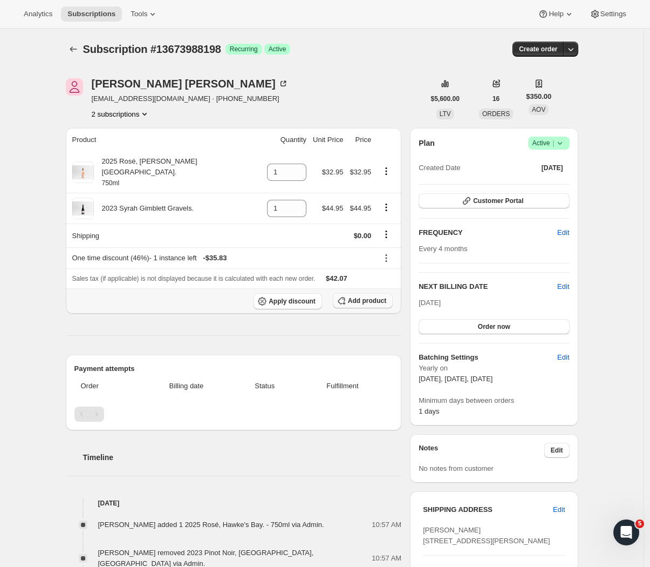
click at [358, 296] on span "Add product" at bounding box center [367, 300] width 38 height 9
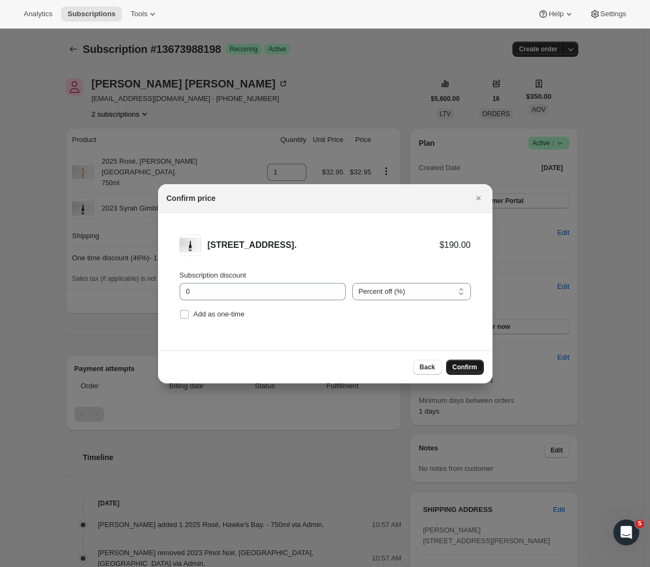
click at [471, 364] on span "Confirm" at bounding box center [465, 367] width 25 height 9
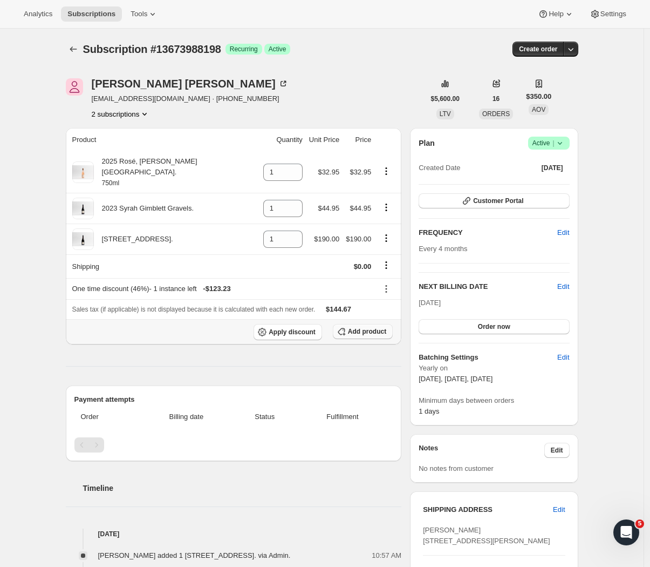
click at [378, 327] on span "Add product" at bounding box center [367, 331] width 38 height 9
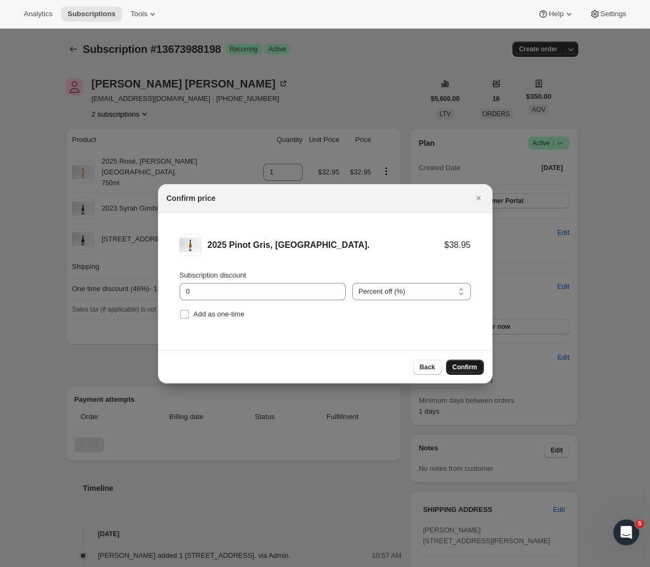
click at [464, 366] on span "Confirm" at bounding box center [465, 367] width 25 height 9
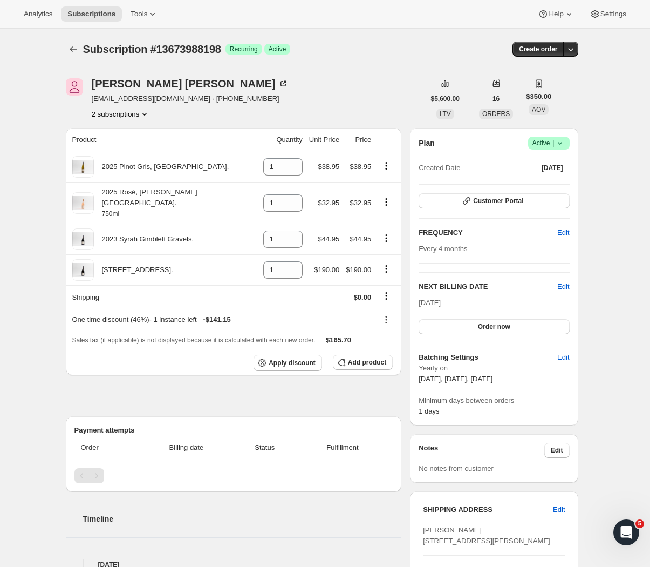
drag, startPoint x: 268, startPoint y: 112, endPoint x: 267, endPoint y: 119, distance: 6.5
click at [267, 117] on div "Jennifer Knaggs jenroper20@gmail.com · +6421904296 2 subscriptions" at bounding box center [245, 98] width 359 height 41
click at [358, 359] on button "Add product" at bounding box center [363, 362] width 60 height 15
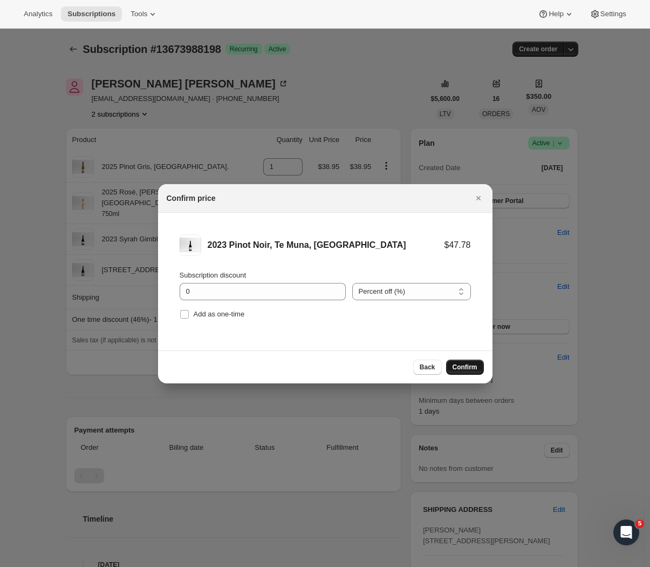
click at [463, 370] on span "Confirm" at bounding box center [465, 367] width 25 height 9
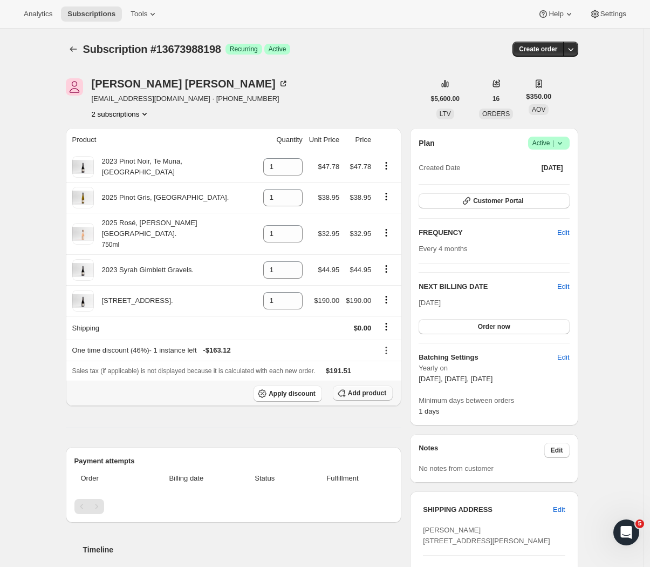
click at [366, 389] on span "Add product" at bounding box center [367, 393] width 38 height 9
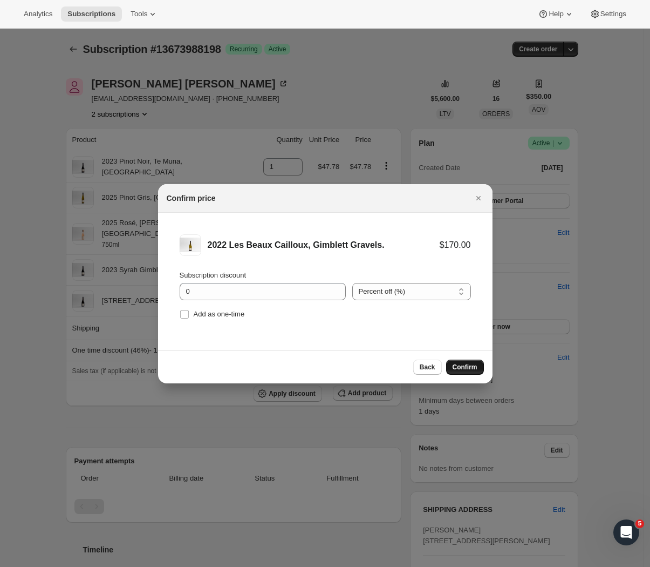
click at [471, 371] on span "Confirm" at bounding box center [465, 367] width 25 height 9
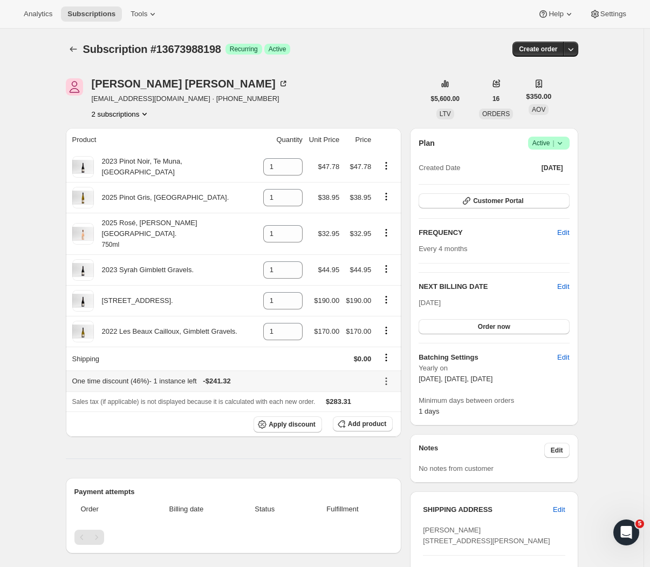
click at [389, 376] on icon at bounding box center [386, 381] width 11 height 11
click at [386, 414] on span "Remove" at bounding box center [389, 411] width 26 height 8
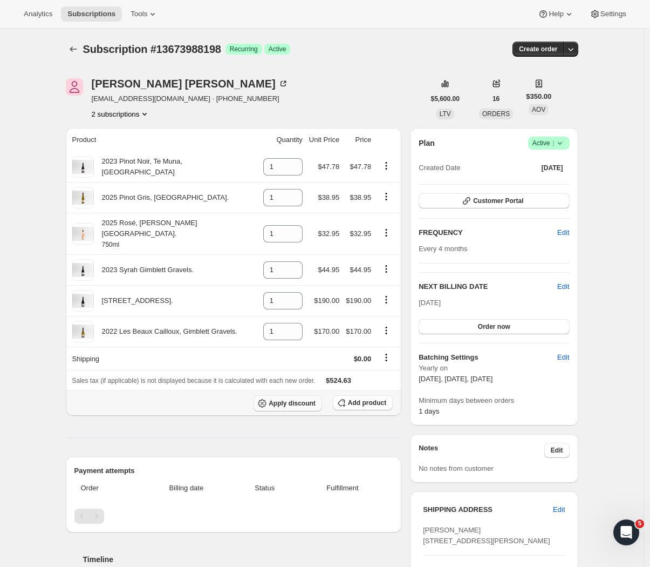
click at [305, 399] on span "Apply discount" at bounding box center [292, 403] width 47 height 9
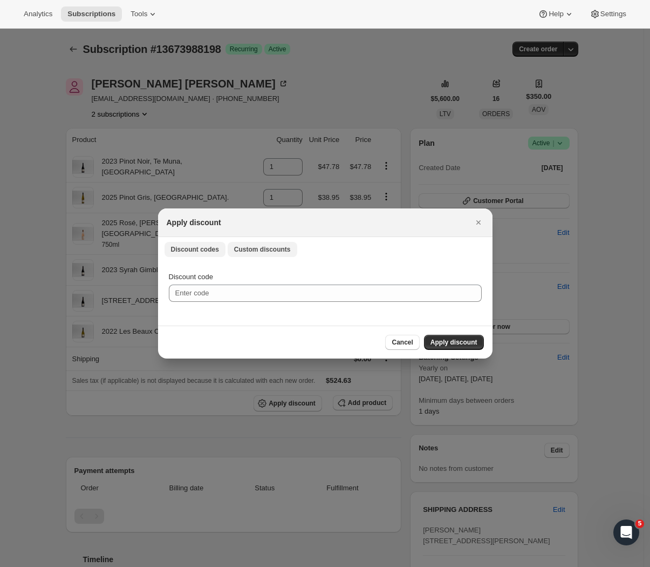
click at [250, 250] on span "Custom discounts" at bounding box center [262, 249] width 57 height 9
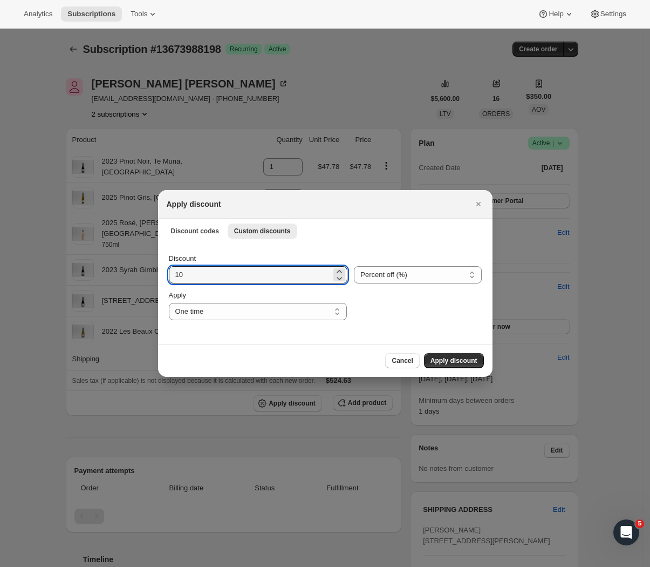
drag, startPoint x: 201, startPoint y: 269, endPoint x: 139, endPoint y: 281, distance: 63.3
type input "46"
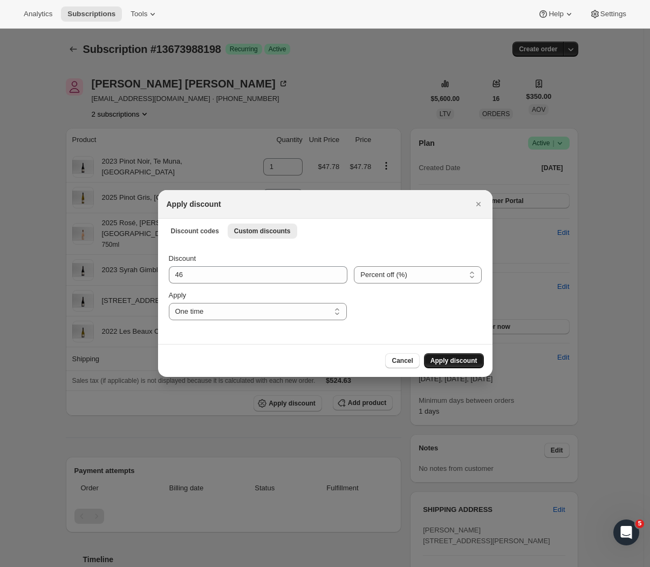
click at [463, 356] on button "Apply discount" at bounding box center [454, 360] width 60 height 15
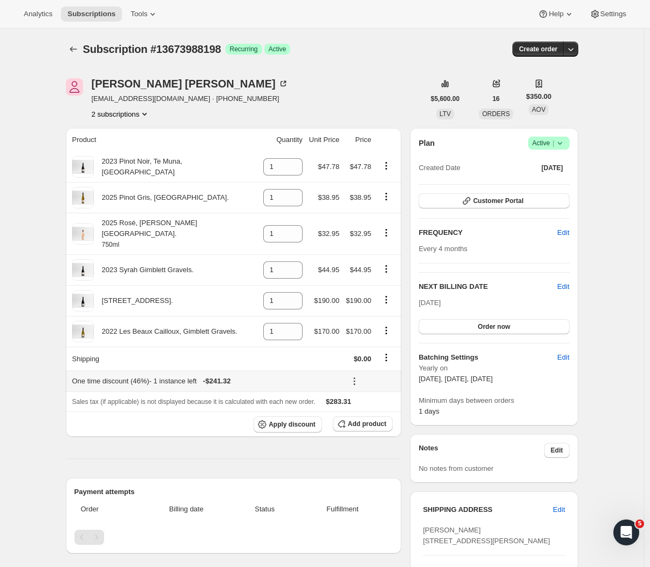
click at [353, 376] on icon at bounding box center [354, 381] width 11 height 11
click at [371, 394] on span "Edit" at bounding box center [365, 393] width 12 height 8
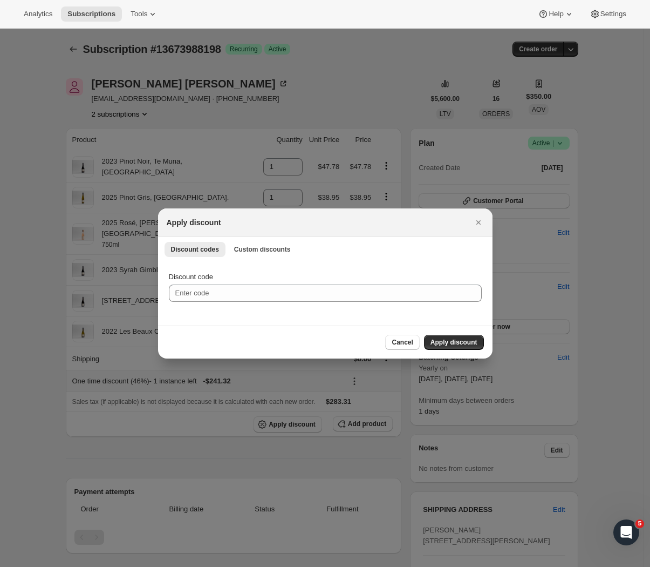
click at [261, 238] on div "Discount codes Custom discounts More views Discount codes Custom discounts More…" at bounding box center [325, 249] width 335 height 24
click at [259, 247] on span "Custom discounts" at bounding box center [262, 249] width 57 height 9
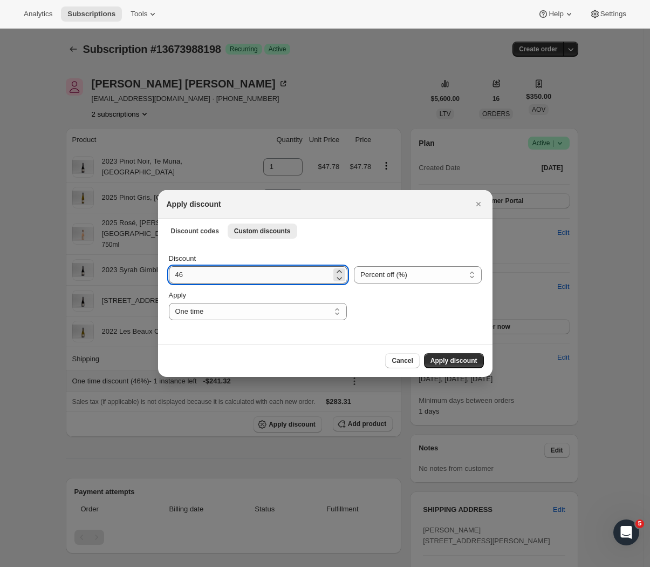
drag, startPoint x: 180, startPoint y: 278, endPoint x: 173, endPoint y: 278, distance: 7.0
click at [173, 278] on input "46" at bounding box center [250, 274] width 163 height 17
drag, startPoint x: 192, startPoint y: 277, endPoint x: 158, endPoint y: 273, distance: 33.8
click at [158, 273] on div "Discount 46 Percent off (%) Amount off ($) Percent off (%) Apply One time Speci…" at bounding box center [325, 292] width 335 height 101
type input "60"
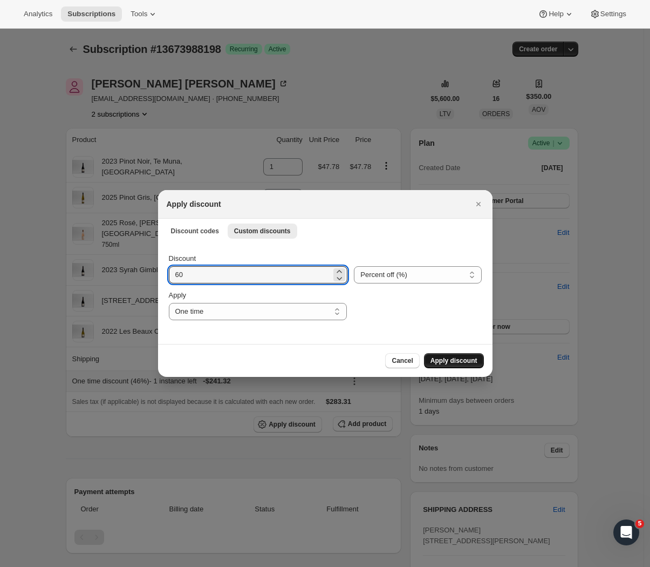
click at [460, 362] on span "Apply discount" at bounding box center [454, 360] width 47 height 9
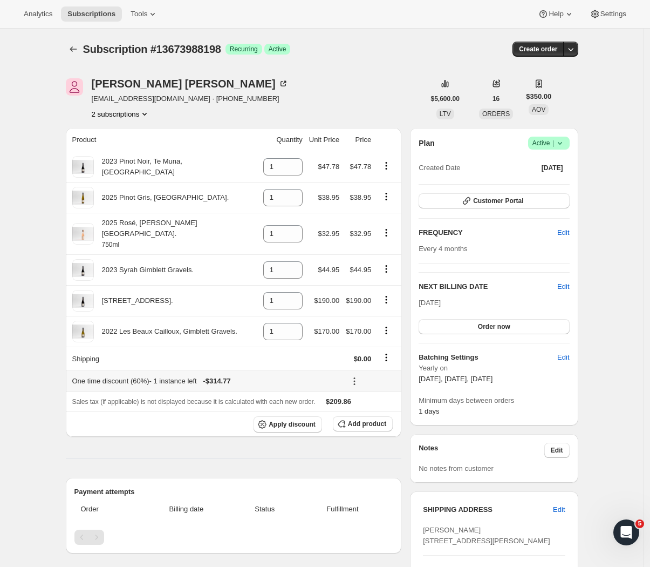
click at [355, 377] on icon at bounding box center [355, 378] width 2 height 2
click at [371, 392] on span "Edit" at bounding box center [365, 393] width 12 height 8
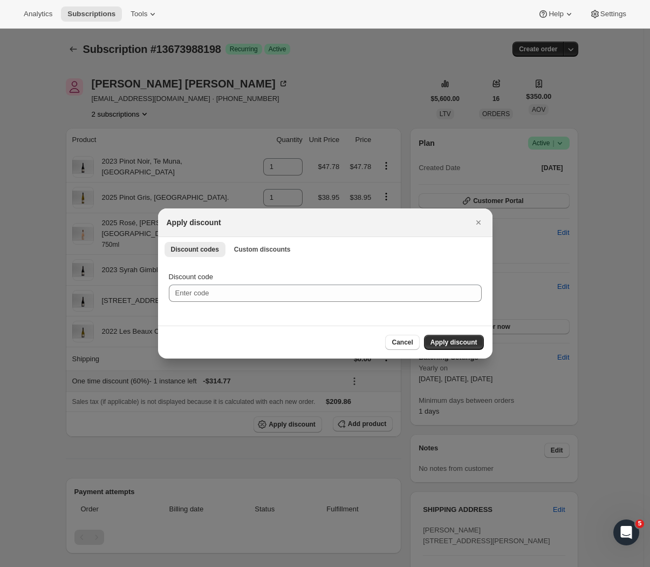
click at [244, 241] on div "Discount codes Custom discounts More views Discount codes Custom discounts More…" at bounding box center [325, 249] width 335 height 24
click at [254, 242] on button "Custom discounts" at bounding box center [263, 249] width 70 height 15
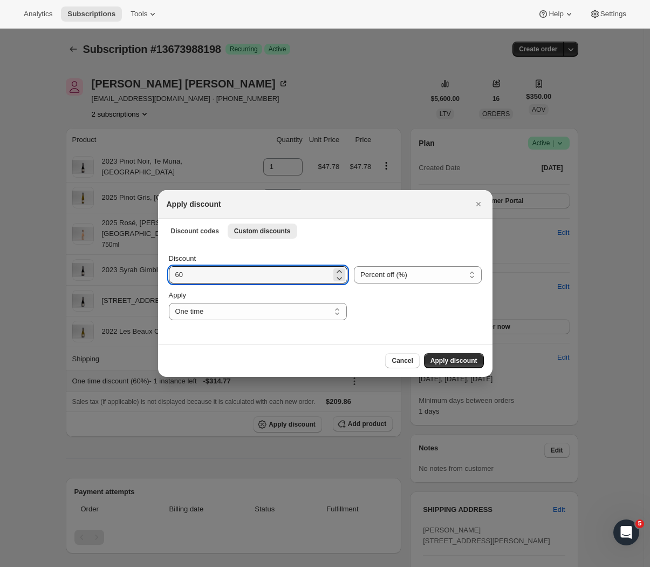
drag, startPoint x: 212, startPoint y: 280, endPoint x: 158, endPoint y: 276, distance: 54.1
click at [158, 277] on div "Discount 60 Percent off (%) Amount off ($) Percent off (%) Apply One time Speci…" at bounding box center [325, 292] width 335 height 101
type input "55"
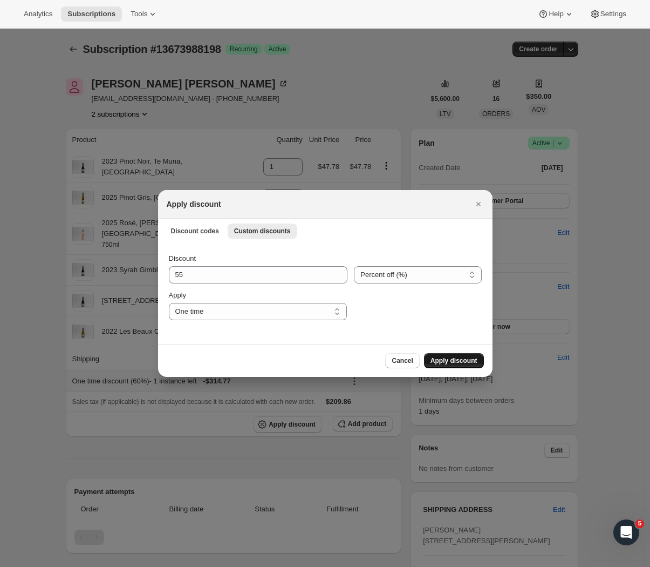
click at [453, 357] on span "Apply discount" at bounding box center [454, 360] width 47 height 9
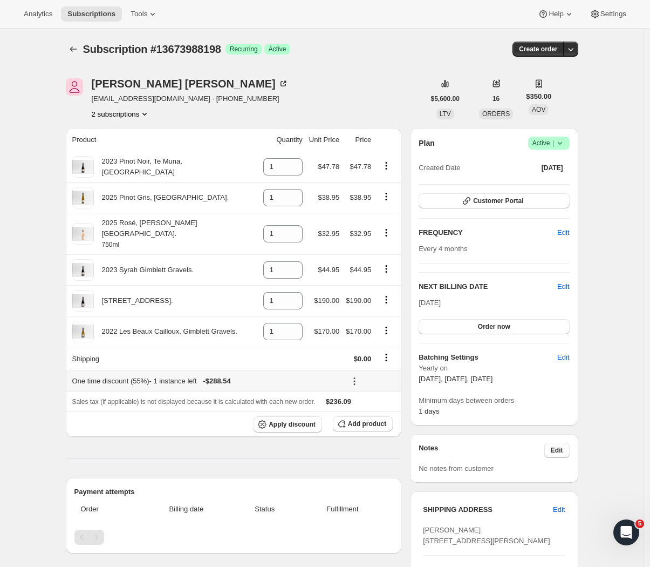
click at [359, 376] on icon at bounding box center [354, 381] width 11 height 11
click at [358, 389] on button "Edit" at bounding box center [372, 392] width 32 height 17
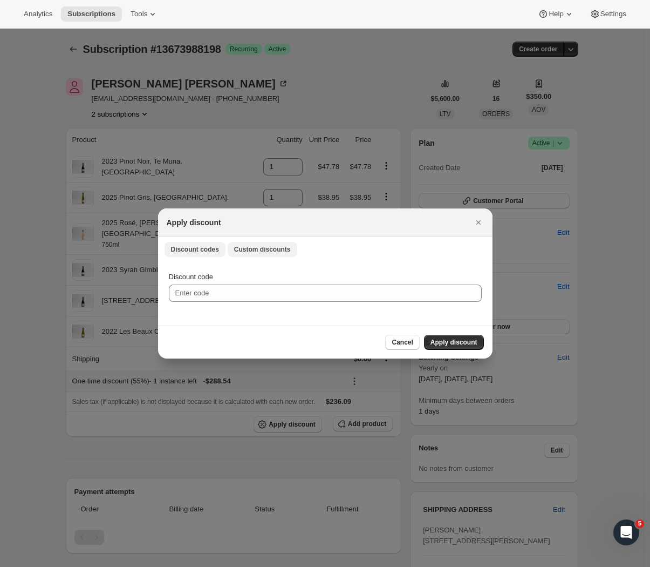
click at [237, 250] on span "Custom discounts" at bounding box center [262, 249] width 57 height 9
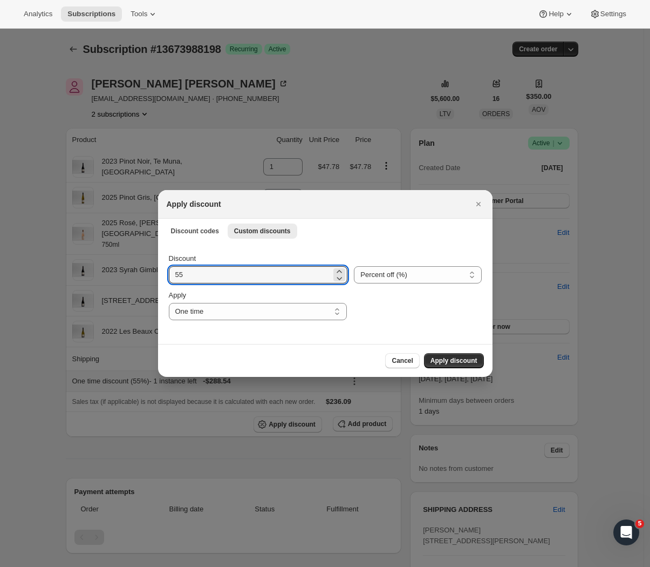
drag, startPoint x: 205, startPoint y: 275, endPoint x: 153, endPoint y: 268, distance: 52.8
type input "52"
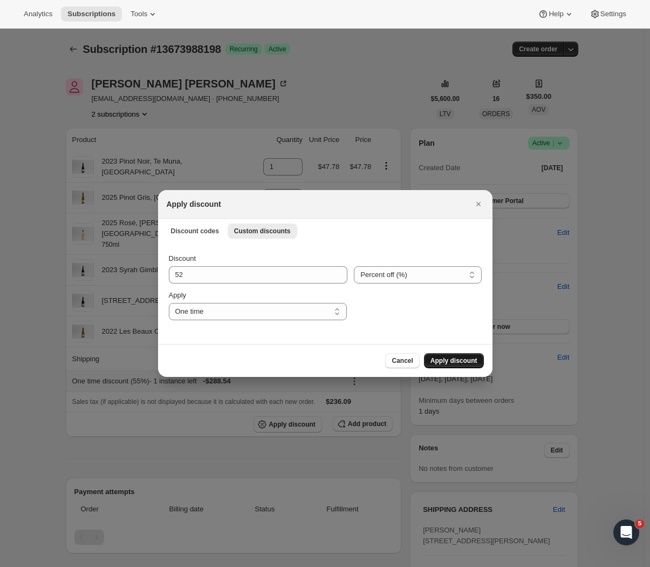
click at [450, 363] on span "Apply discount" at bounding box center [454, 360] width 47 height 9
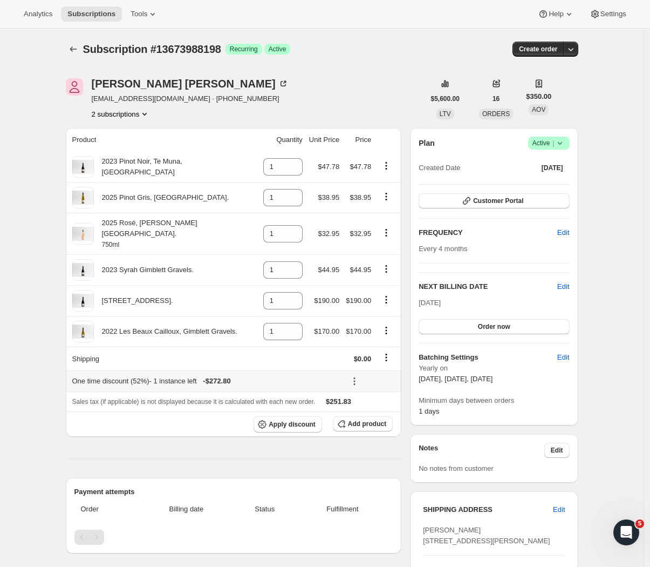
click at [355, 376] on icon at bounding box center [354, 381] width 11 height 11
click at [361, 392] on span "Edit" at bounding box center [365, 393] width 12 height 8
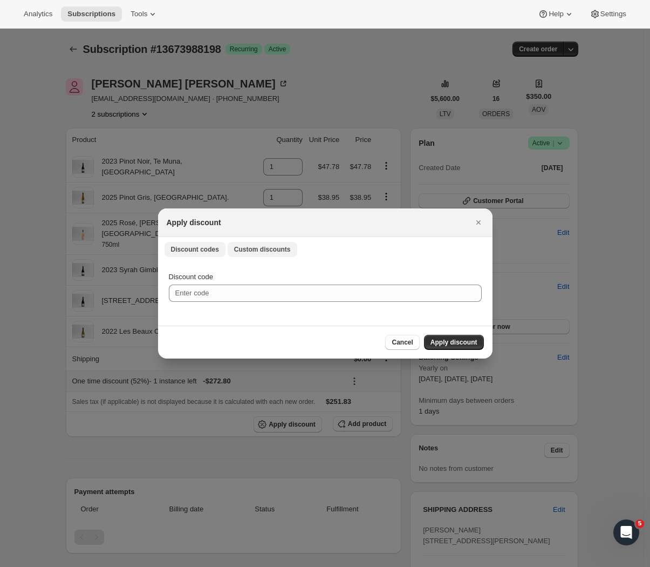
click at [269, 251] on span "Custom discounts" at bounding box center [262, 249] width 57 height 9
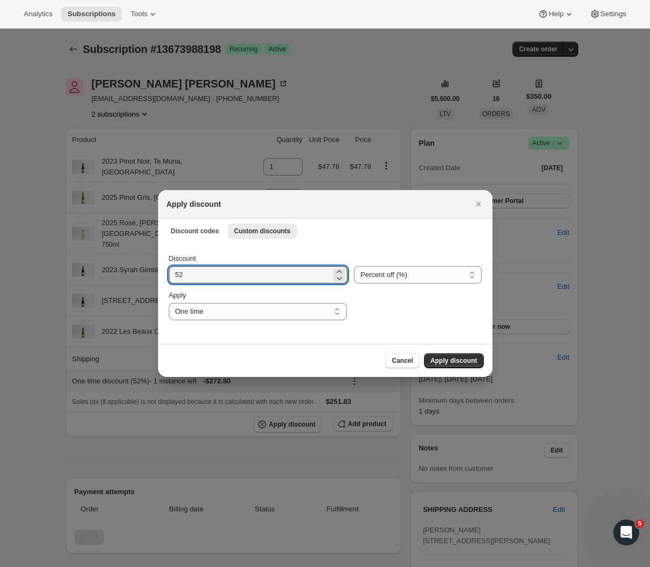
drag, startPoint x: 200, startPoint y: 276, endPoint x: 149, endPoint y: 275, distance: 50.8
type input "53"
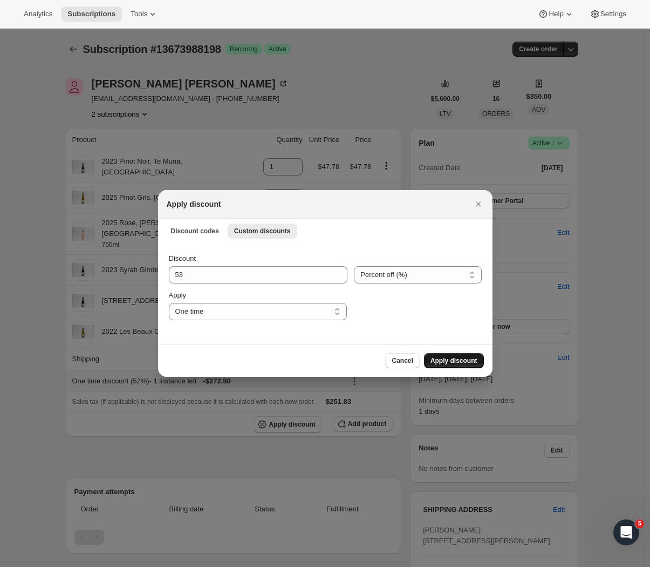
click at [451, 357] on span "Apply discount" at bounding box center [454, 360] width 47 height 9
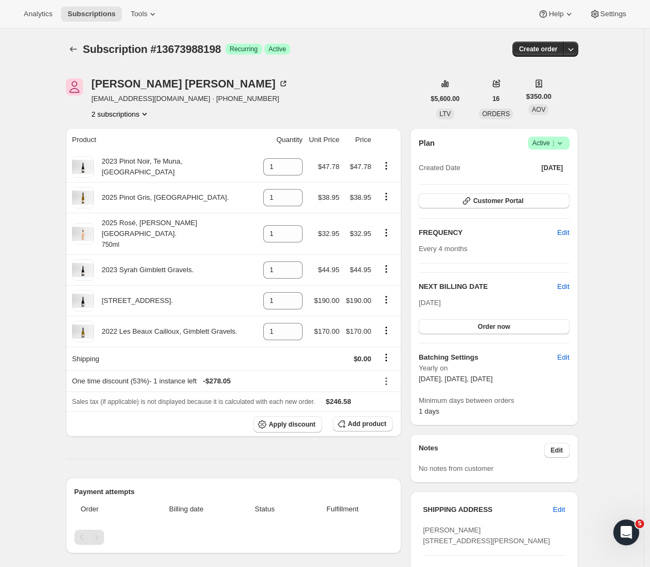
click at [75, 50] on icon "Subscriptions" at bounding box center [73, 49] width 11 height 11
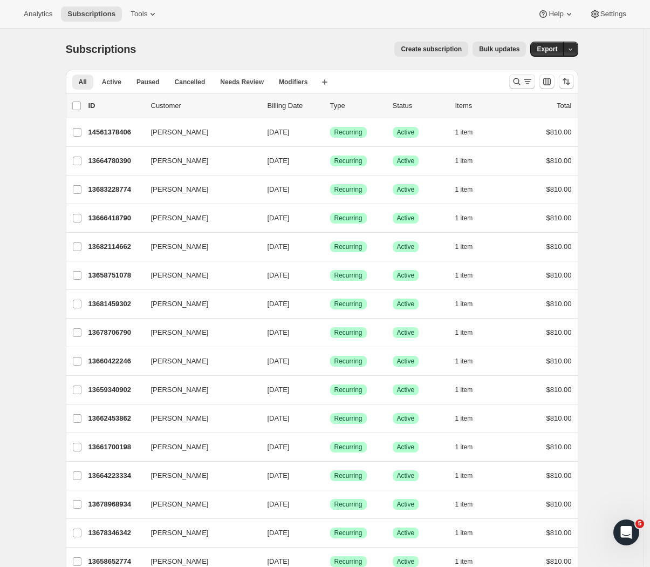
click at [530, 83] on icon "Search and filter results" at bounding box center [527, 81] width 11 height 11
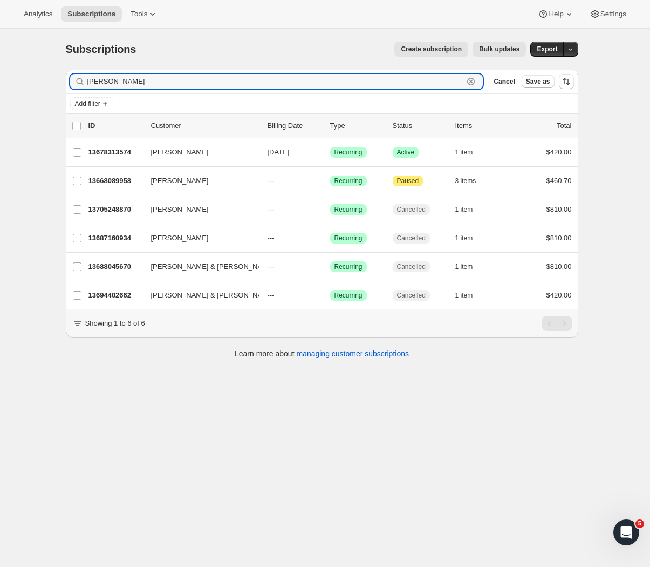
type input "Jason"
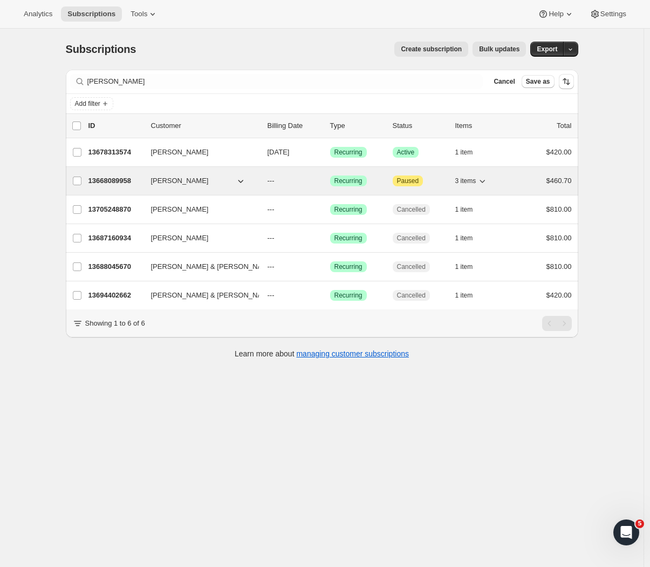
drag, startPoint x: 207, startPoint y: 121, endPoint x: 118, endPoint y: 185, distance: 109.8
click at [118, 185] on p "13668089958" at bounding box center [116, 180] width 54 height 11
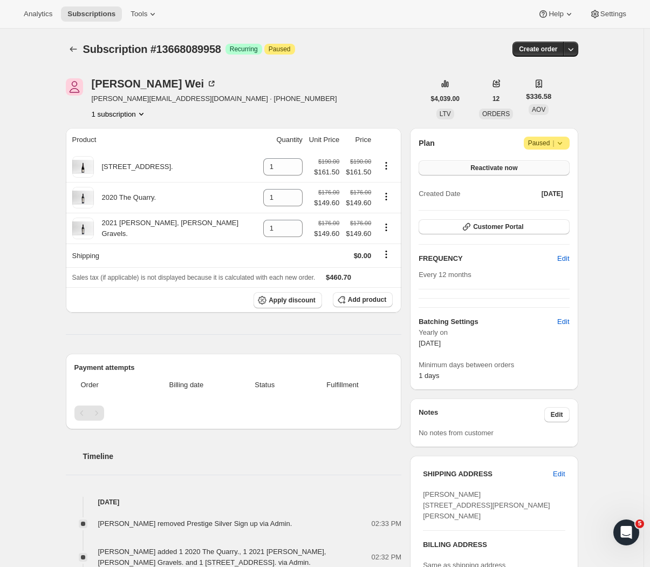
click at [509, 169] on span "Reactivate now" at bounding box center [494, 168] width 47 height 9
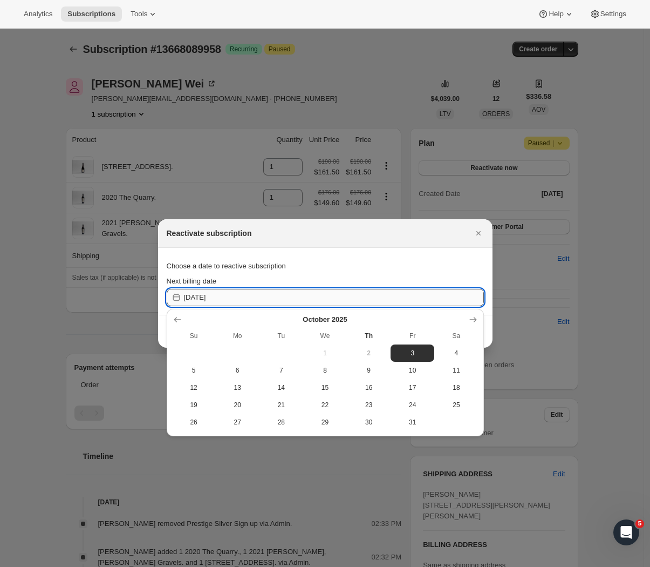
click at [193, 295] on input "2025-10-02" at bounding box center [334, 297] width 300 height 17
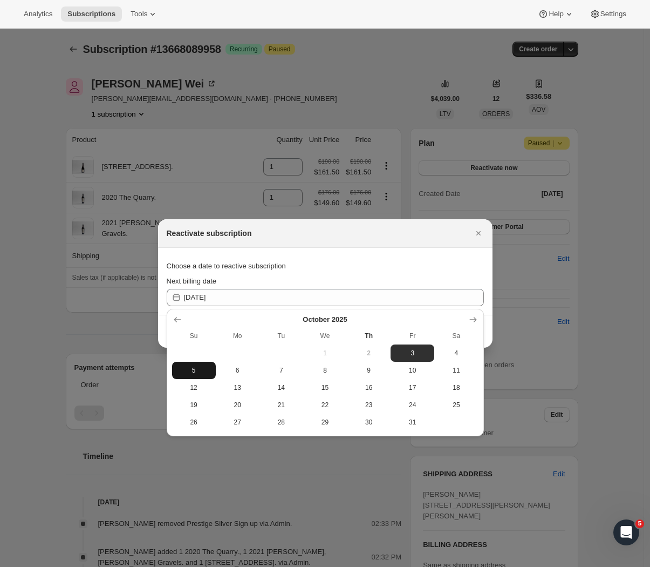
click at [195, 372] on span "5" at bounding box center [193, 370] width 35 height 9
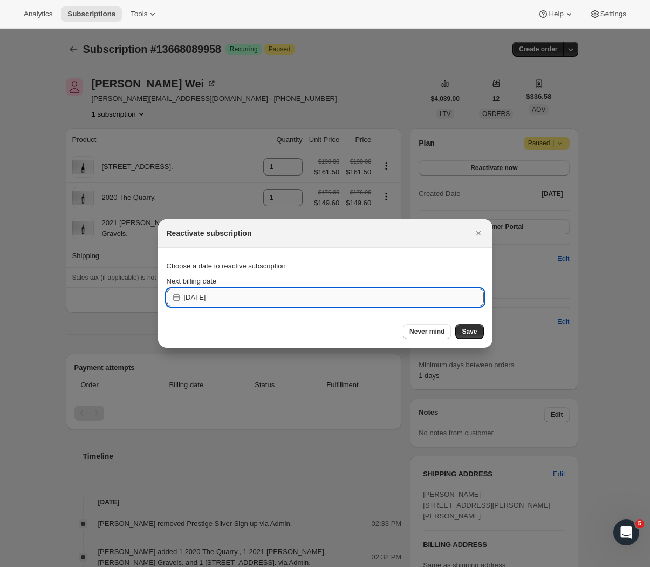
click at [250, 298] on input "2025-10-04" at bounding box center [334, 297] width 300 height 17
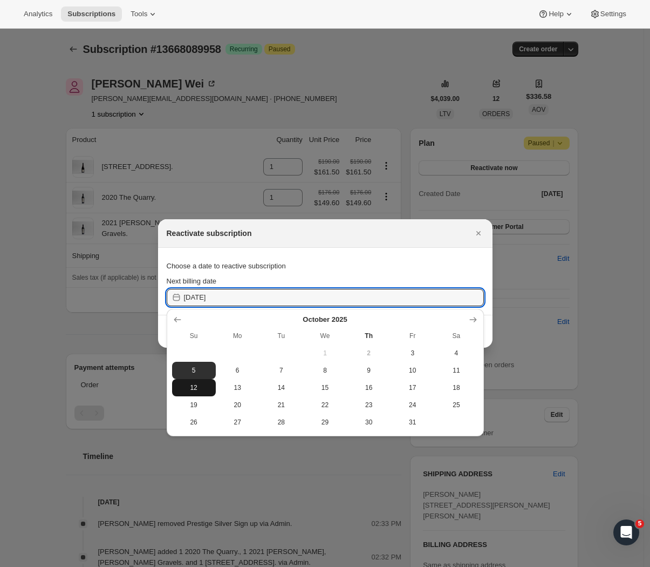
click at [191, 389] on span "12" at bounding box center [193, 387] width 35 height 9
type input "2025-10-11"
click at [227, 289] on input "2025-10-11" at bounding box center [334, 297] width 300 height 17
click at [200, 386] on span "12" at bounding box center [193, 387] width 35 height 9
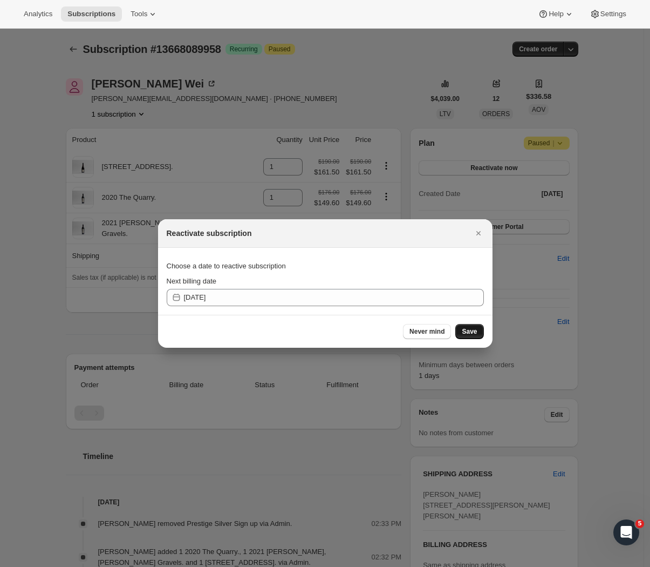
click at [473, 331] on span "Save" at bounding box center [469, 331] width 15 height 9
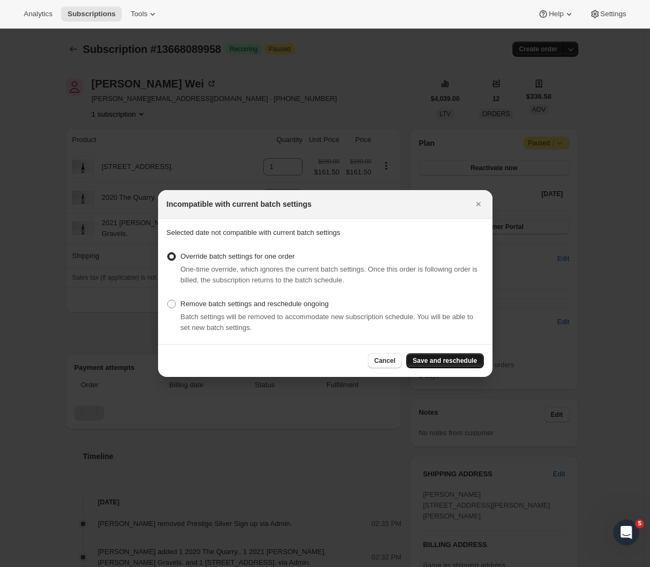
click at [438, 358] on span "Save and reschedule" at bounding box center [445, 360] width 64 height 9
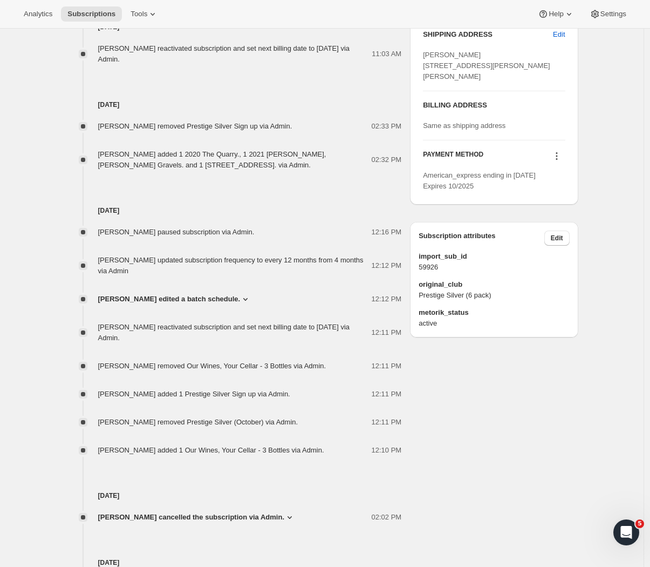
scroll to position [625, 0]
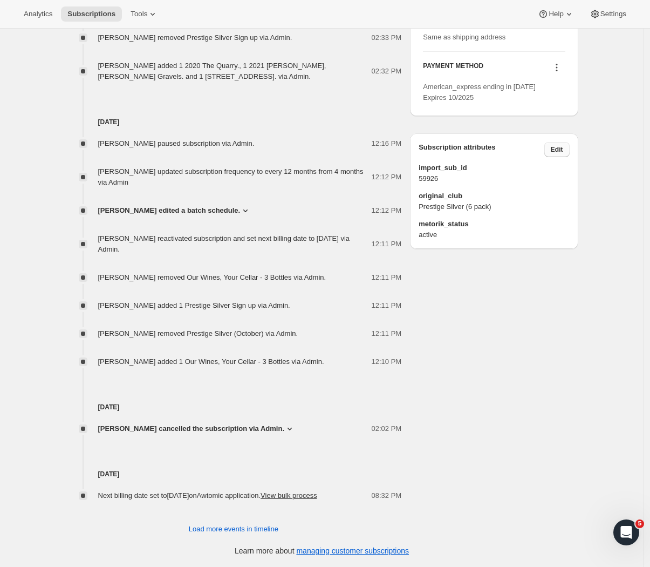
click at [561, 149] on span "Edit" at bounding box center [557, 149] width 12 height 9
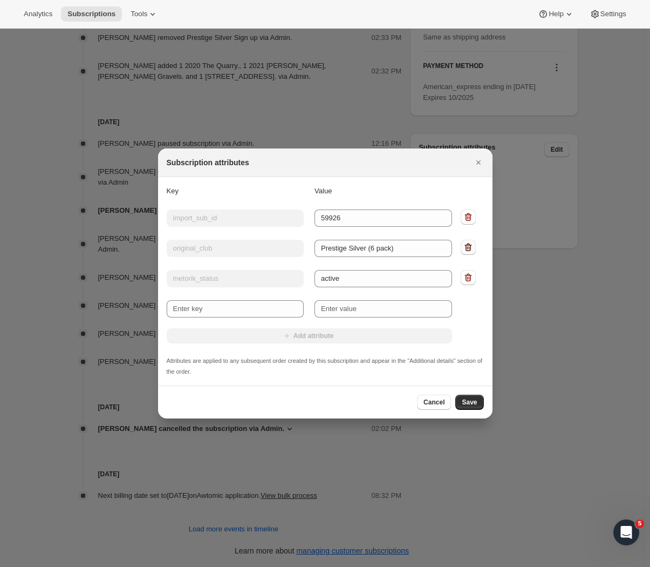
click at [472, 249] on icon ":r24c:" at bounding box center [468, 247] width 11 height 11
type input "metorik_status"
type input "active"
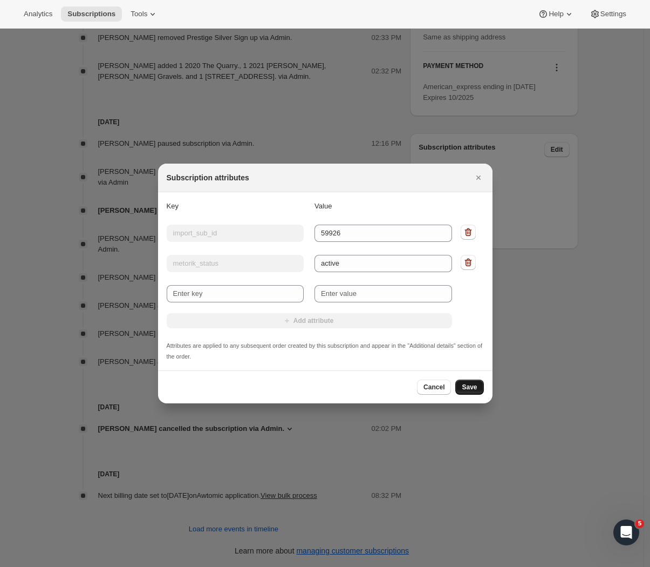
click at [475, 388] on span "Save" at bounding box center [469, 387] width 15 height 9
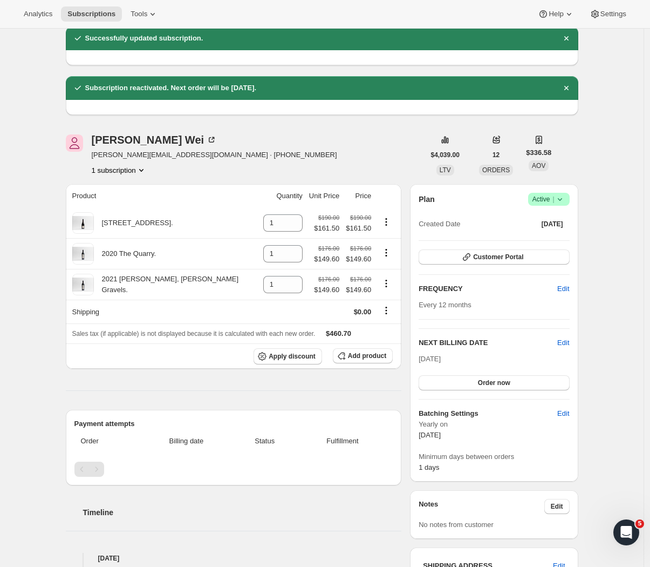
scroll to position [80, 0]
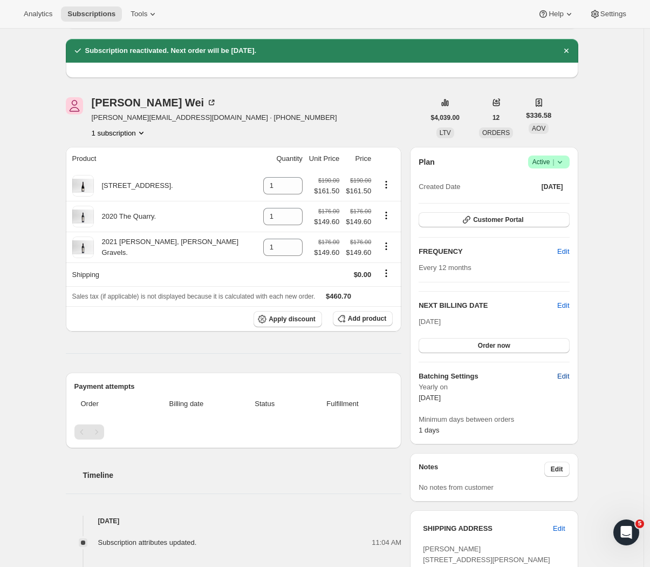
click at [563, 377] on span "Edit" at bounding box center [563, 376] width 12 height 11
select select "YEARDAY"
select select "9"
select select "29"
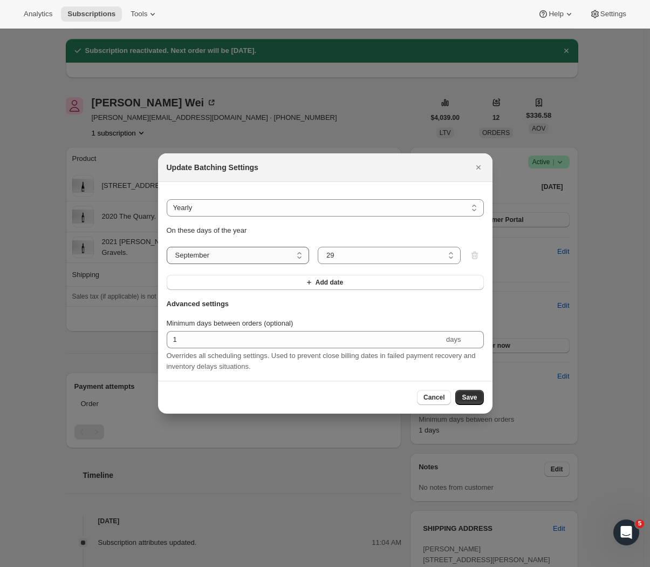
select select "10"
select select "12"
click at [467, 399] on span "Save" at bounding box center [469, 397] width 15 height 9
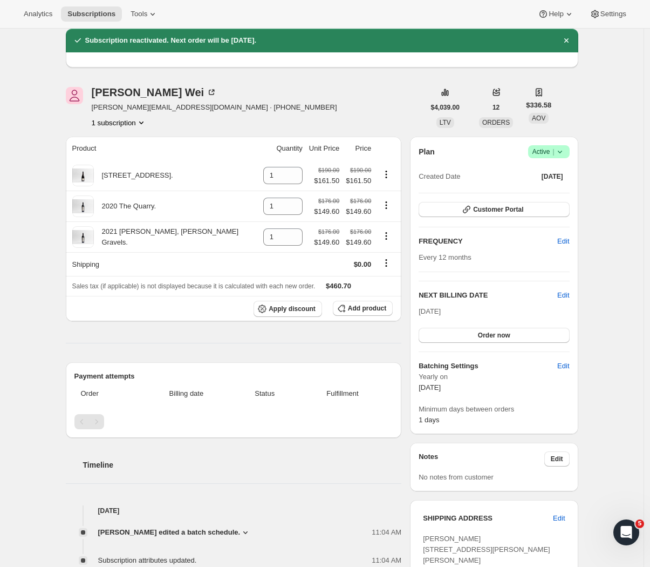
scroll to position [101, 0]
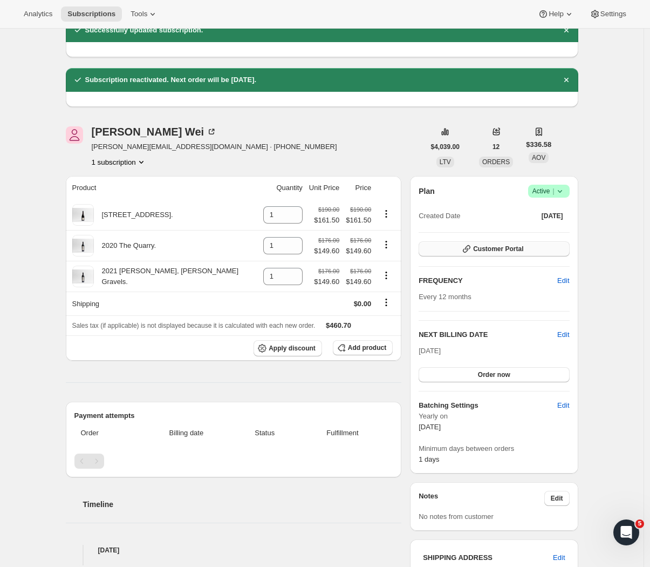
click at [500, 251] on span "Customer Portal" at bounding box center [498, 248] width 50 height 9
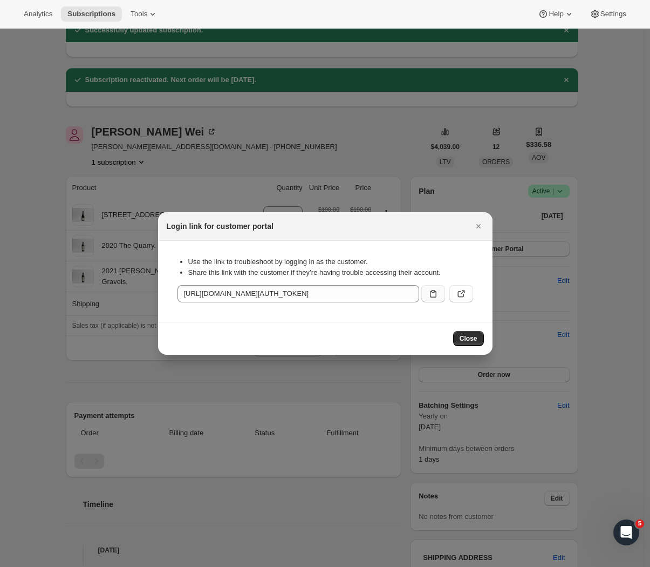
click at [433, 294] on icon ":r2ae:" at bounding box center [433, 293] width 11 height 11
click at [455, 294] on button ":r2ae:" at bounding box center [462, 293] width 24 height 17
click at [471, 338] on span "Close" at bounding box center [469, 338] width 18 height 9
